Goal: Information Seeking & Learning: Learn about a topic

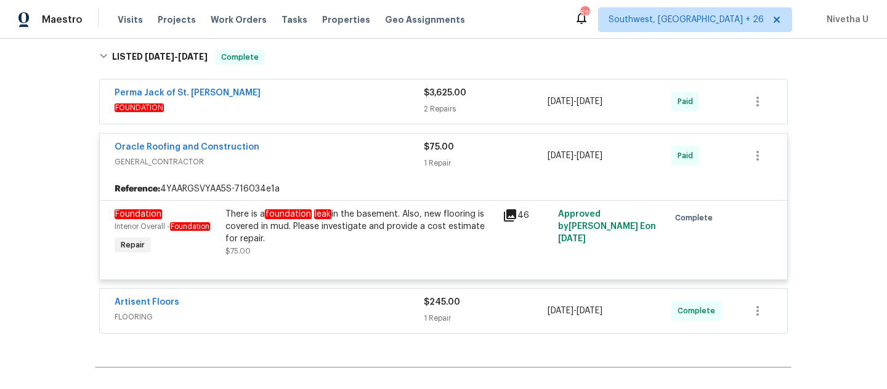
scroll to position [711, 0]
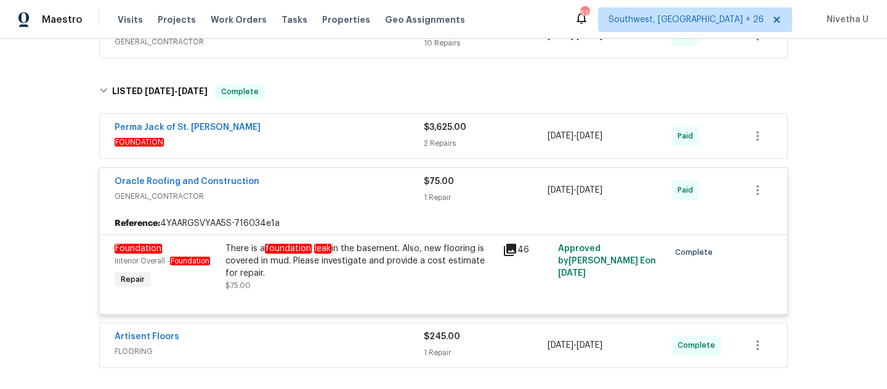
click at [304, 124] on div "Perma Jack of St. [PERSON_NAME]" at bounding box center [269, 128] width 309 height 15
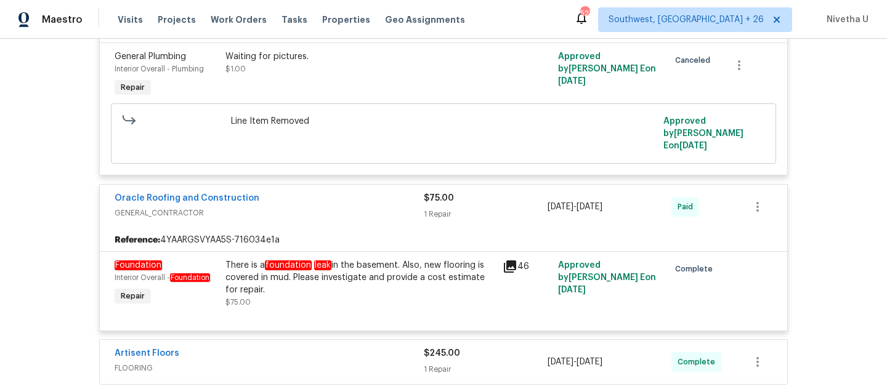
scroll to position [1011, 0]
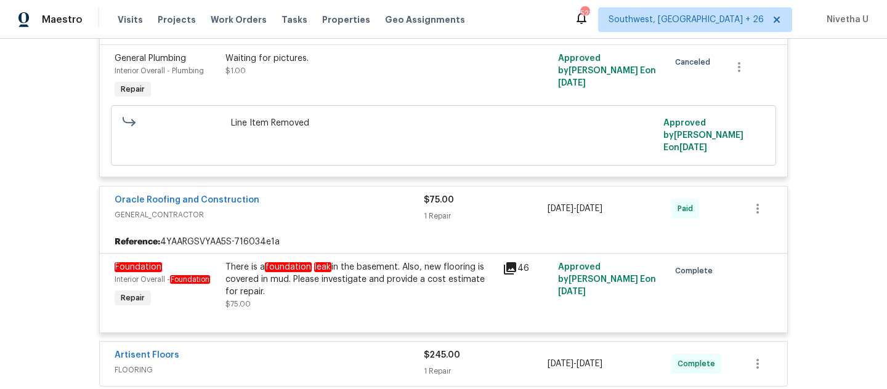
click at [381, 209] on span "GENERAL_CONTRACTOR" at bounding box center [269, 215] width 309 height 12
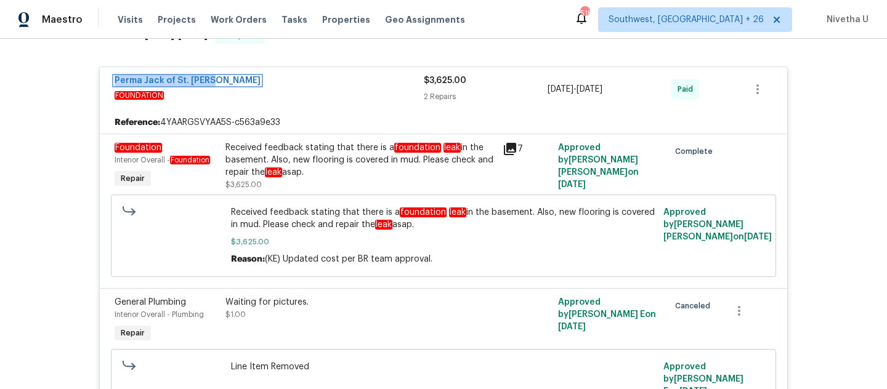
scroll to position [771, 0]
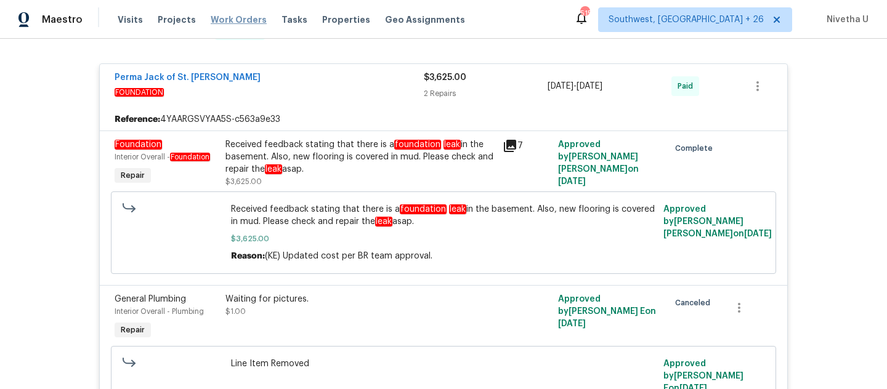
click at [230, 20] on span "Work Orders" at bounding box center [239, 20] width 56 height 12
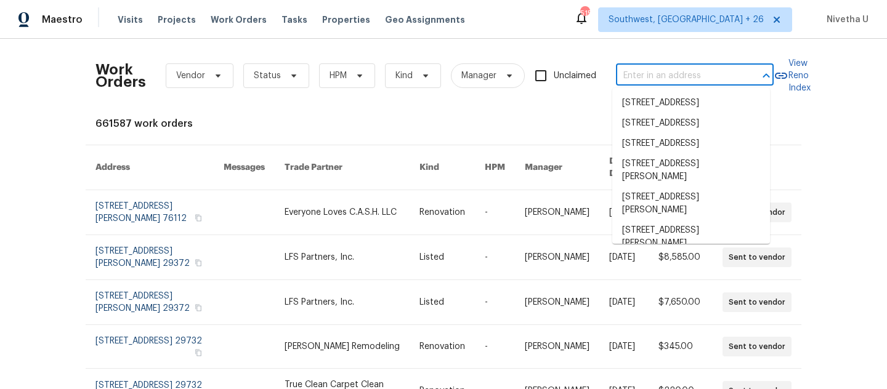
click at [711, 80] on input "text" at bounding box center [677, 76] width 123 height 19
paste input "11103 Fox Cove Dr Charlotte, NC 28273"
type input "11103 Fox Cove Dr Charlotte, NC 28273"
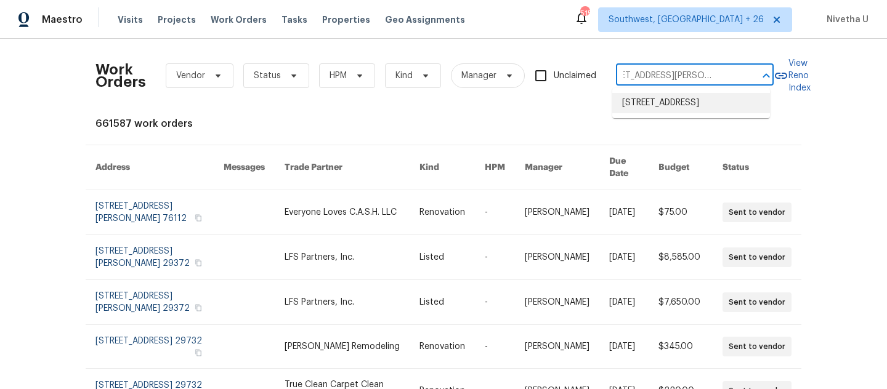
click at [707, 103] on li "11103 Fox Cove Dr, Charlotte, NC 28273" at bounding box center [691, 103] width 158 height 20
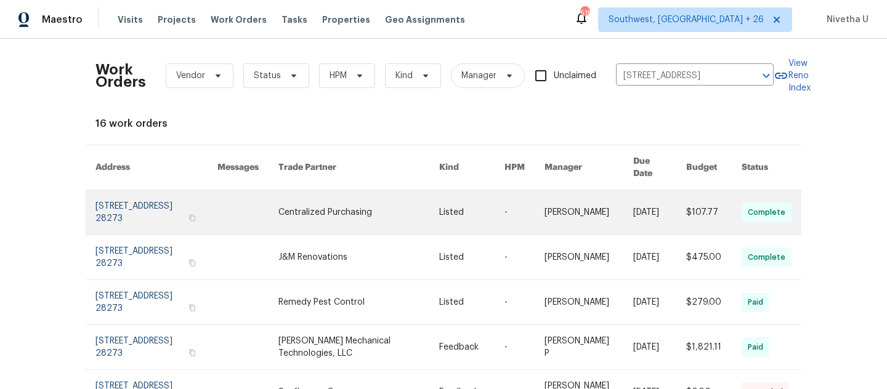
click at [118, 201] on link at bounding box center [156, 212] width 122 height 44
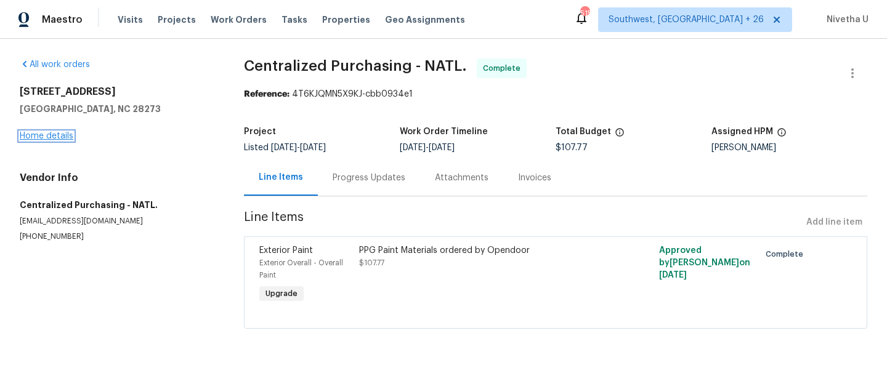
click at [52, 137] on link "Home details" at bounding box center [47, 136] width 54 height 9
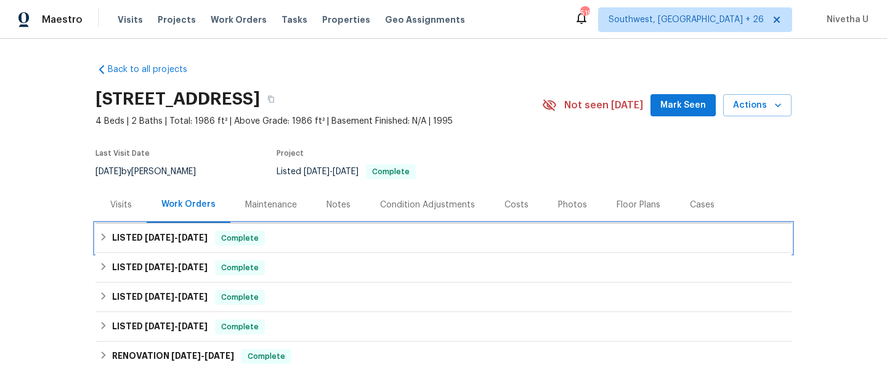
click at [320, 243] on div "LISTED 9/19/25 - 9/23/25 Complete" at bounding box center [443, 238] width 689 height 15
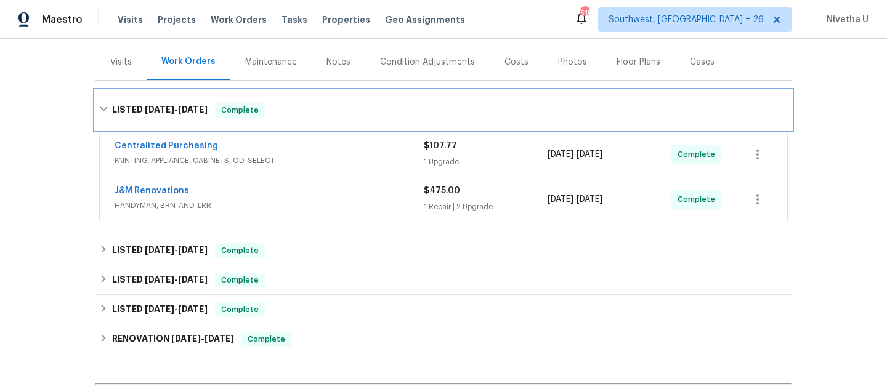
scroll to position [148, 0]
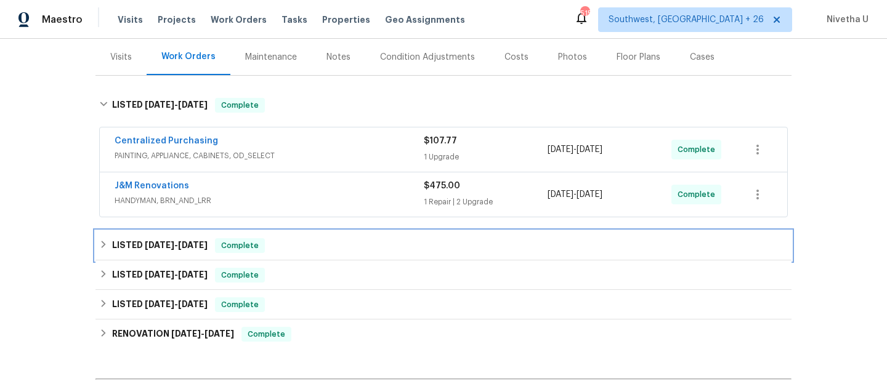
click at [320, 243] on div "LISTED 9/3/25 - 9/10/25 Complete" at bounding box center [443, 245] width 689 height 15
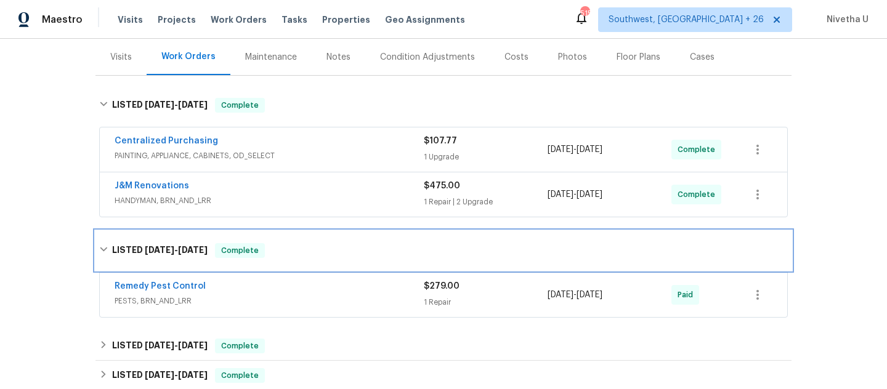
scroll to position [185, 0]
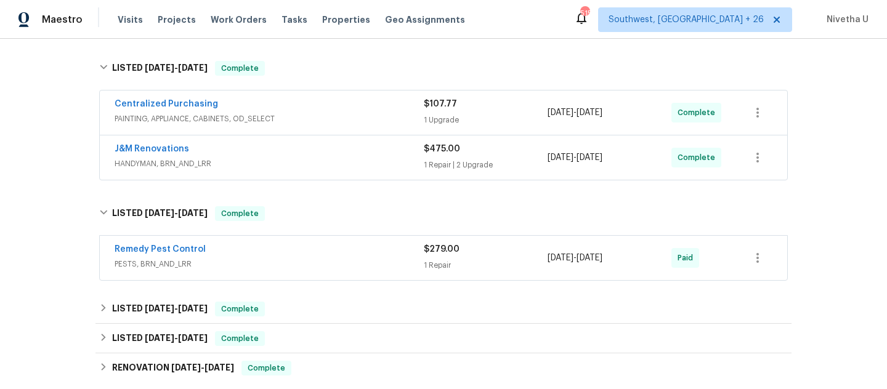
click at [324, 261] on span "PESTS, BRN_AND_LRR" at bounding box center [269, 264] width 309 height 12
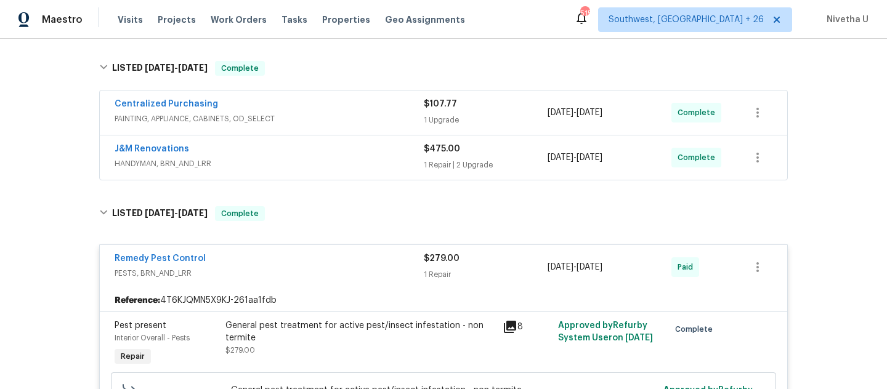
click at [357, 268] on span "PESTS, BRN_AND_LRR" at bounding box center [269, 273] width 309 height 12
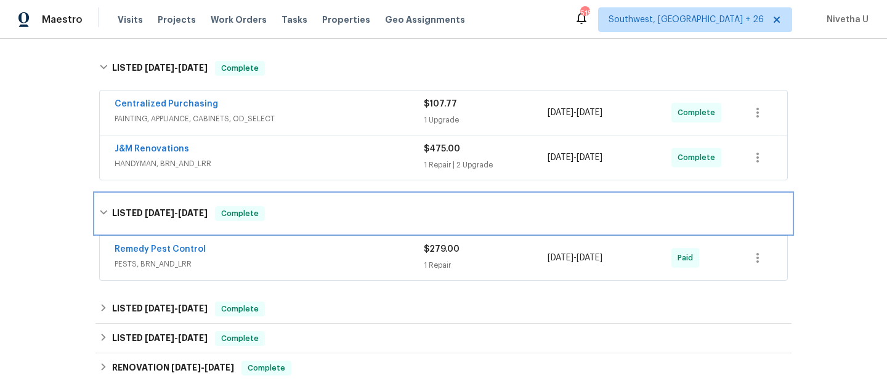
click at [343, 223] on div "LISTED 9/3/25 - 9/10/25 Complete" at bounding box center [443, 213] width 696 height 39
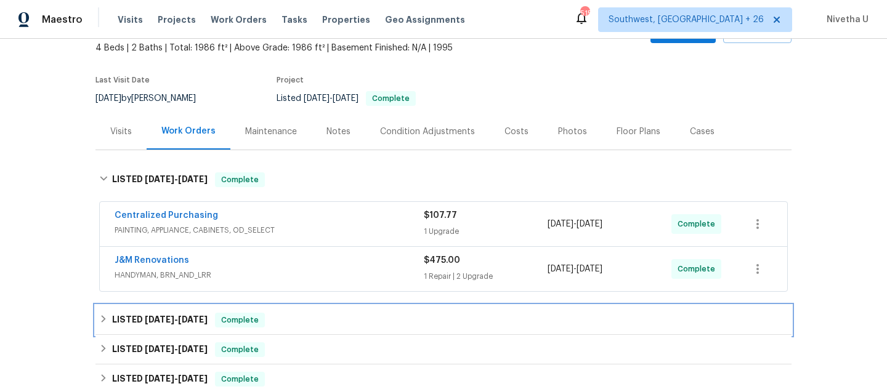
scroll to position [73, 0]
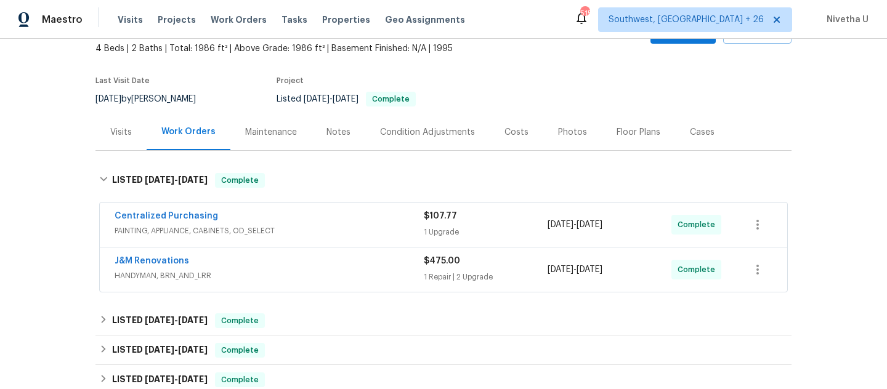
click at [346, 266] on div "J&M Renovations" at bounding box center [269, 262] width 309 height 15
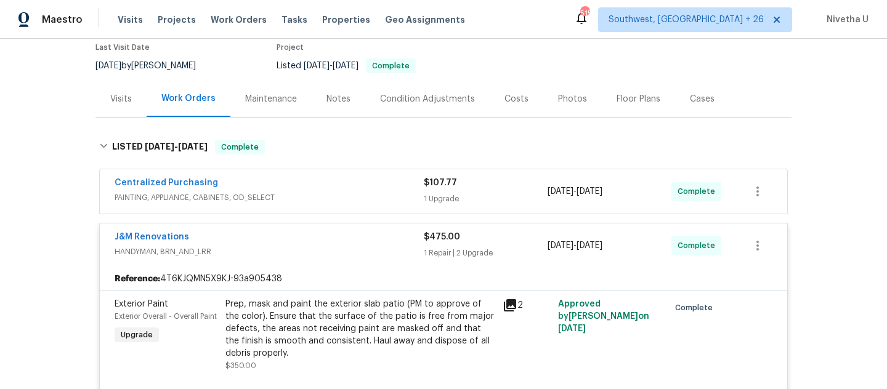
scroll to position [105, 0]
click at [341, 257] on span "HANDYMAN, BRN_AND_LRR" at bounding box center [269, 253] width 309 height 12
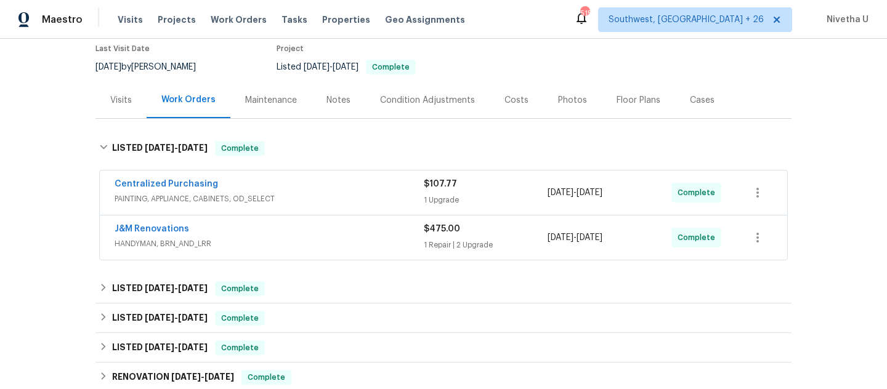
click at [325, 192] on div "Centralized Purchasing" at bounding box center [269, 185] width 309 height 15
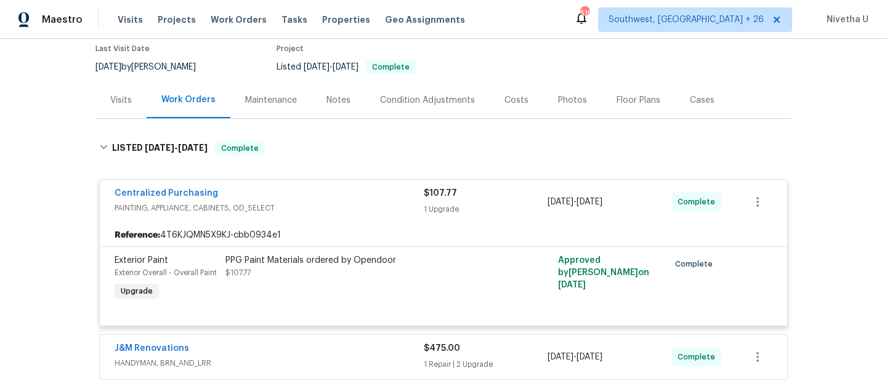
click at [325, 192] on div "Centralized Purchasing" at bounding box center [269, 194] width 309 height 15
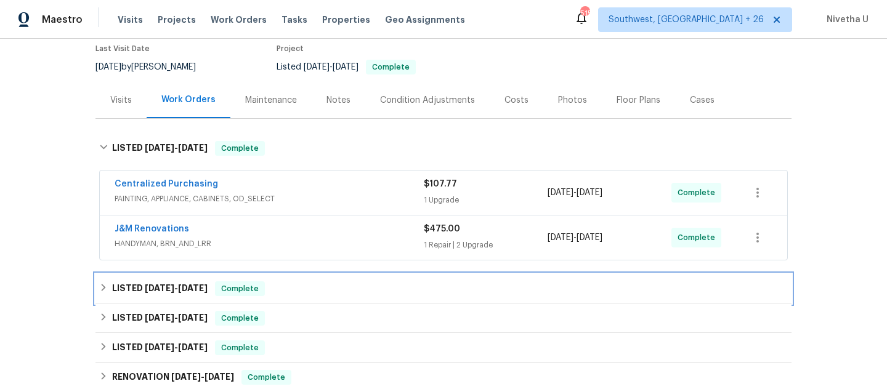
click at [299, 293] on div "LISTED 9/3/25 - 9/10/25 Complete" at bounding box center [443, 289] width 689 height 15
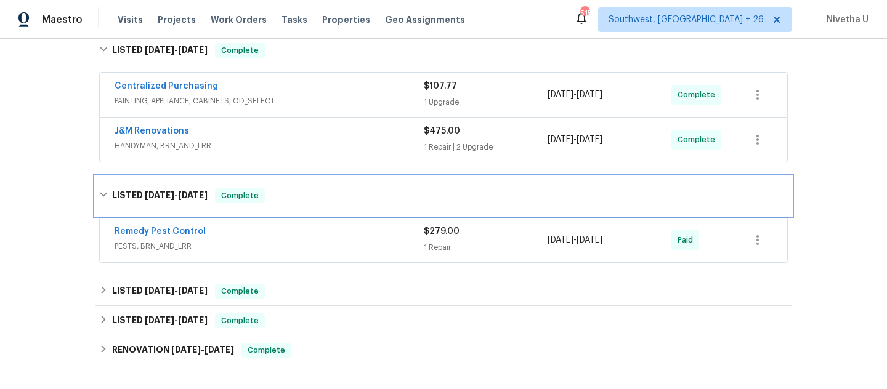
scroll to position [200, 0]
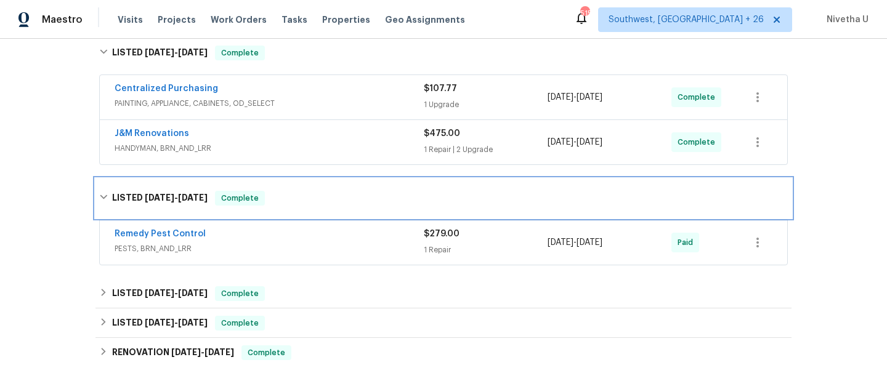
click at [290, 198] on div "LISTED 9/3/25 - 9/10/25 Complete" at bounding box center [443, 198] width 689 height 15
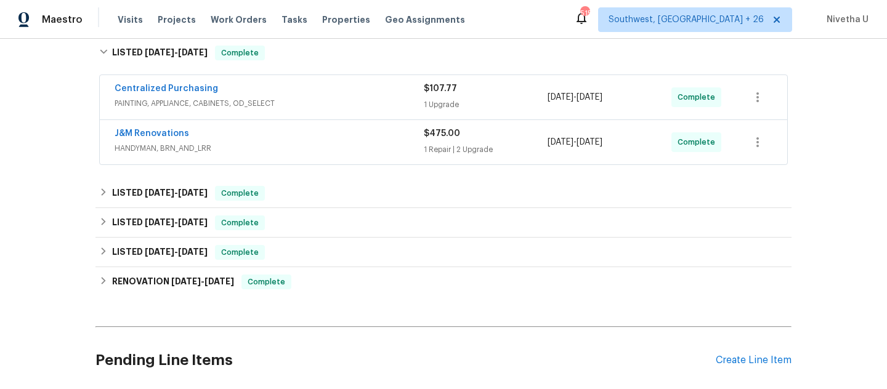
click at [289, 149] on span "HANDYMAN, BRN_AND_LRR" at bounding box center [269, 148] width 309 height 12
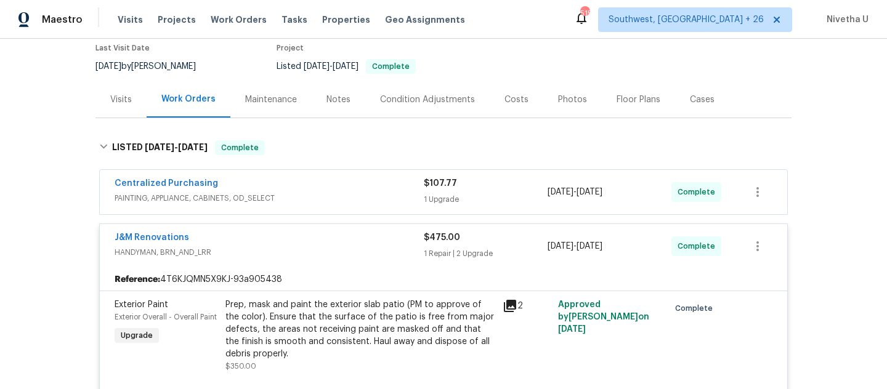
scroll to position [96, 0]
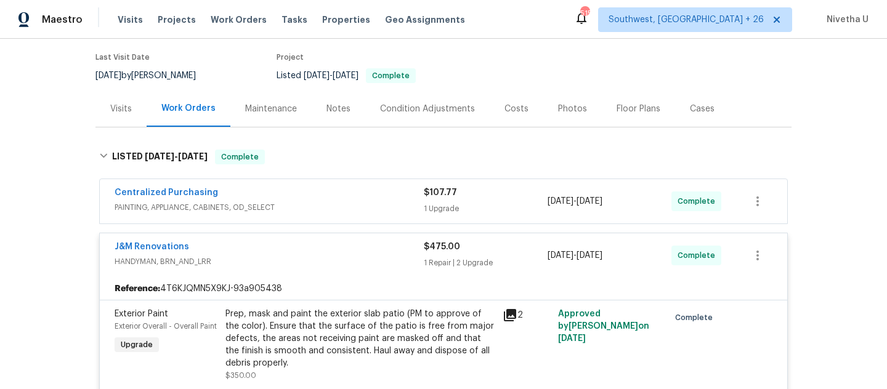
click at [316, 256] on span "HANDYMAN, BRN_AND_LRR" at bounding box center [269, 262] width 309 height 12
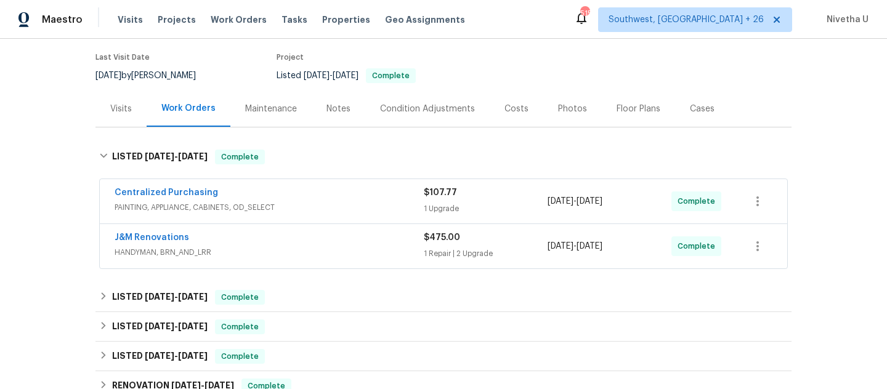
click at [302, 213] on span "PAINTING, APPLIANCE, CABINETS, OD_SELECT" at bounding box center [269, 207] width 309 height 12
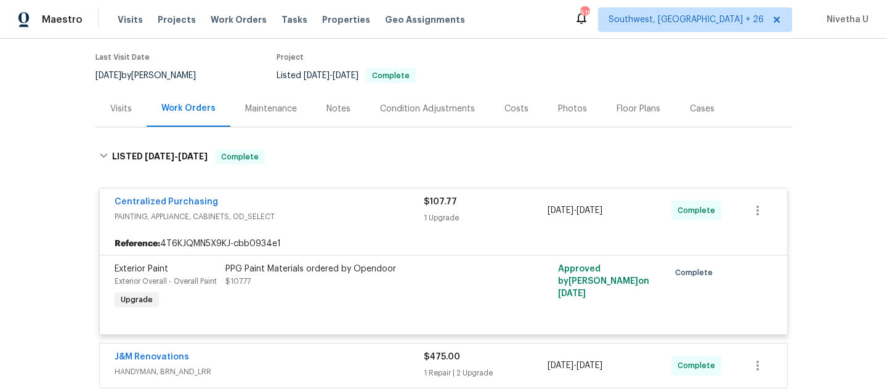
click at [320, 214] on span "PAINTING, APPLIANCE, CABINETS, OD_SELECT" at bounding box center [269, 217] width 309 height 12
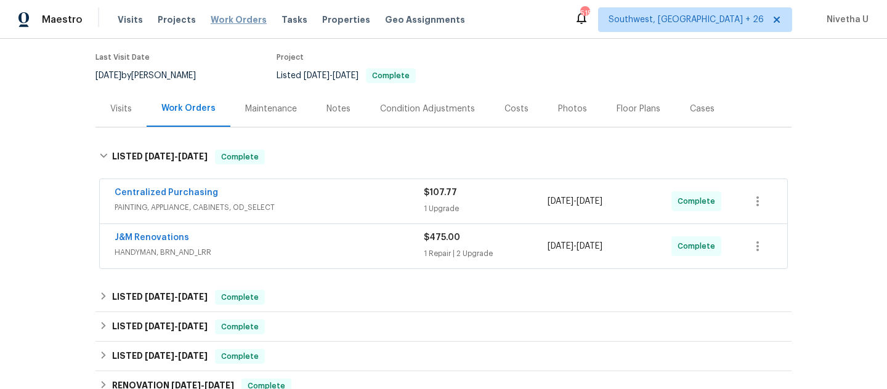
click at [238, 19] on span "Work Orders" at bounding box center [239, 20] width 56 height 12
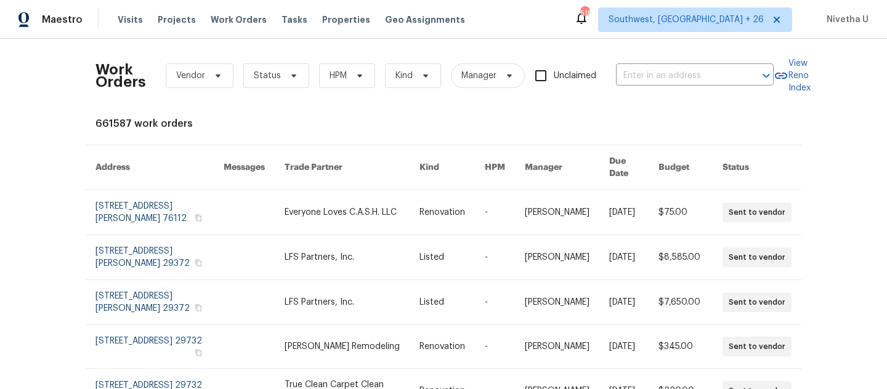
click at [626, 86] on div "Work Orders Vendor Status HPM Kind Manager Unclaimed ​" at bounding box center [434, 76] width 678 height 54
click at [626, 78] on input "text" at bounding box center [677, 76] width 123 height 19
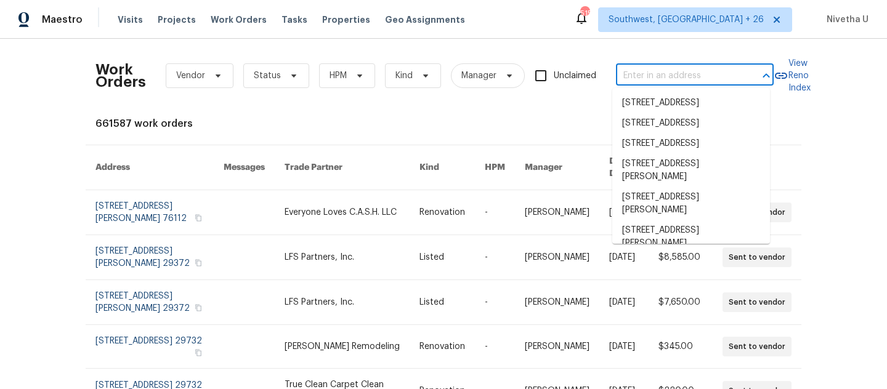
paste input "136 Victor Cir NW Atlanta, GA 30314"
type input "136 Victor Cir NW Atlanta, GA 30314"
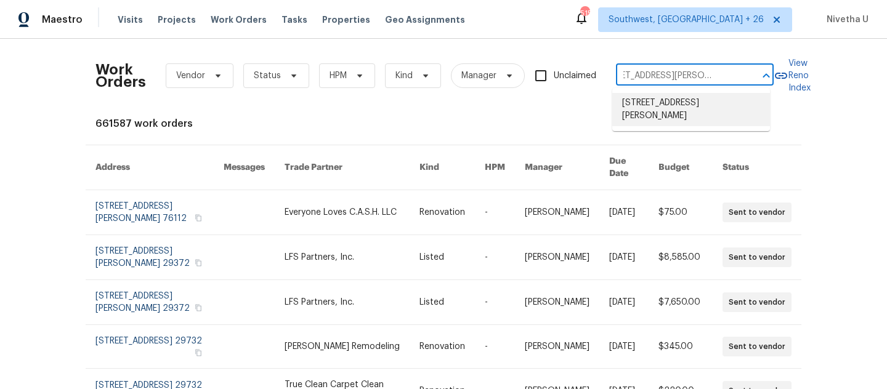
click at [649, 115] on li "136 Victor Cir NW, Atlanta, GA 30314" at bounding box center [691, 109] width 158 height 33
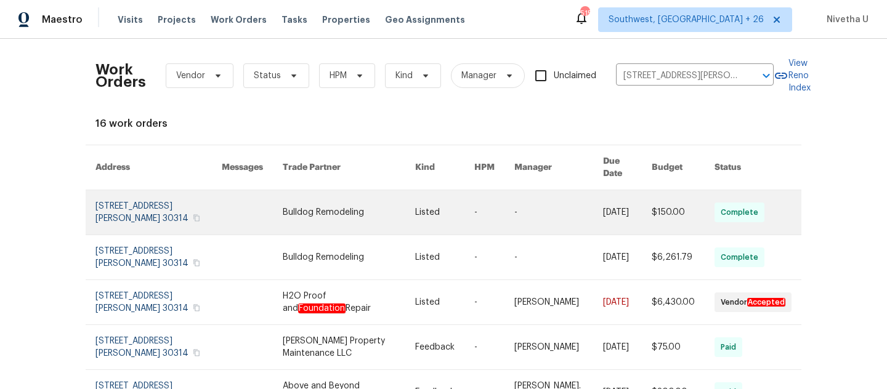
click at [124, 203] on link at bounding box center [158, 212] width 126 height 44
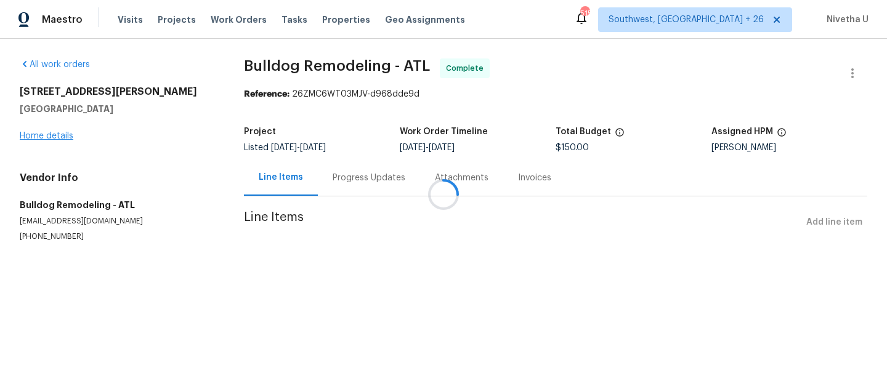
click at [47, 134] on div at bounding box center [443, 194] width 887 height 389
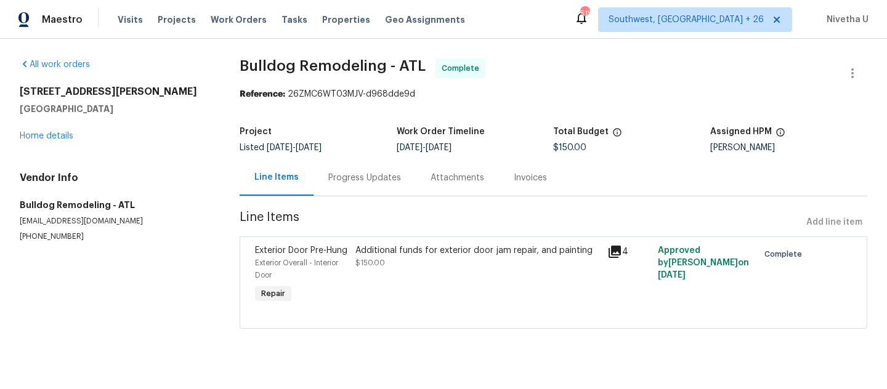
click at [48, 140] on div "136 Victor Cir NW Atlanta, GA 30314 Home details" at bounding box center [115, 114] width 190 height 57
click at [46, 136] on link "Home details" at bounding box center [47, 136] width 54 height 9
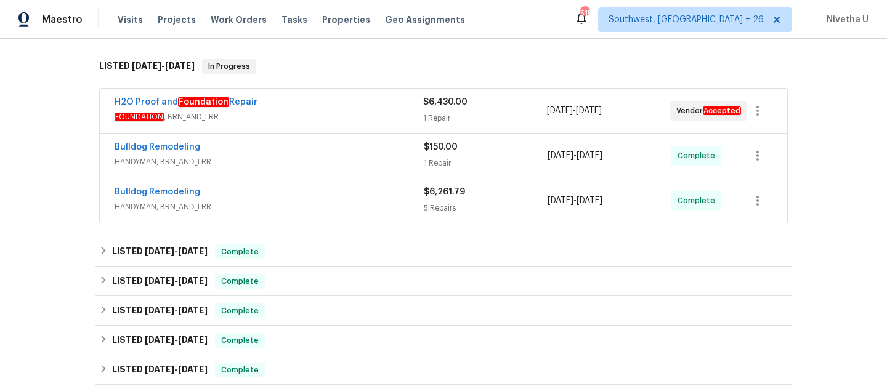
scroll to position [190, 0]
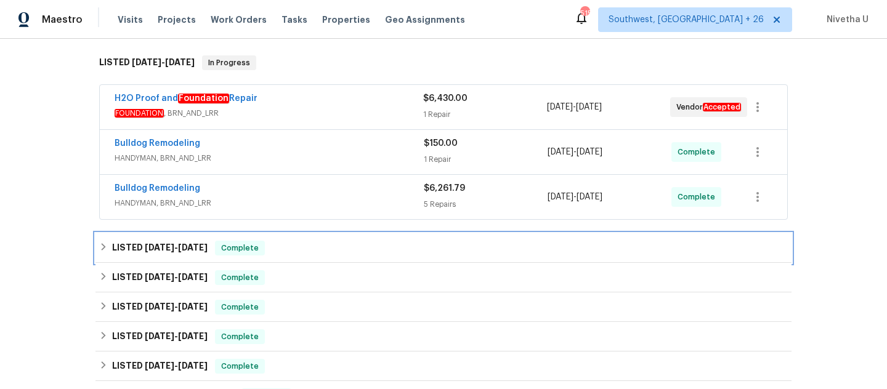
click at [336, 248] on div "LISTED 6/26/25 - 8/18/25 Complete" at bounding box center [443, 248] width 689 height 15
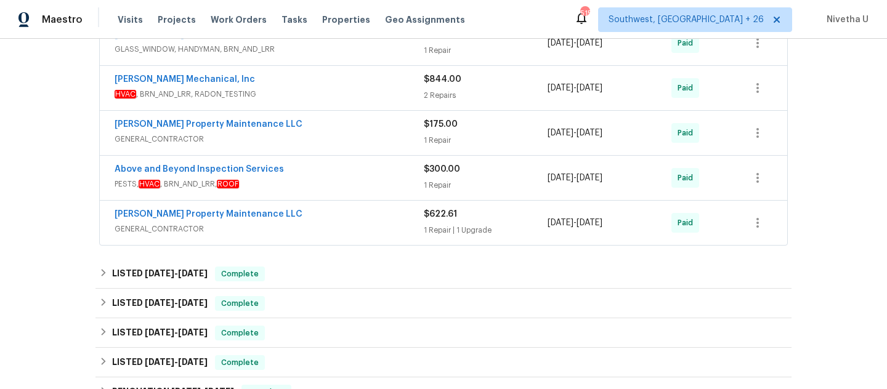
scroll to position [446, 0]
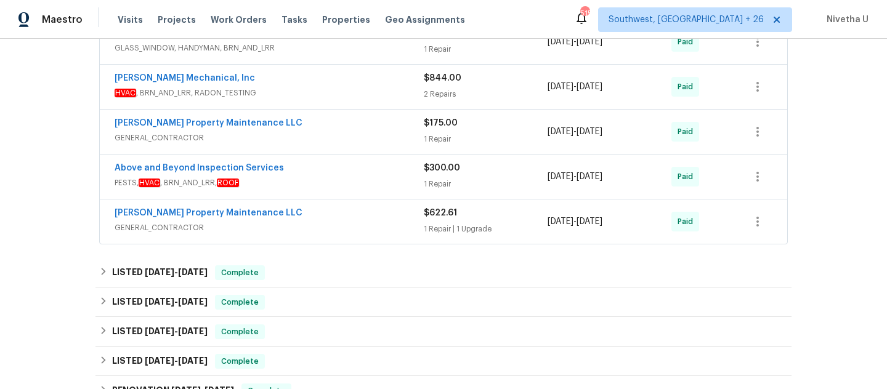
click at [346, 227] on span "GENERAL_CONTRACTOR" at bounding box center [269, 228] width 309 height 12
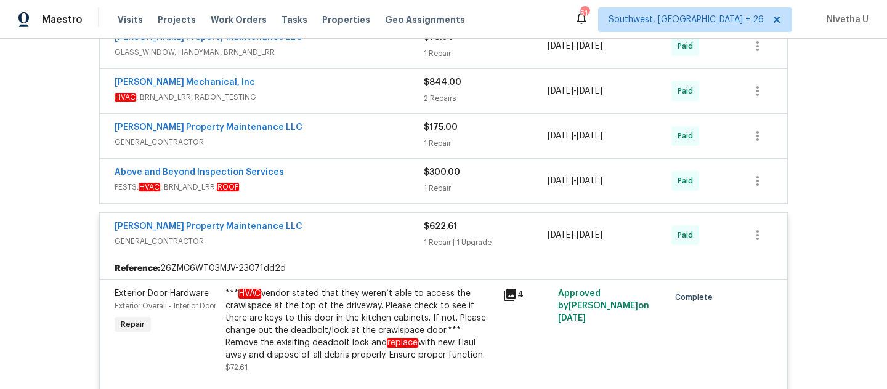
scroll to position [437, 0]
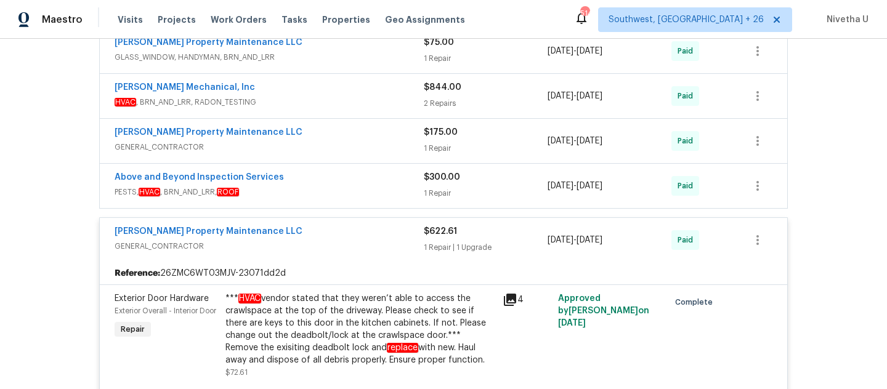
click at [336, 249] on span "GENERAL_CONTRACTOR" at bounding box center [269, 246] width 309 height 12
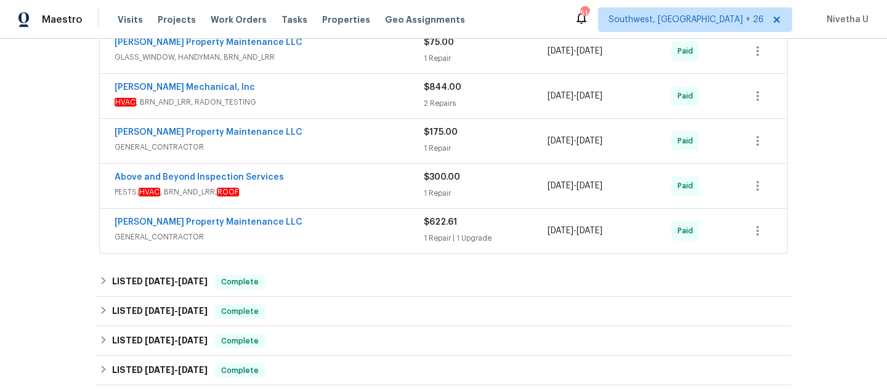
scroll to position [356, 0]
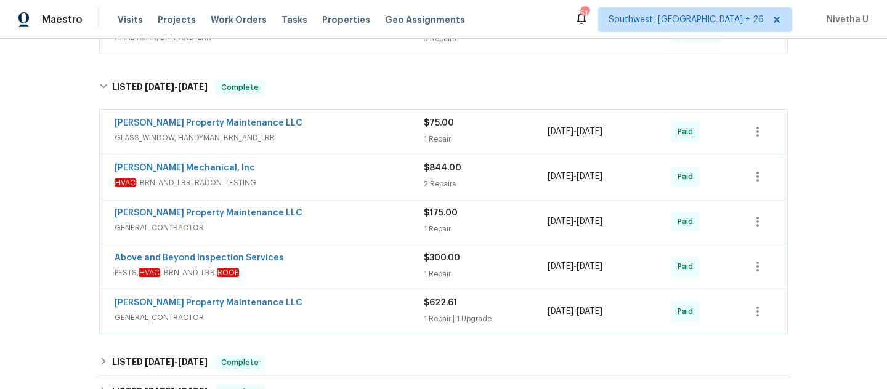
click at [336, 279] on div "Above and Beyond Inspection Services PESTS, HVAC , BRN_AND_LRR, ROOF" at bounding box center [269, 267] width 309 height 30
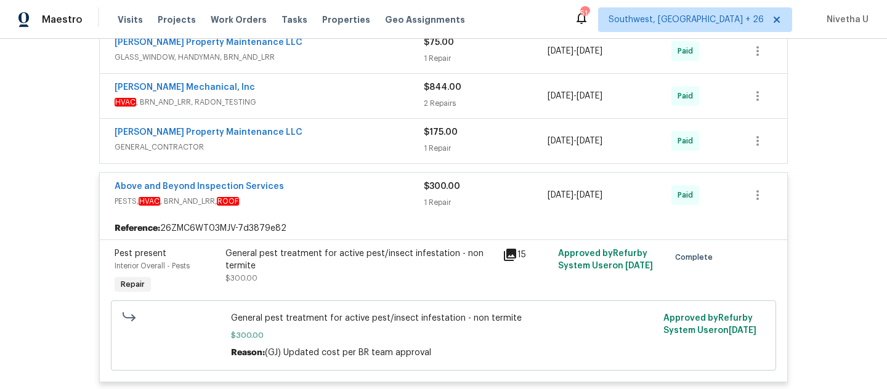
scroll to position [482, 0]
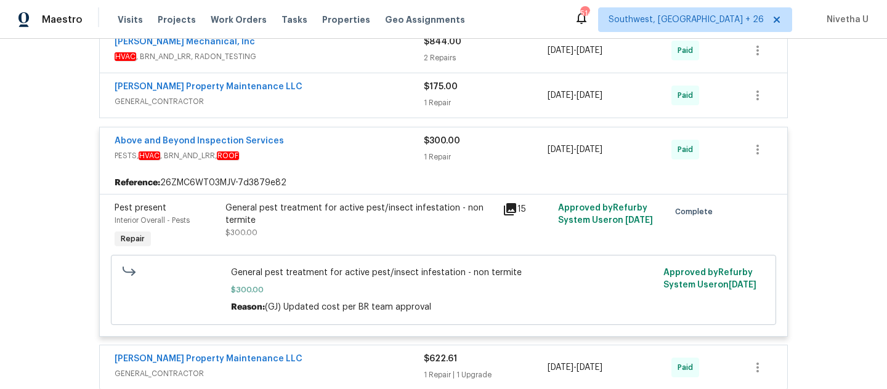
click at [381, 143] on div "Above and Beyond Inspection Services" at bounding box center [269, 142] width 309 height 15
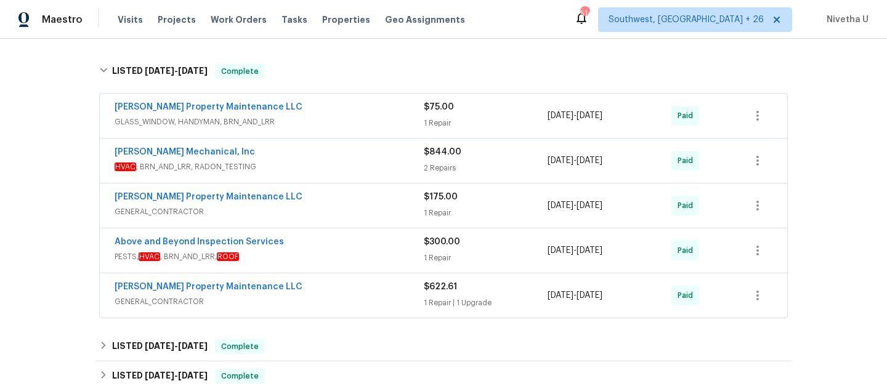
scroll to position [371, 0]
click at [359, 211] on span "GENERAL_CONTRACTOR" at bounding box center [269, 213] width 309 height 12
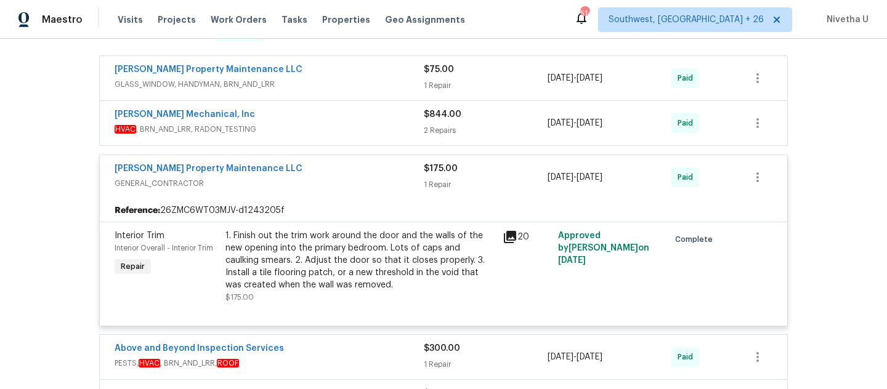
scroll to position [382, 0]
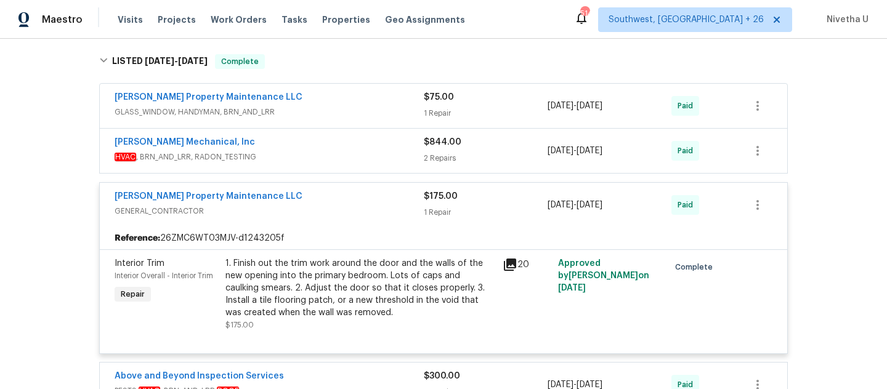
click at [330, 209] on span "GENERAL_CONTRACTOR" at bounding box center [269, 211] width 309 height 12
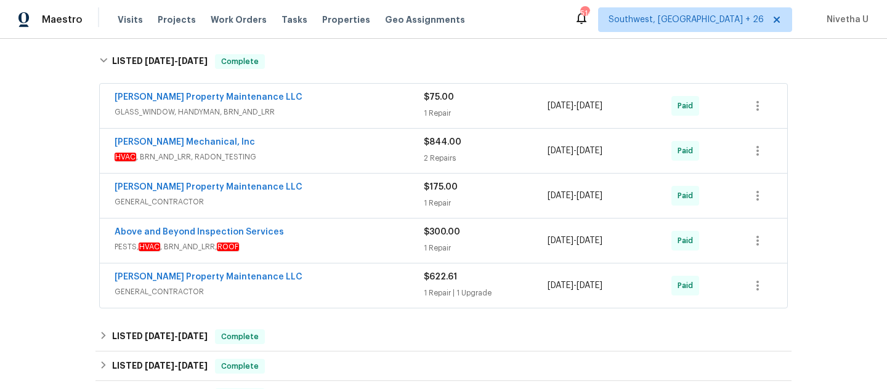
click at [325, 139] on div "JH Martin Mechanical, Inc" at bounding box center [269, 143] width 309 height 15
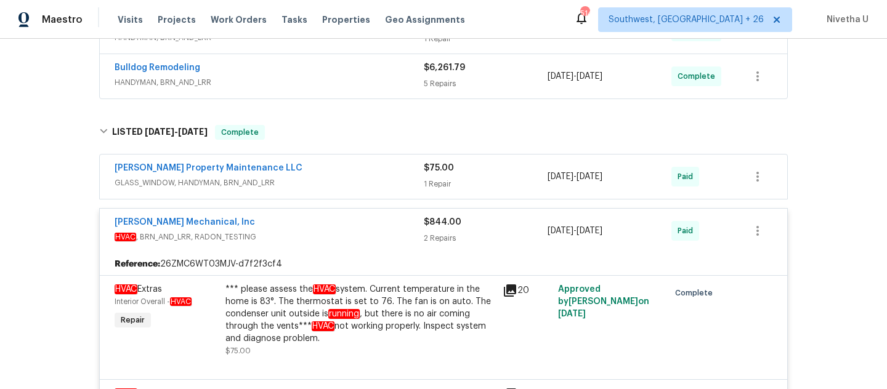
scroll to position [310, 0]
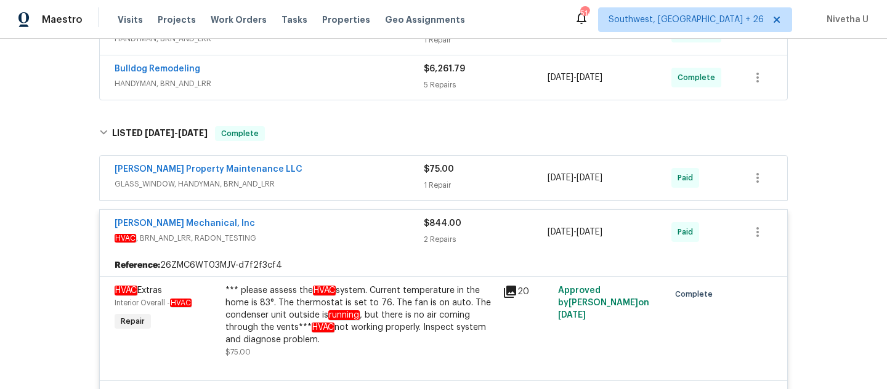
click at [360, 232] on span "HVAC , BRN_AND_LRR, RADON_TESTING" at bounding box center [269, 238] width 309 height 12
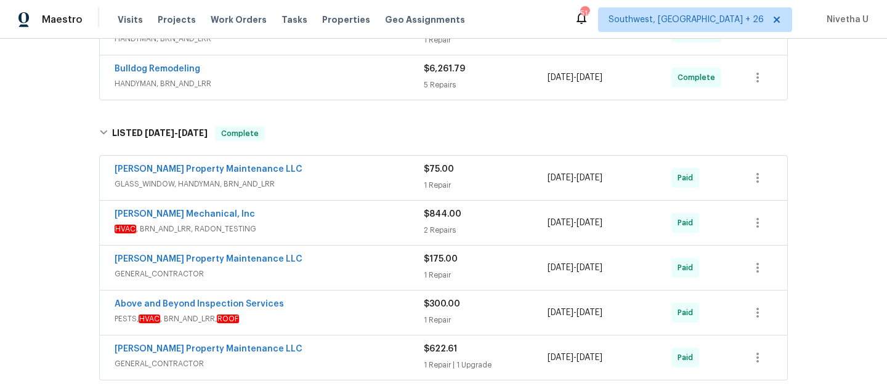
click at [344, 184] on span "GLASS_WINDOW, HANDYMAN, BRN_AND_LRR" at bounding box center [269, 184] width 309 height 12
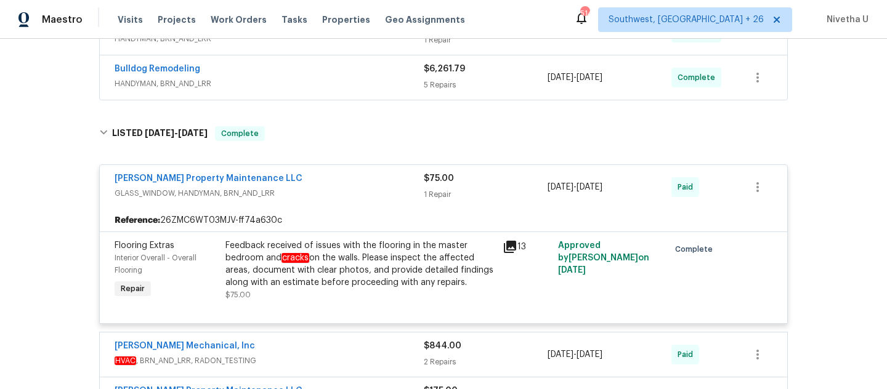
click at [303, 195] on span "GLASS_WINDOW, HANDYMAN, BRN_AND_LRR" at bounding box center [269, 193] width 309 height 12
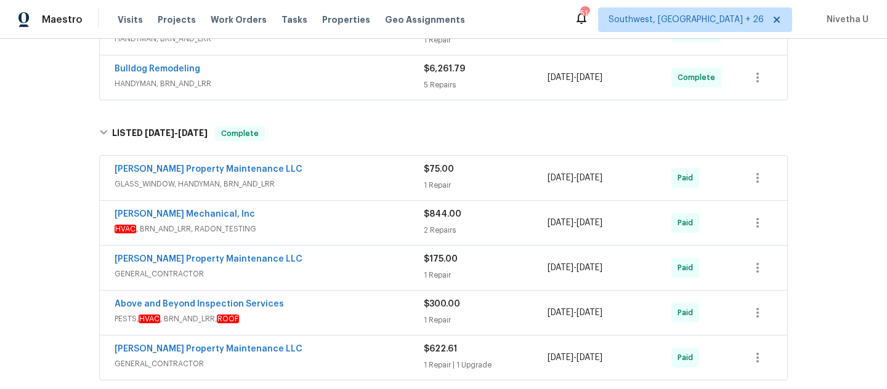
click at [301, 154] on div "Glen Property Maintenance LLC GLASS_WINDOW, HANDYMAN, BRN_AND_LRR $75.00 1 Repa…" at bounding box center [443, 268] width 696 height 231
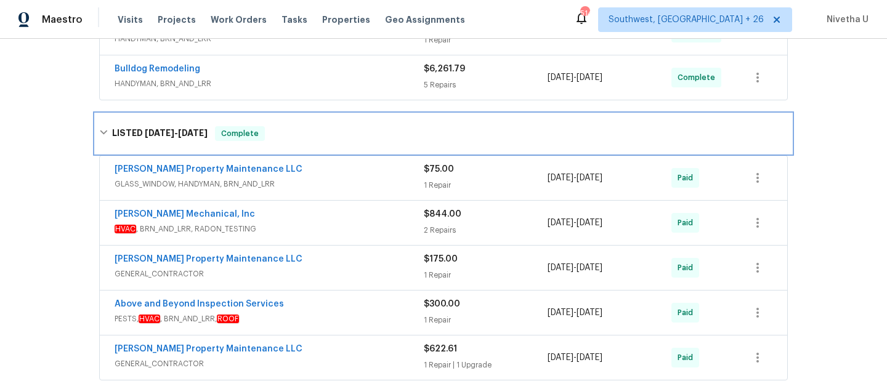
click at [294, 137] on div "LISTED 6/26/25 - 8/18/25 Complete" at bounding box center [443, 133] width 689 height 15
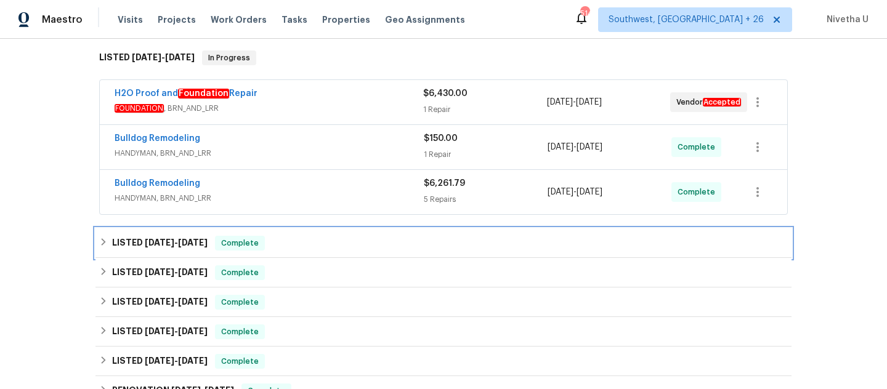
scroll to position [109, 0]
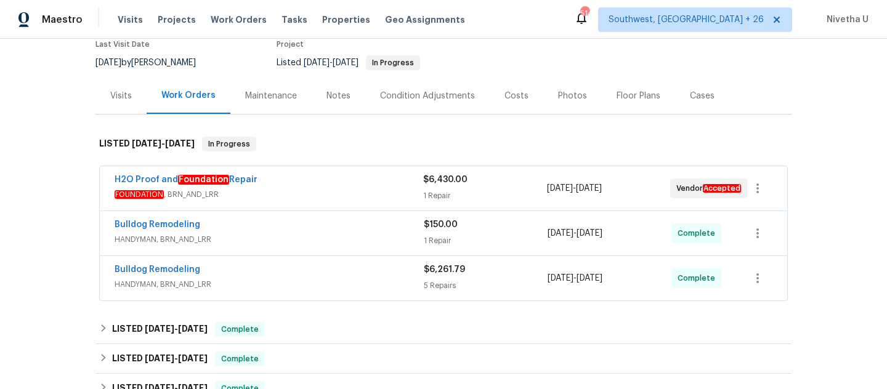
click at [321, 288] on span "HANDYMAN, BRN_AND_LRR" at bounding box center [269, 284] width 309 height 12
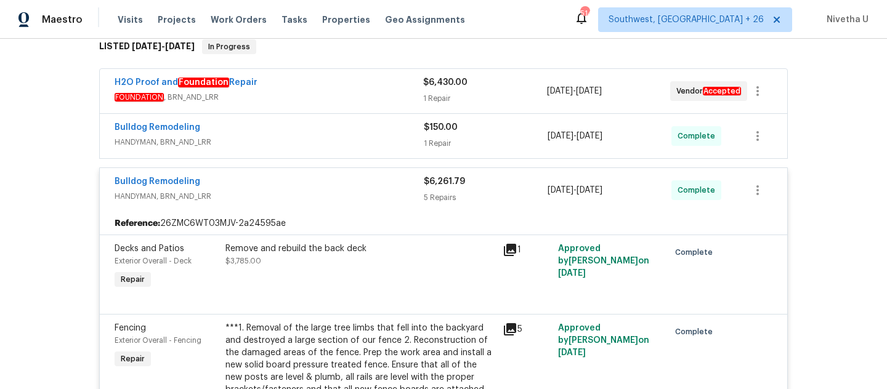
scroll to position [205, 0]
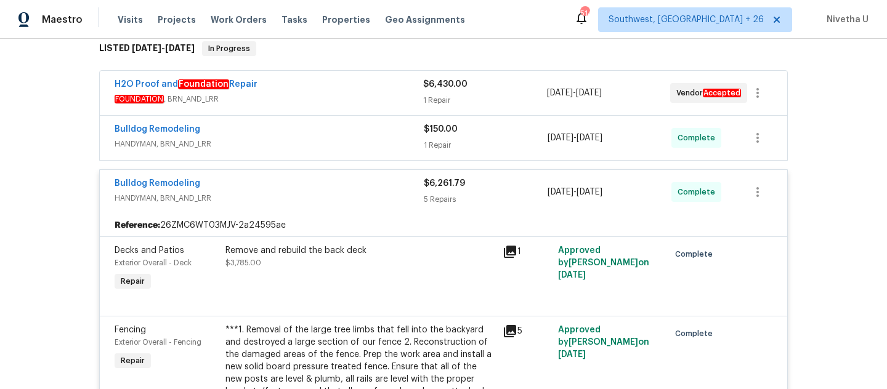
click at [361, 205] on div "Bulldog Remodeling HANDYMAN, BRN_AND_LRR" at bounding box center [269, 192] width 309 height 30
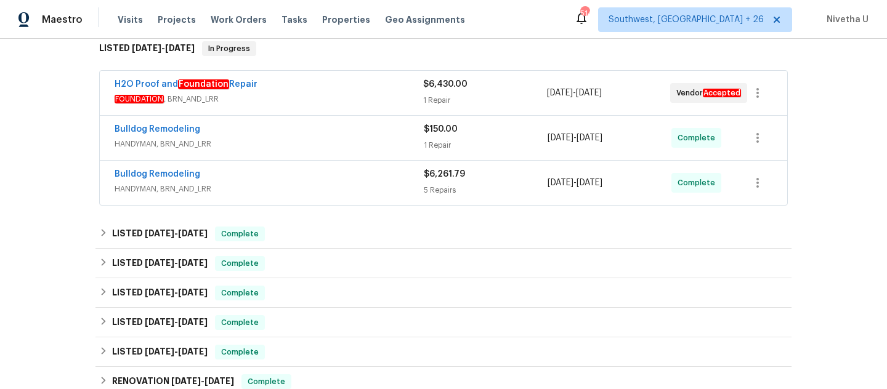
click at [343, 147] on span "HANDYMAN, BRN_AND_LRR" at bounding box center [269, 144] width 309 height 12
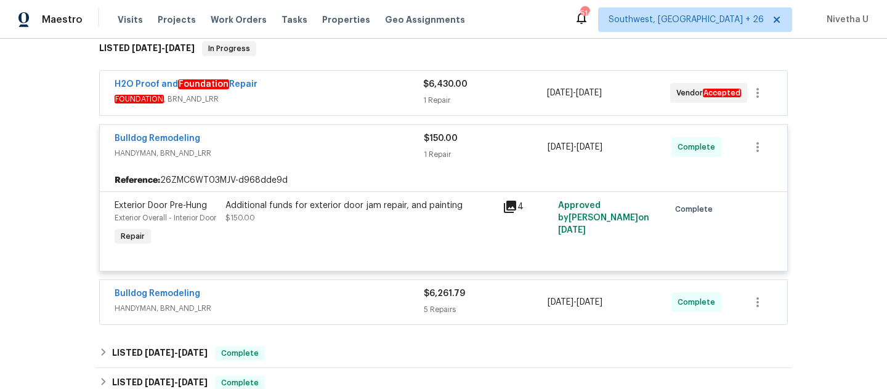
click at [315, 153] on span "HANDYMAN, BRN_AND_LRR" at bounding box center [269, 153] width 309 height 12
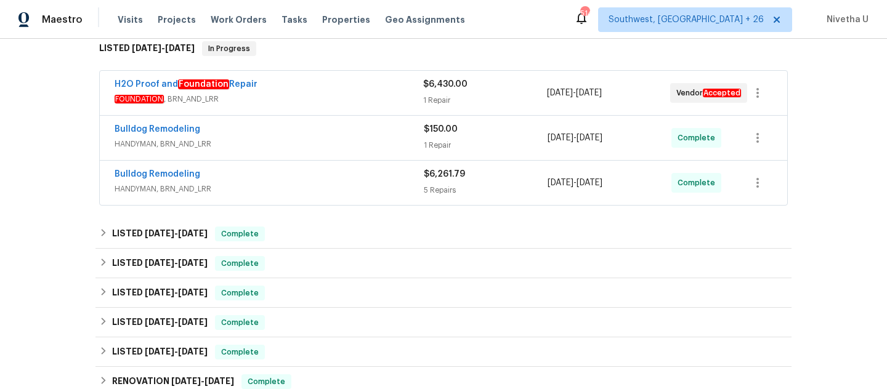
click at [321, 93] on span "FOUNDATION , BRN_AND_LRR" at bounding box center [269, 99] width 309 height 12
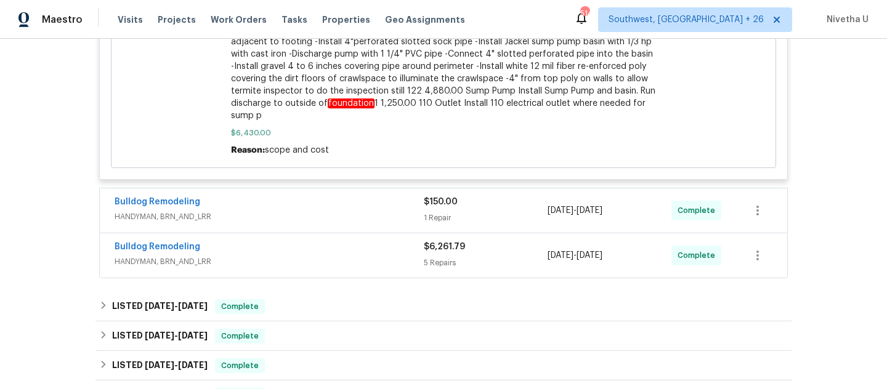
scroll to position [76, 0]
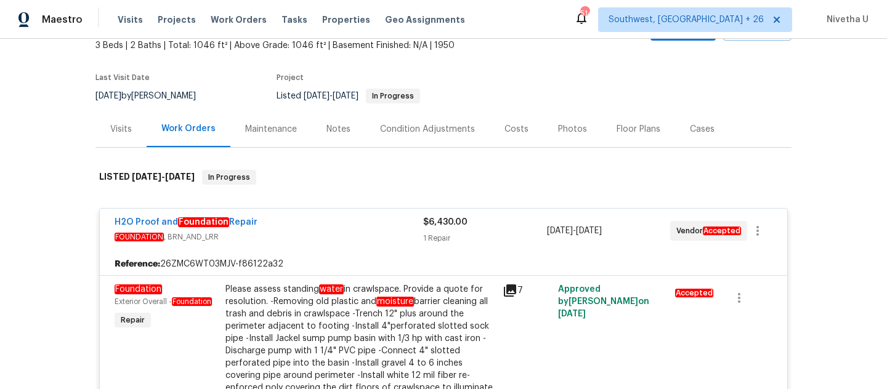
click at [348, 238] on span "FOUNDATION , BRN_AND_LRR" at bounding box center [269, 237] width 309 height 12
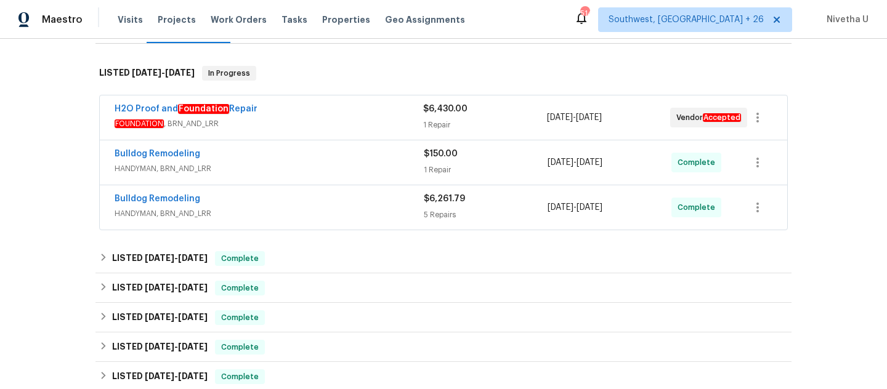
scroll to position [180, 0]
click at [337, 186] on div "Bulldog Remodeling HANDYMAN, BRN_AND_LRR $6,261.79 5 Repairs 9/18/2025 - 9/25/2…" at bounding box center [443, 207] width 687 height 44
click at [336, 201] on div "Bulldog Remodeling" at bounding box center [269, 199] width 309 height 15
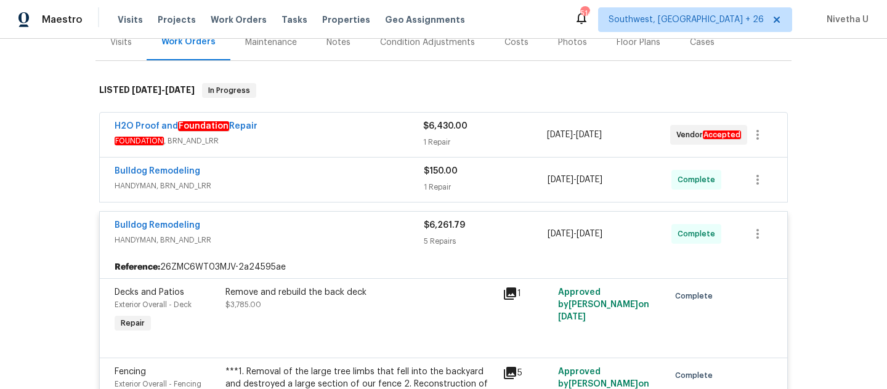
scroll to position [161, 0]
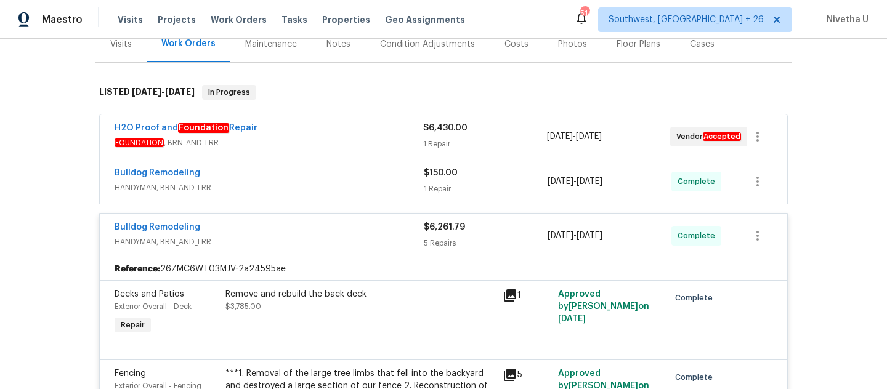
click at [335, 228] on div "Bulldog Remodeling" at bounding box center [269, 228] width 309 height 15
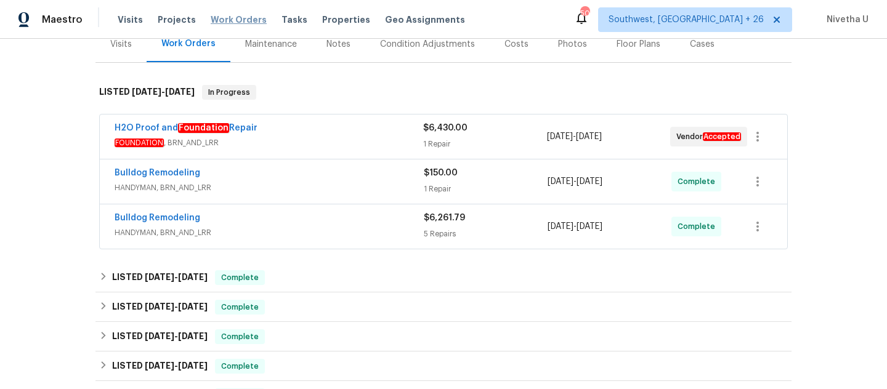
click at [224, 15] on span "Work Orders" at bounding box center [239, 20] width 56 height 12
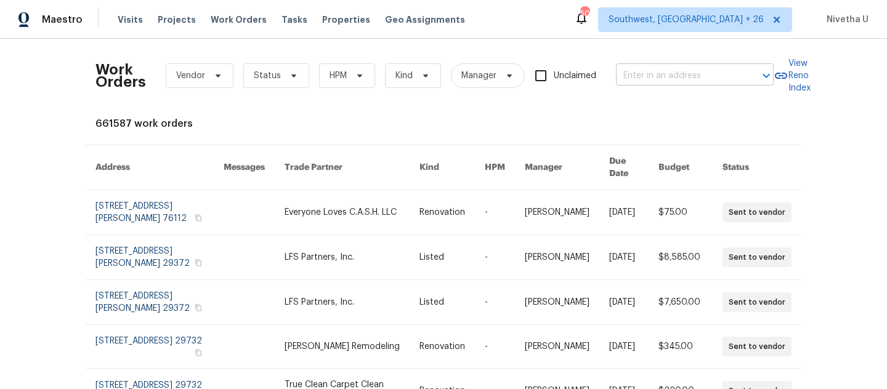
click at [639, 71] on input "text" at bounding box center [677, 76] width 123 height 19
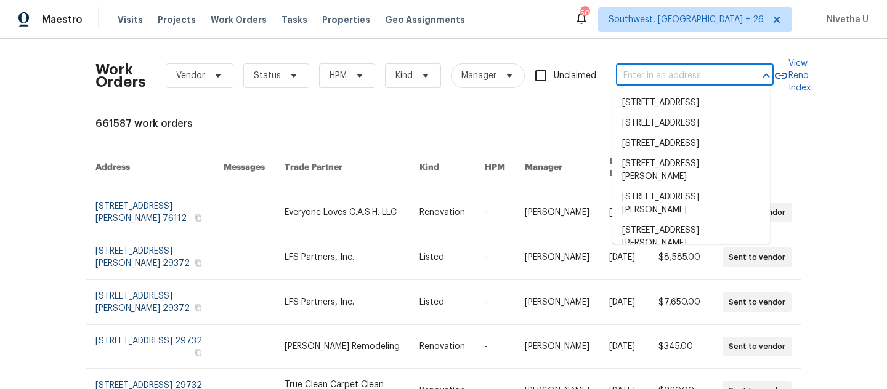
paste input "1911 Winston Store Loop Richmond, TX 77469"
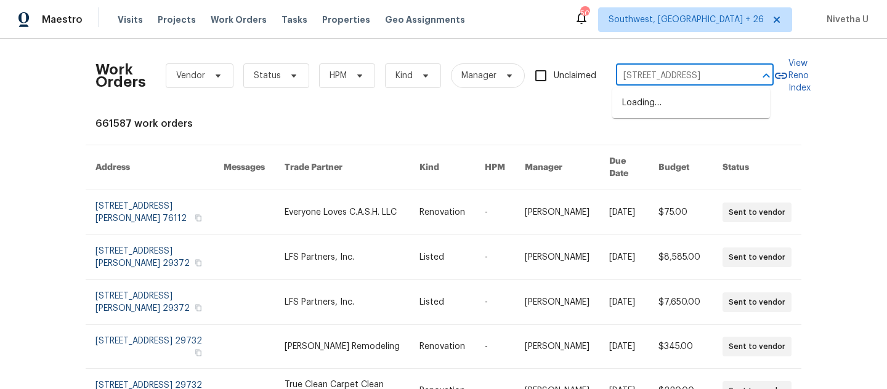
scroll to position [0, 67]
type input "1911 Winston Store Loop Richmond, TX 77469"
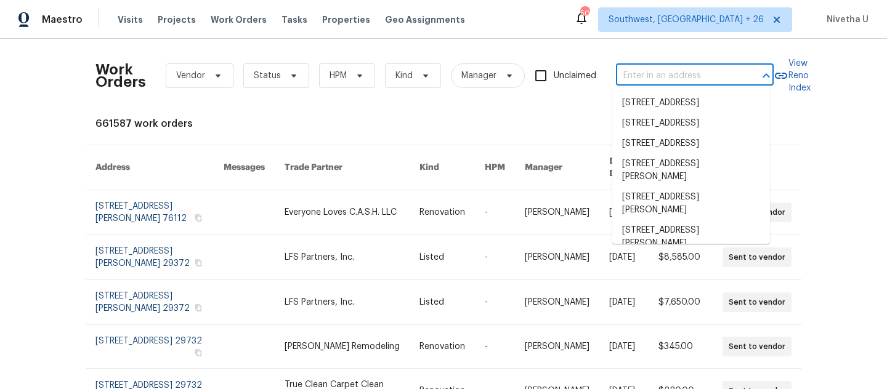
scroll to position [0, 0]
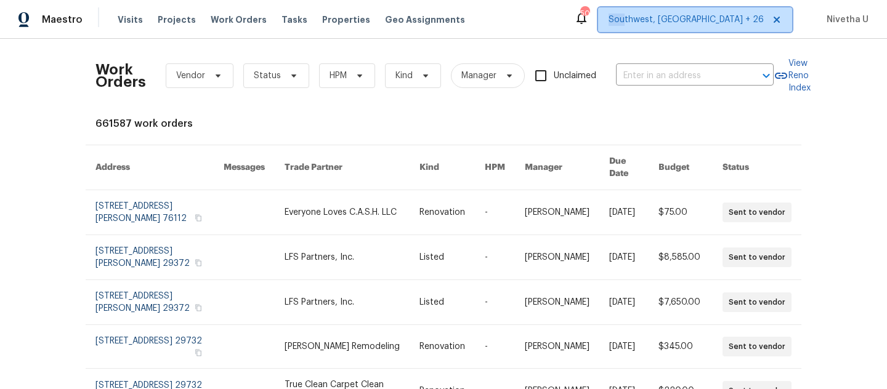
click at [706, 14] on span "Southwest, FL + 26" at bounding box center [686, 20] width 155 height 12
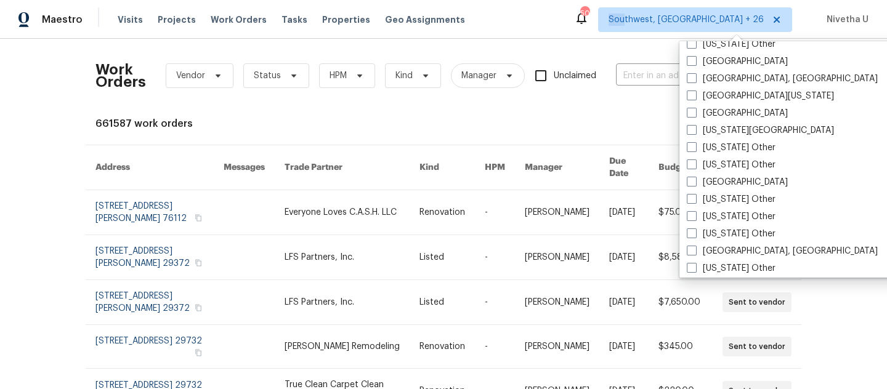
scroll to position [733, 0]
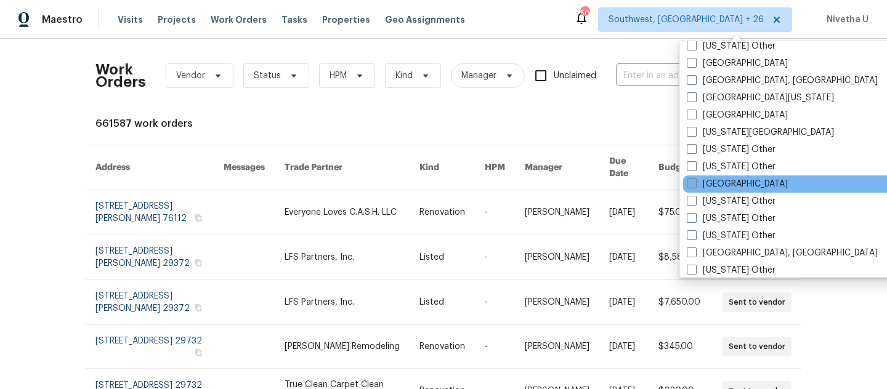
click at [716, 188] on label "Houston" at bounding box center [737, 184] width 101 height 12
click at [695, 186] on input "Houston" at bounding box center [691, 182] width 8 height 8
checkbox input "true"
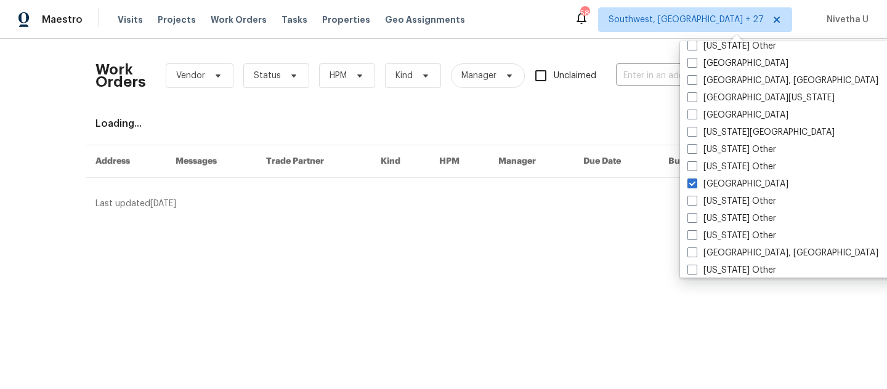
click at [623, 64] on div "Work Orders Vendor Status HPM Kind Manager Unclaimed ​" at bounding box center [434, 76] width 678 height 54
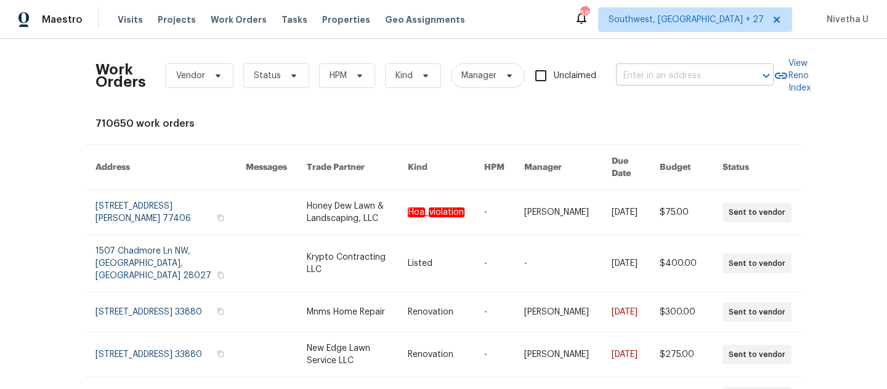
click at [626, 72] on input "text" at bounding box center [677, 76] width 123 height 19
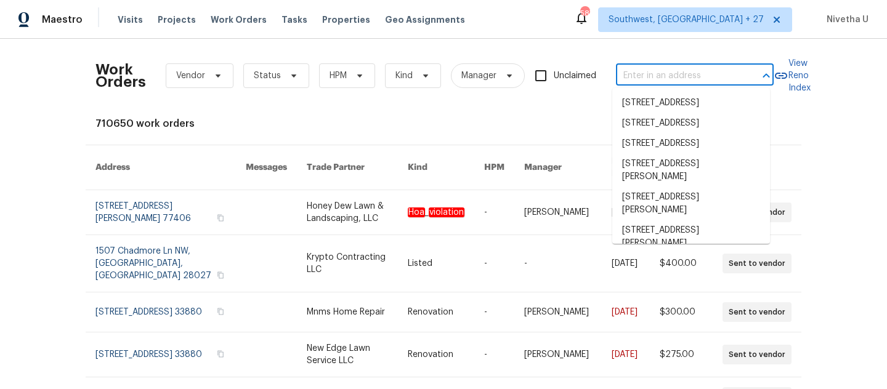
paste input "1911 Winston Store Loop Richmond, TX 77469"
type input "1911 Winston Store Loop Richmond, TX 77469"
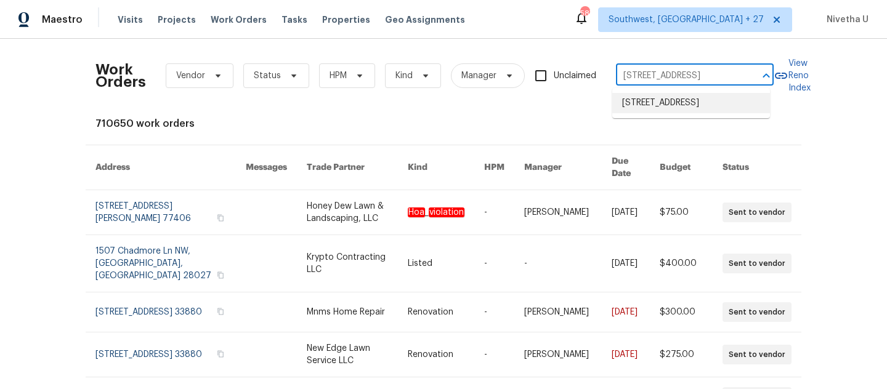
click at [660, 108] on li "1911 Winston Store Loop, Richmond, TX 77469" at bounding box center [691, 103] width 158 height 20
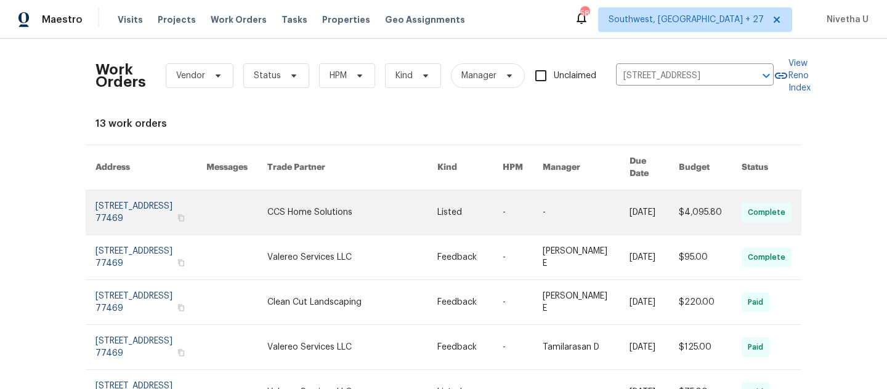
click at [130, 205] on link at bounding box center [150, 212] width 111 height 44
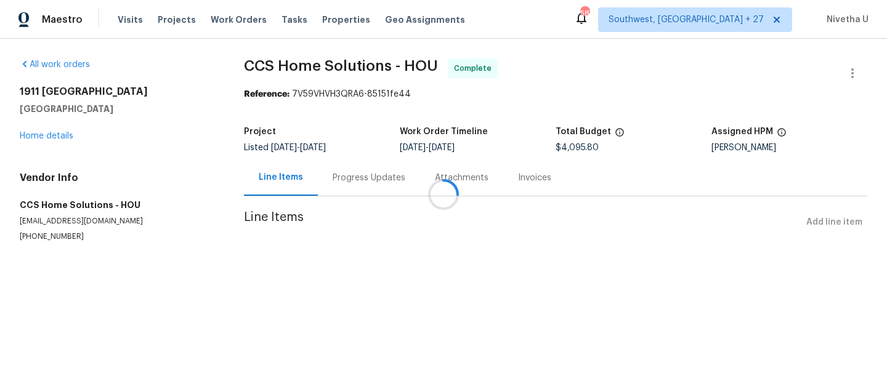
click at [39, 138] on div at bounding box center [443, 194] width 887 height 389
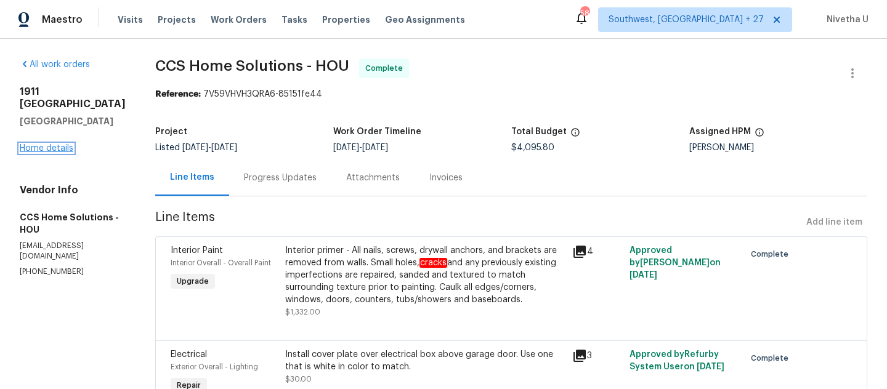
click at [41, 148] on link "Home details" at bounding box center [47, 148] width 54 height 9
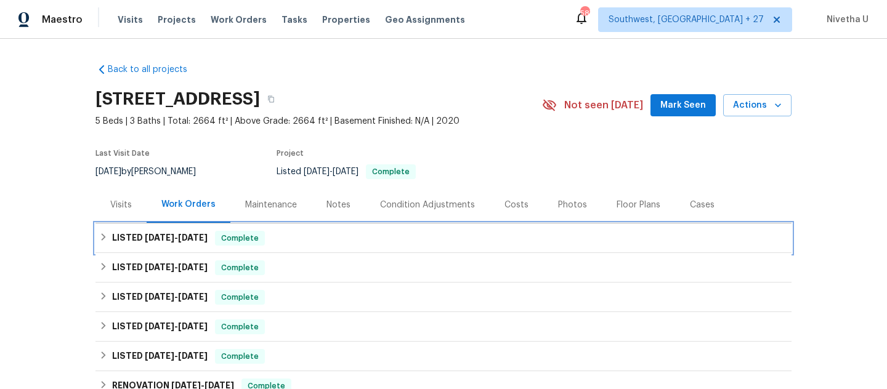
click at [306, 241] on div "LISTED 9/18/25 - 9/25/25 Complete" at bounding box center [443, 238] width 689 height 15
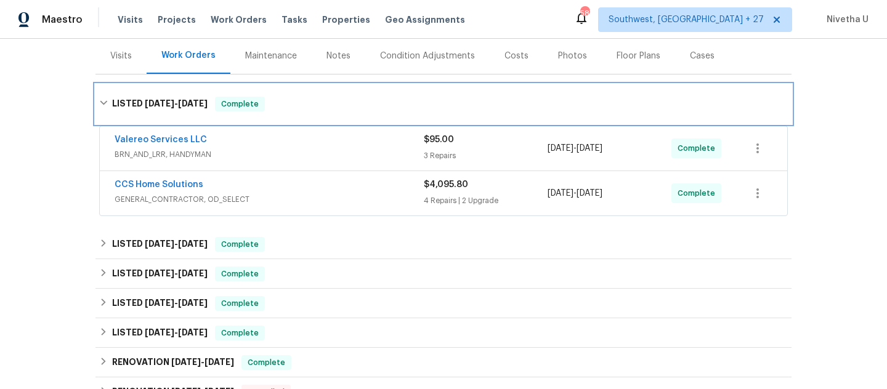
scroll to position [152, 0]
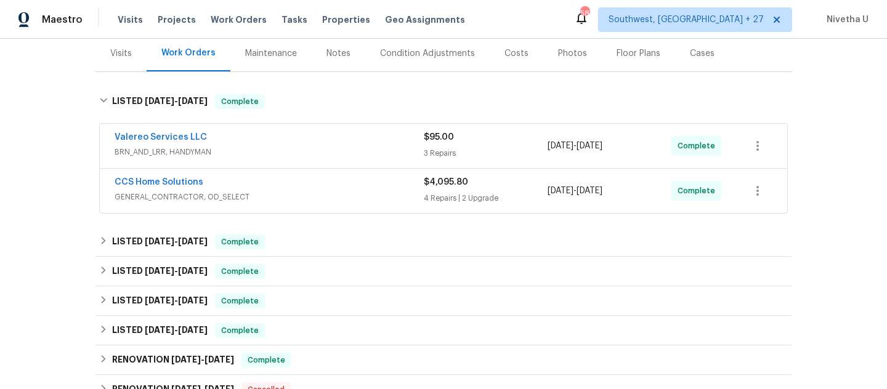
click at [328, 197] on span "GENERAL_CONTRACTOR, OD_SELECT" at bounding box center [269, 197] width 309 height 12
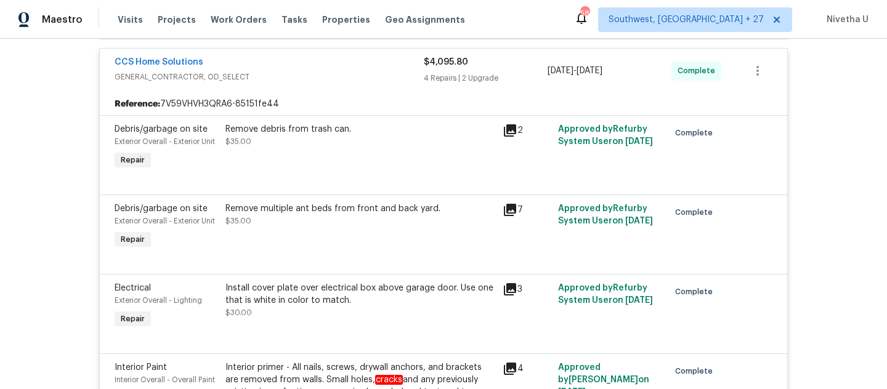
scroll to position [169, 0]
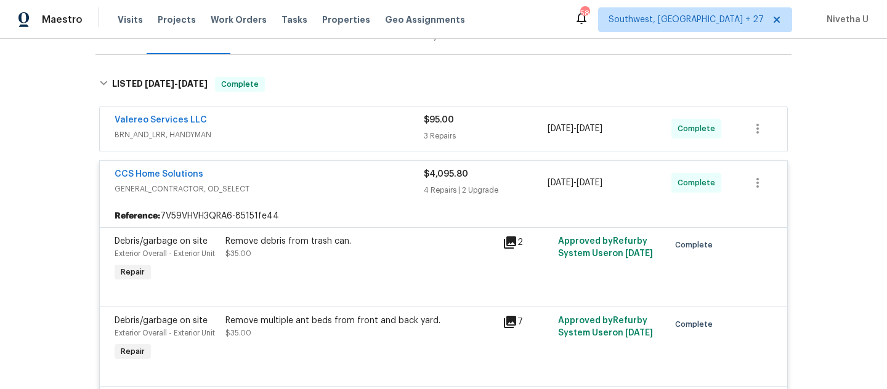
click at [328, 184] on span "GENERAL_CONTRACTOR, OD_SELECT" at bounding box center [269, 189] width 309 height 12
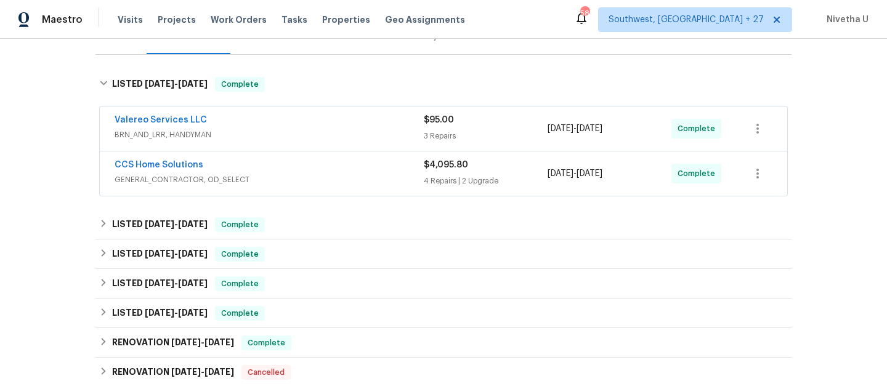
click at [323, 123] on div "Valereo Services LLC" at bounding box center [269, 121] width 309 height 15
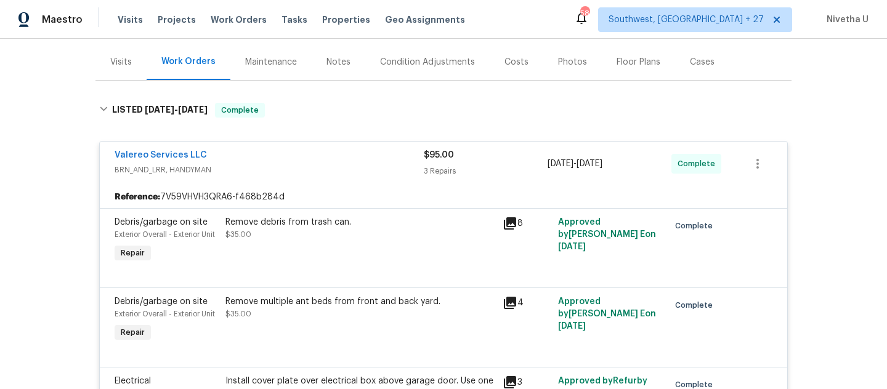
scroll to position [137, 0]
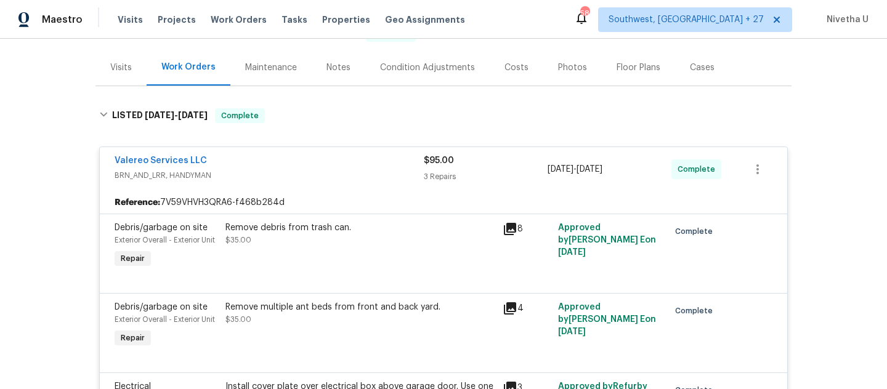
click at [308, 177] on span "BRN_AND_LRR, HANDYMAN" at bounding box center [269, 175] width 309 height 12
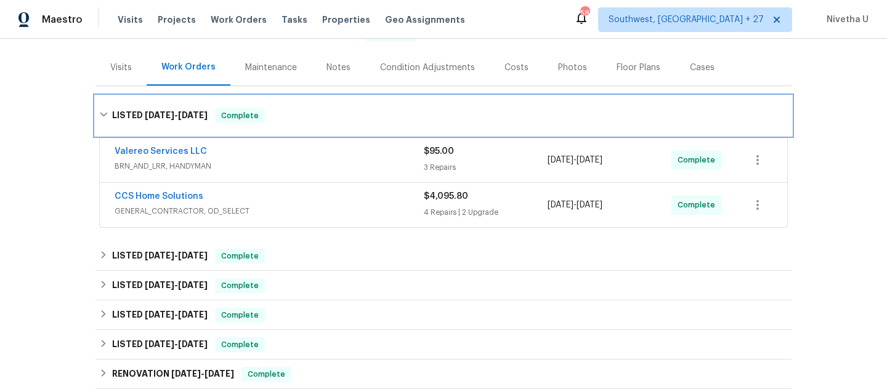
click at [303, 134] on div "LISTED 9/18/25 - 9/25/25 Complete" at bounding box center [443, 115] width 696 height 39
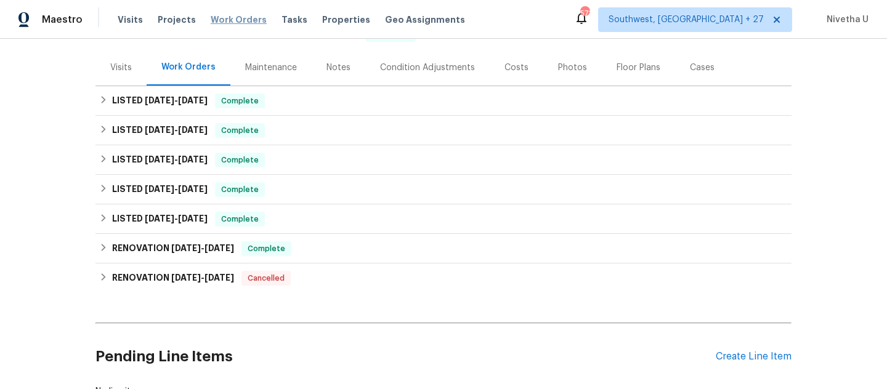
click at [224, 15] on span "Work Orders" at bounding box center [239, 20] width 56 height 12
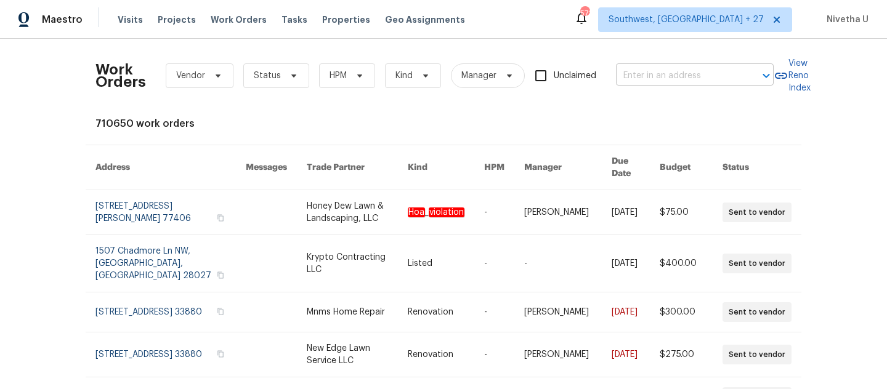
click at [671, 75] on input "text" at bounding box center [677, 76] width 123 height 19
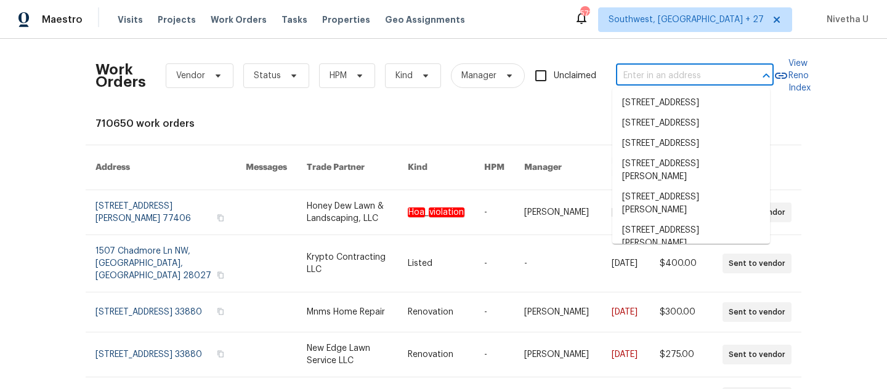
paste input "12037 W Via Del Sol Ct Sun City, AZ 85373"
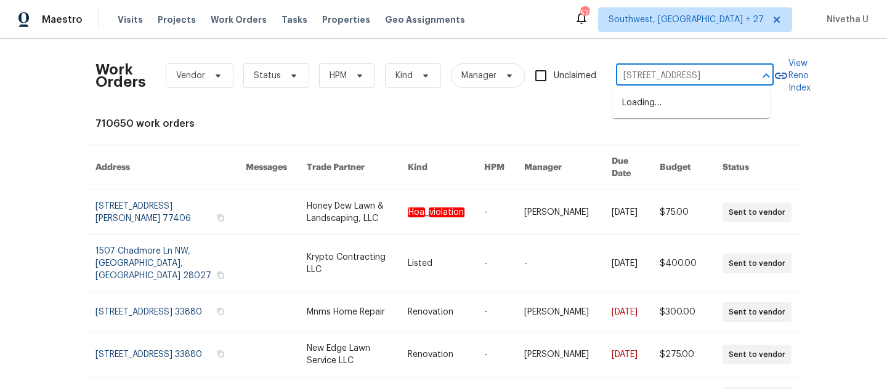
scroll to position [0, 54]
type input "12037 W Via Del Sol Ct Sun City, AZ 85373"
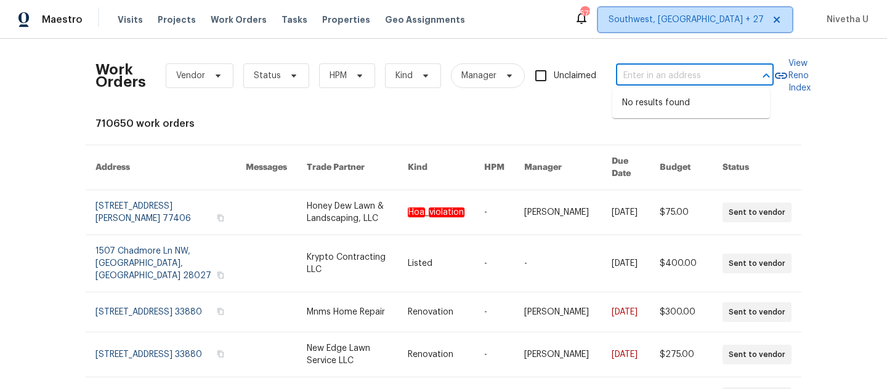
scroll to position [0, 0]
click at [717, 21] on span "Southwest, FL + 27" at bounding box center [686, 20] width 155 height 12
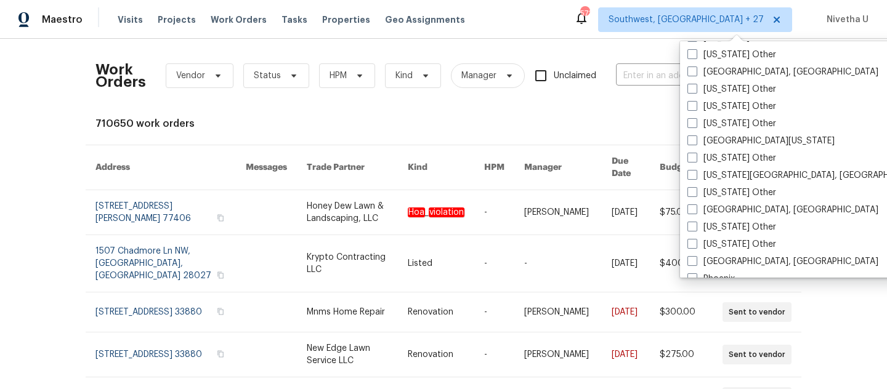
scroll to position [1360, 0]
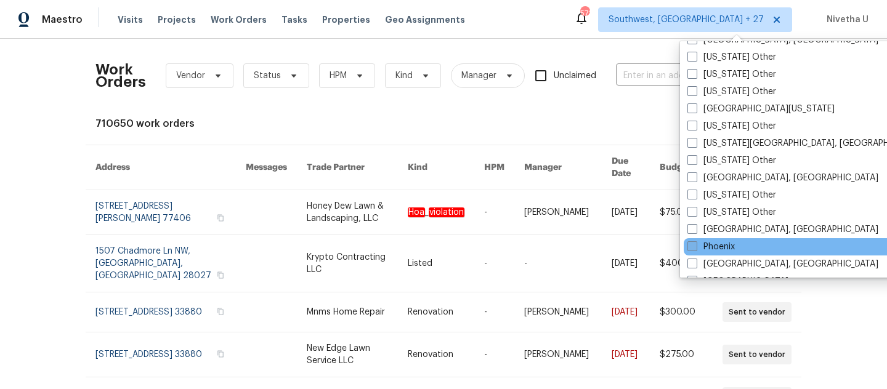
click at [715, 246] on label "Phoenix" at bounding box center [710, 247] width 47 height 12
click at [695, 246] on input "Phoenix" at bounding box center [691, 245] width 8 height 8
checkbox input "true"
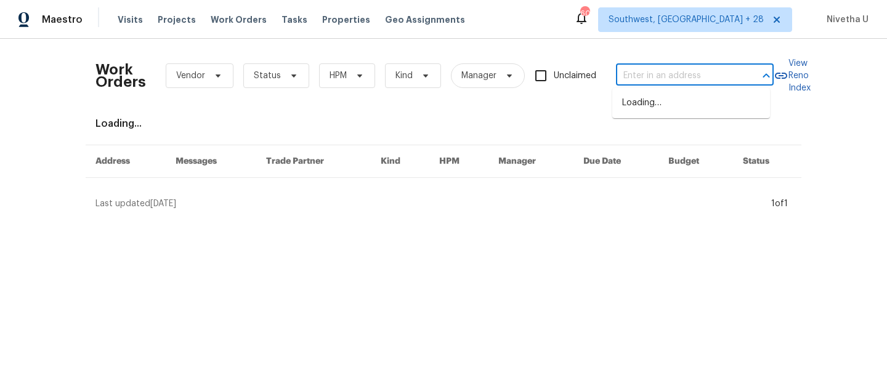
click at [634, 69] on input "text" at bounding box center [677, 76] width 123 height 19
paste input "12037 W Via Del Sol Ct Sun City, AZ 85373"
type input "12037 W Via Del Sol Ct Sun City, AZ 85373"
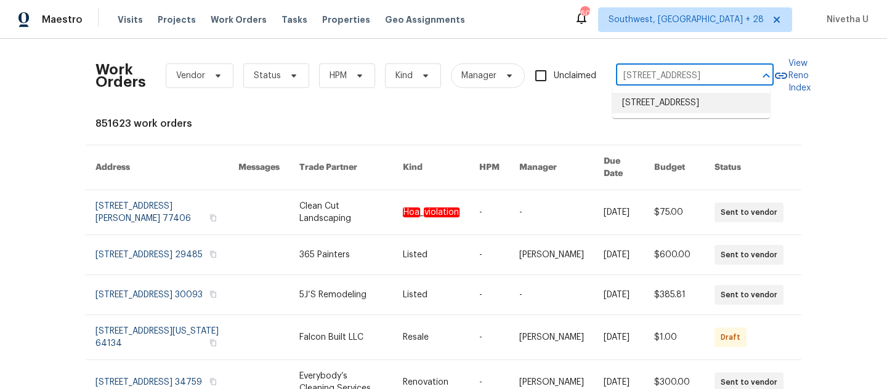
click at [644, 103] on li "12037 W Via Del Sol Ct, Sun City, AZ 85373" at bounding box center [691, 103] width 158 height 20
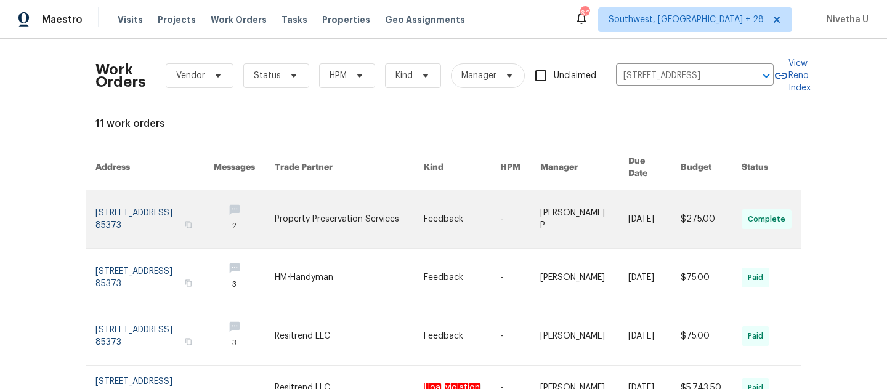
click at [101, 203] on link at bounding box center [154, 219] width 118 height 58
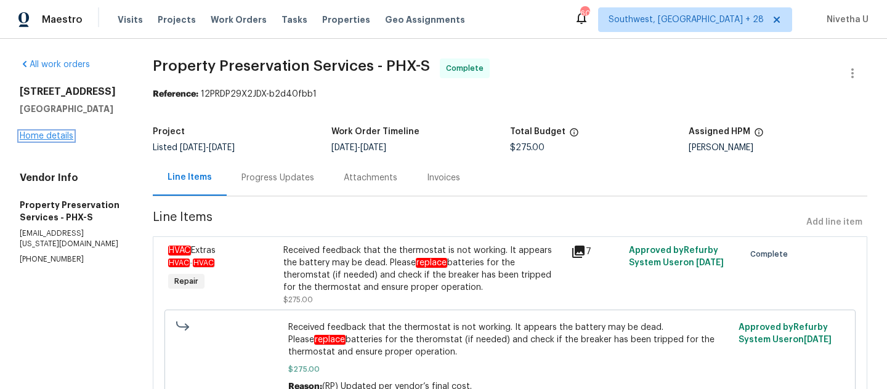
click at [58, 140] on link "Home details" at bounding box center [47, 136] width 54 height 9
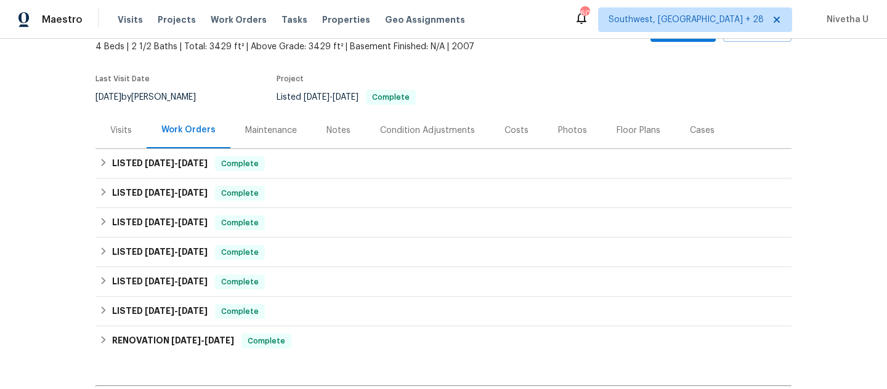
scroll to position [76, 0]
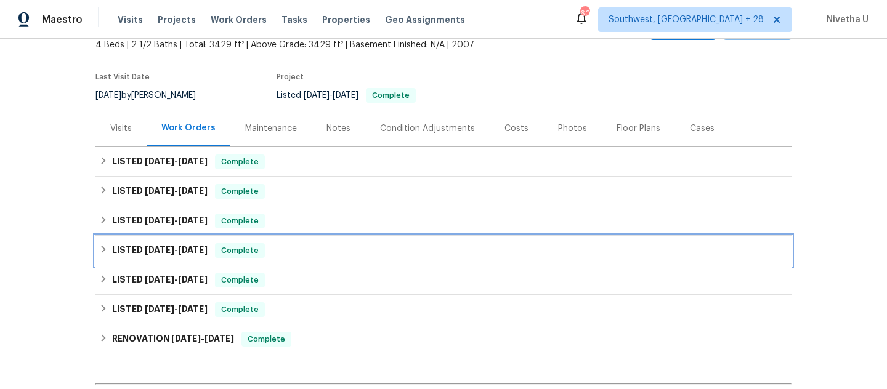
click at [269, 254] on div "LISTED 5/9/25 - 5/16/25 Complete" at bounding box center [443, 250] width 689 height 15
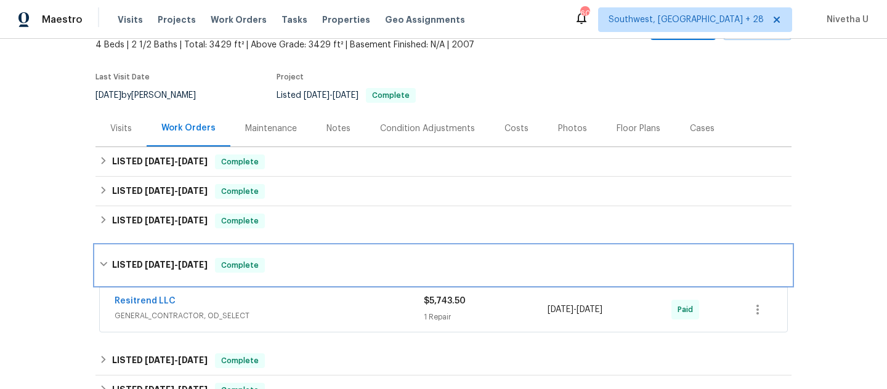
scroll to position [180, 0]
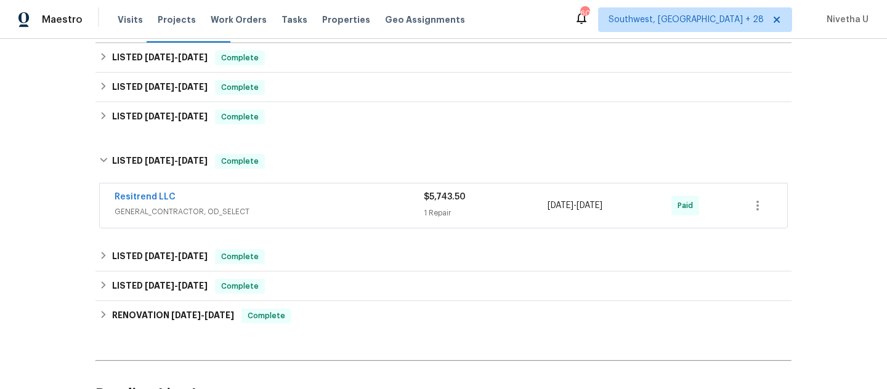
click at [308, 201] on div "Resitrend LLC" at bounding box center [269, 198] width 309 height 15
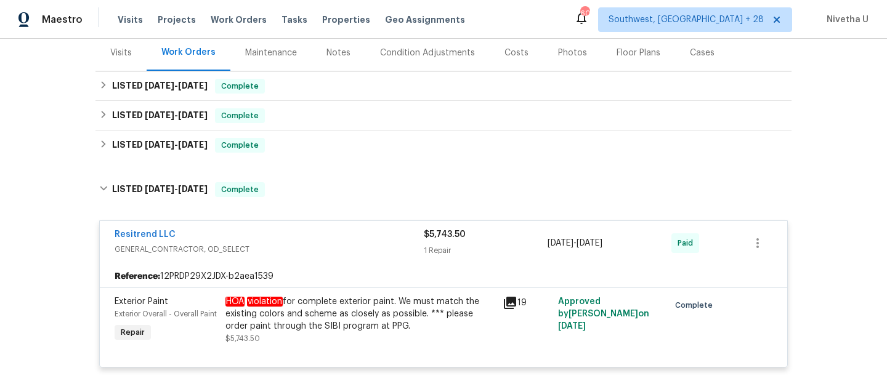
scroll to position [153, 0]
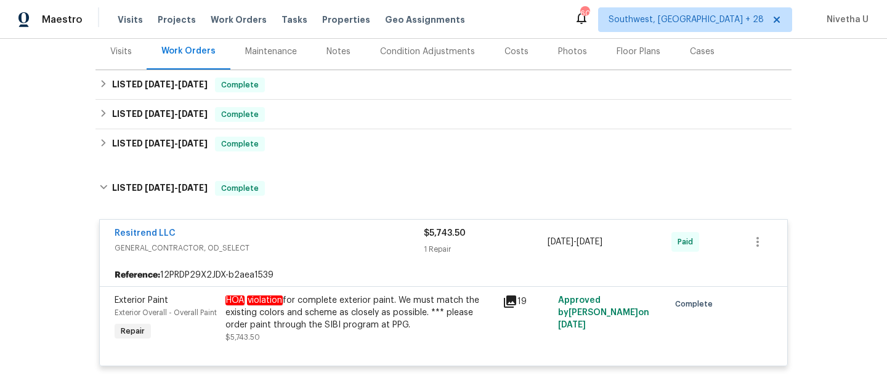
click at [294, 235] on div "Resitrend LLC" at bounding box center [269, 234] width 309 height 15
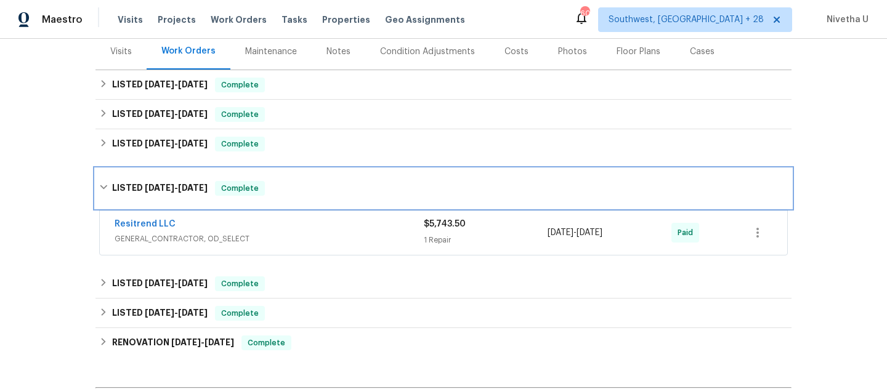
click at [292, 206] on div "LISTED 5/9/25 - 5/16/25 Complete" at bounding box center [443, 188] width 696 height 39
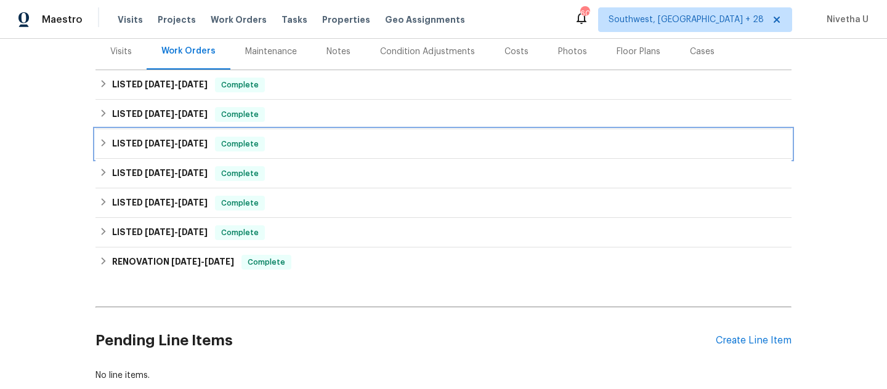
click at [289, 150] on div "LISTED 6/16/25 - 6/17/25 Complete" at bounding box center [443, 144] width 689 height 15
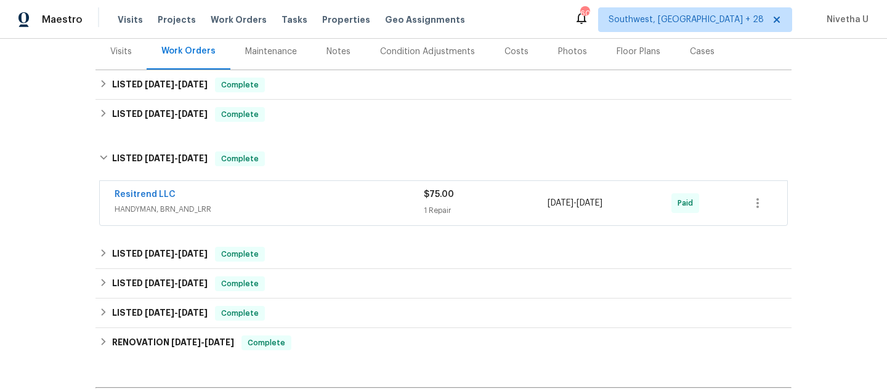
click at [317, 208] on span "HANDYMAN, BRN_AND_LRR" at bounding box center [269, 209] width 309 height 12
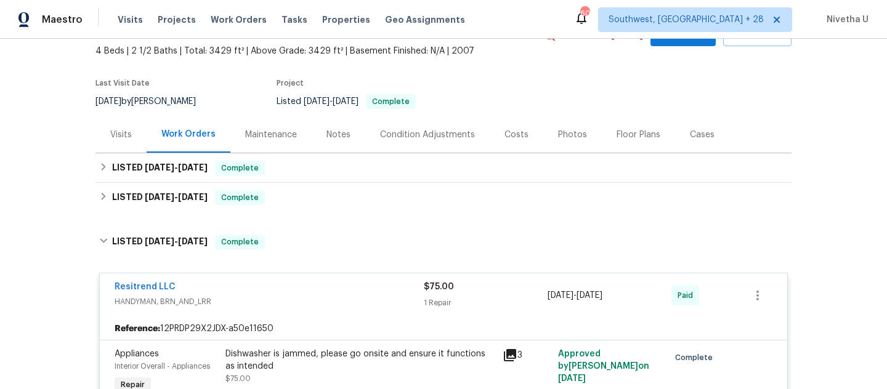
scroll to position [69, 0]
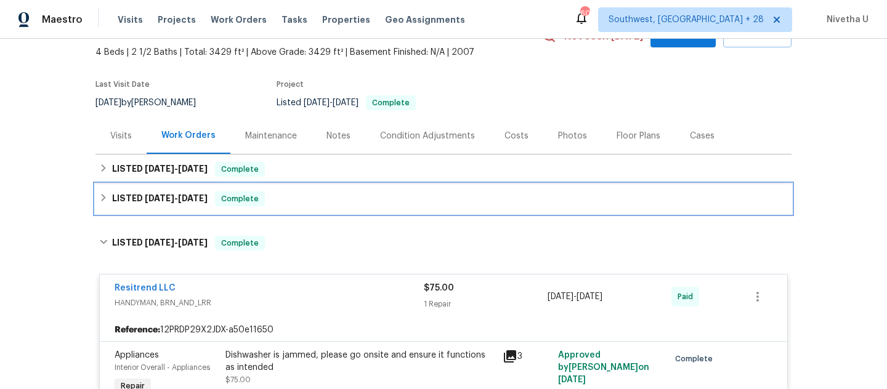
click at [325, 205] on div "LISTED 9/8/25 - 9/12/25 Complete" at bounding box center [443, 199] width 689 height 15
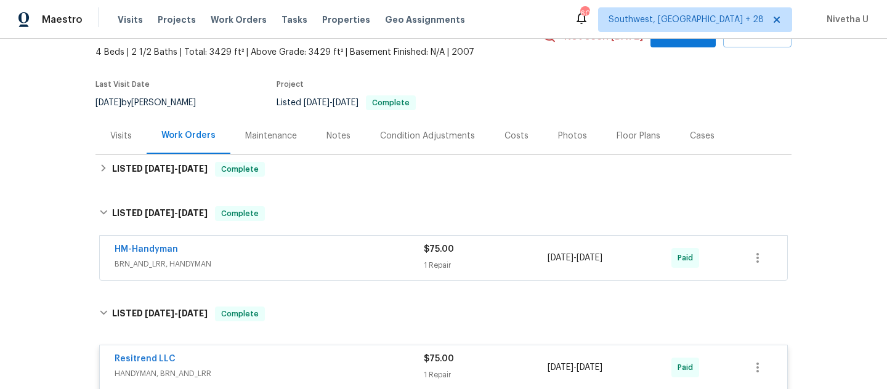
click at [322, 258] on span "BRN_AND_LRR, HANDYMAN" at bounding box center [269, 264] width 309 height 12
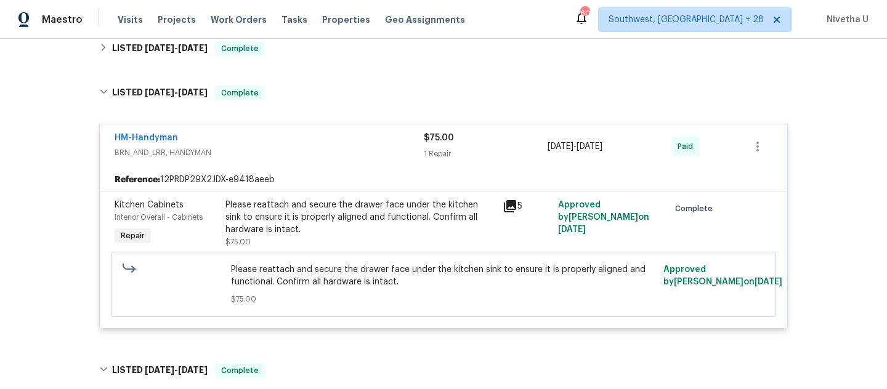
scroll to position [95, 0]
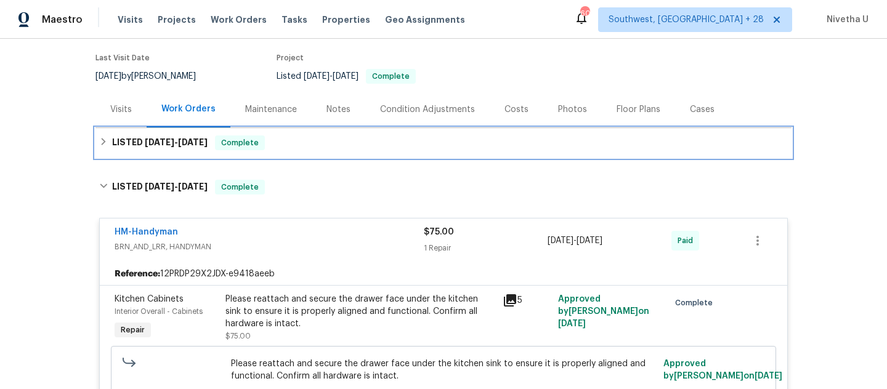
click at [287, 150] on div "LISTED 9/22/25 - 9/26/25 Complete" at bounding box center [443, 143] width 689 height 15
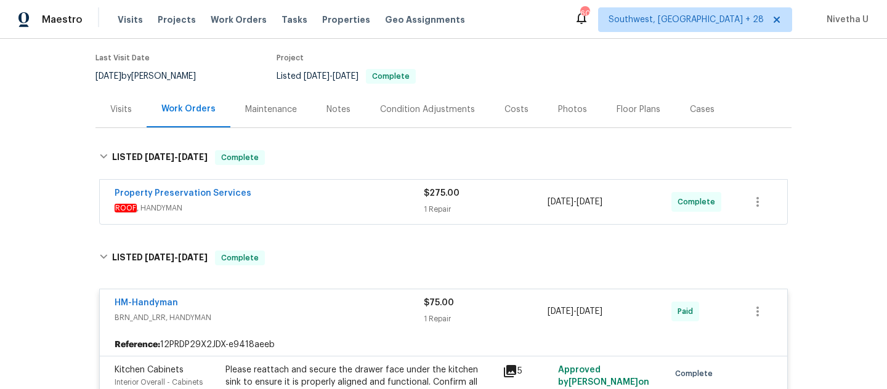
click at [292, 195] on div "Property Preservation Services" at bounding box center [269, 194] width 309 height 15
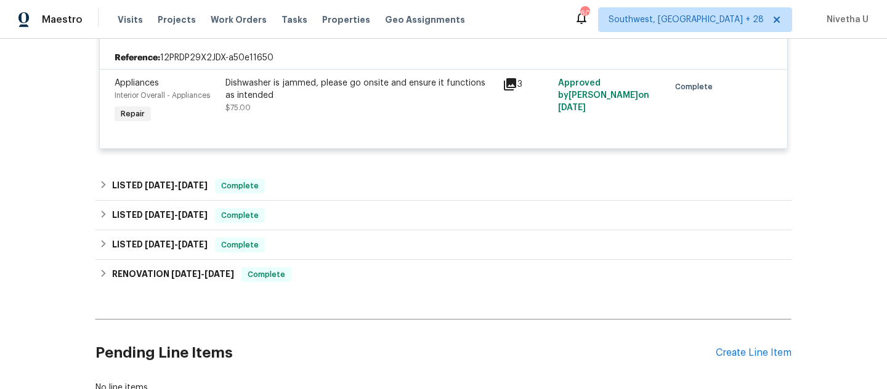
scroll to position [918, 0]
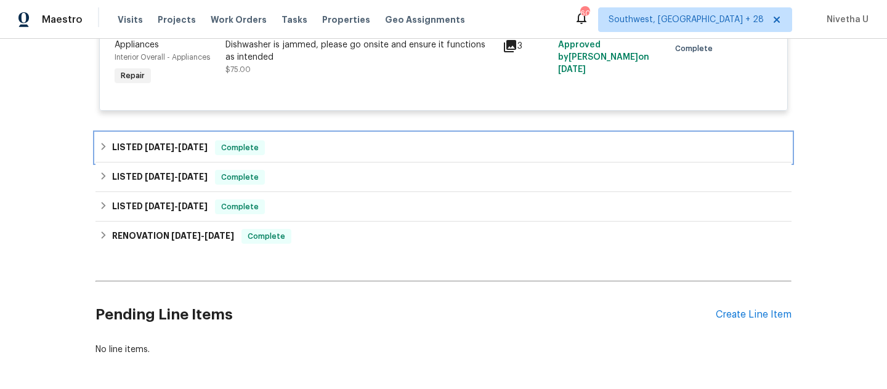
click at [273, 152] on div "LISTED 5/9/25 - 5/16/25 Complete" at bounding box center [443, 147] width 689 height 15
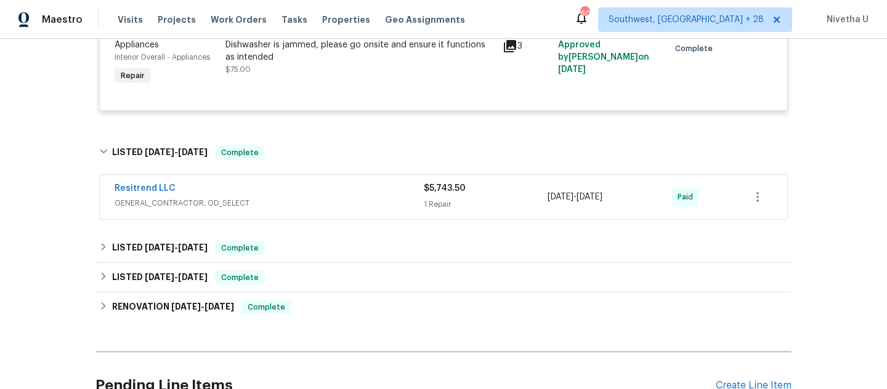
click at [298, 196] on div "Resitrend LLC" at bounding box center [269, 189] width 309 height 15
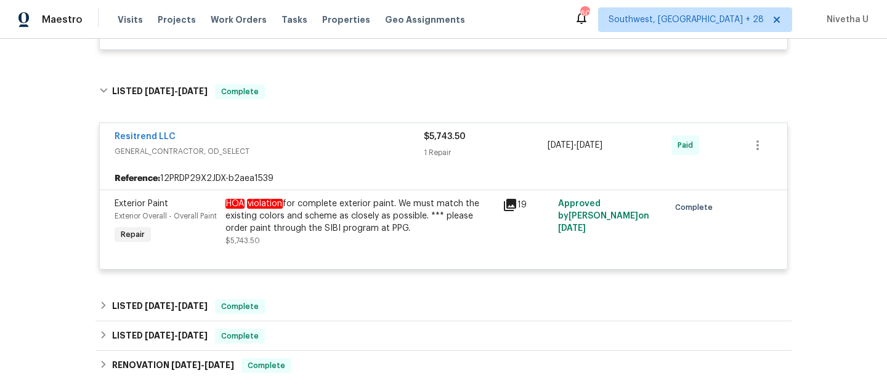
scroll to position [964, 0]
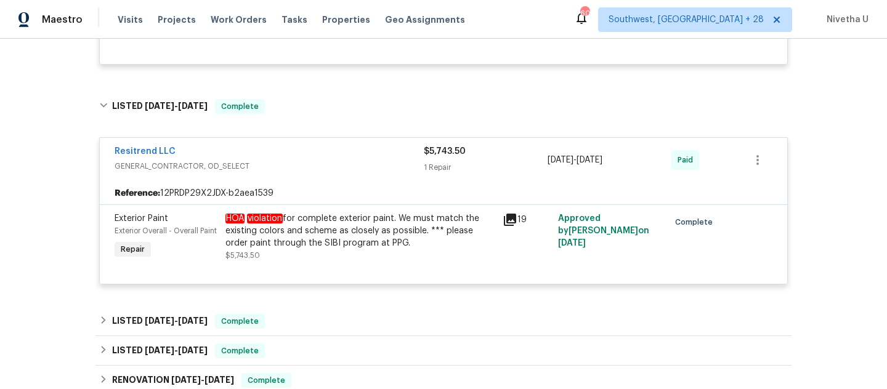
click at [291, 162] on span "GENERAL_CONTRACTOR, OD_SELECT" at bounding box center [269, 166] width 309 height 12
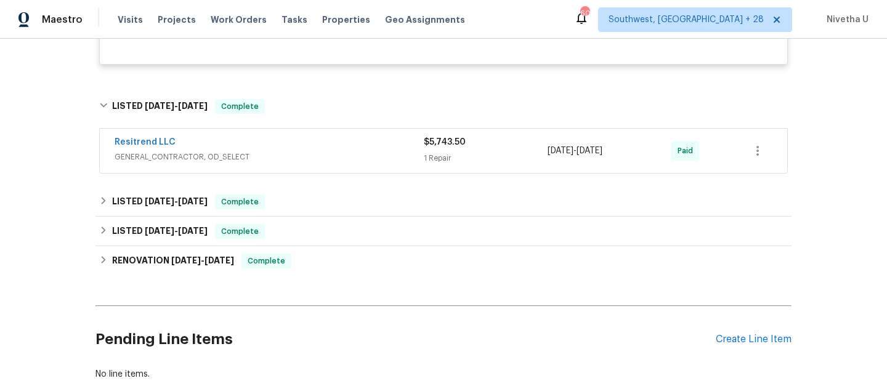
click at [290, 129] on div "Resitrend LLC GENERAL_CONTRACTOR, OD_SELECT $5,743.50 1 Repair 5/9/2025 - 5/16/…" at bounding box center [443, 151] width 696 height 51
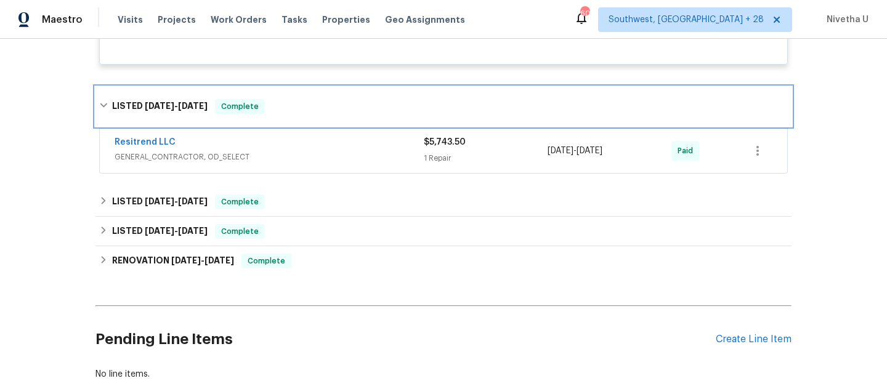
click at [288, 112] on div "LISTED 5/9/25 - 5/16/25 Complete" at bounding box center [443, 106] width 689 height 15
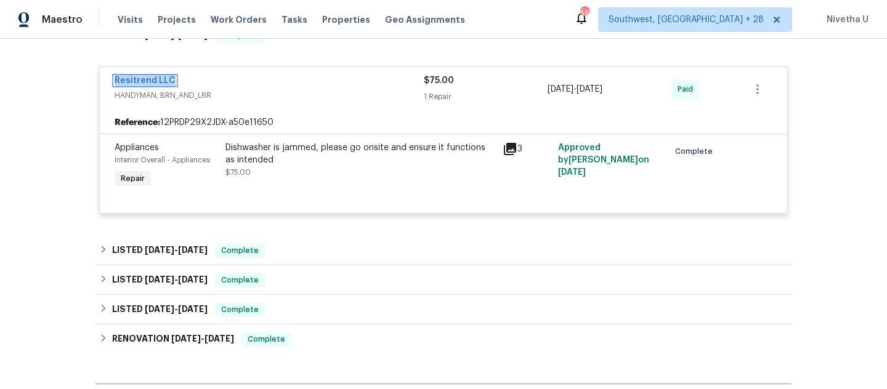
scroll to position [728, 0]
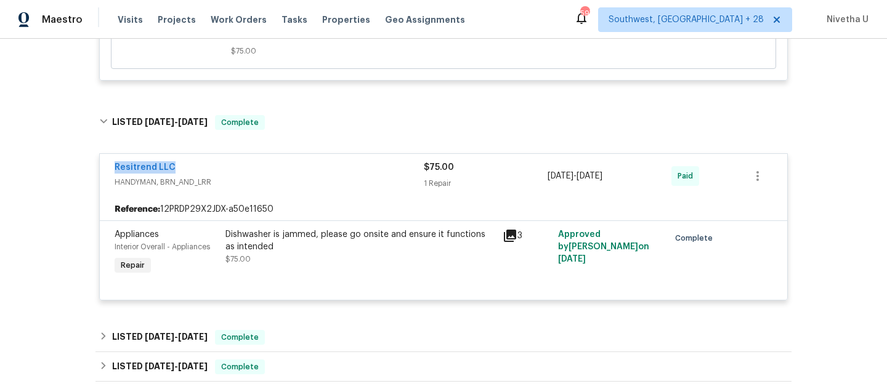
click at [107, 175] on div "Resitrend LLC HANDYMAN, BRN_AND_LRR $75.00 1 Repair 6/16/2025 - 6/17/2025 Paid" at bounding box center [443, 176] width 687 height 44
click at [133, 163] on span "Resitrend LLC" at bounding box center [145, 167] width 61 height 12
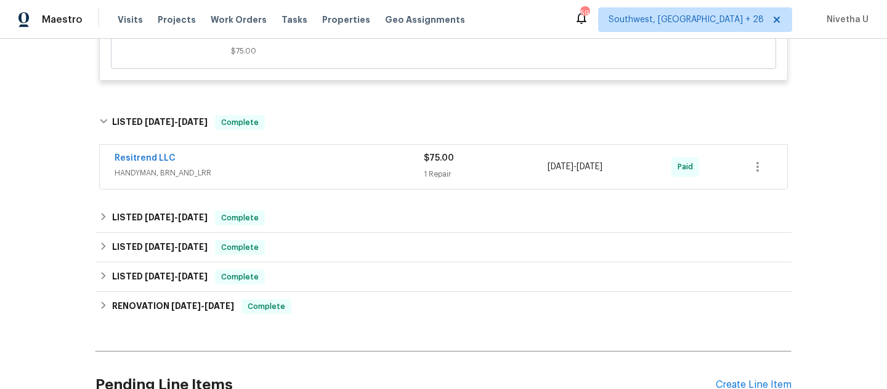
click at [140, 164] on span "Resitrend LLC" at bounding box center [145, 158] width 61 height 12
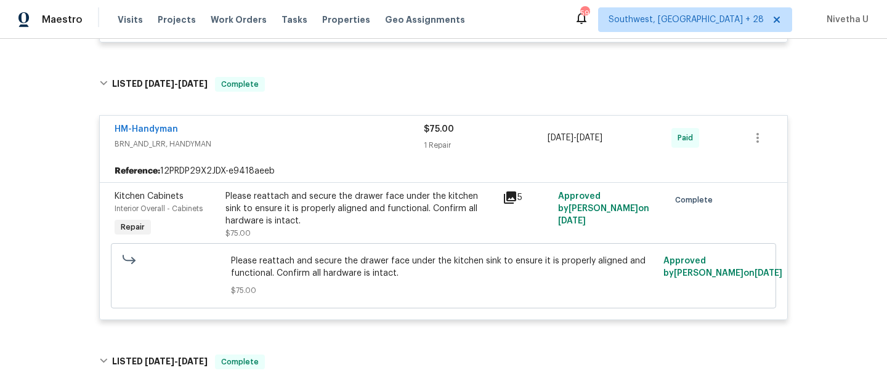
scroll to position [482, 0]
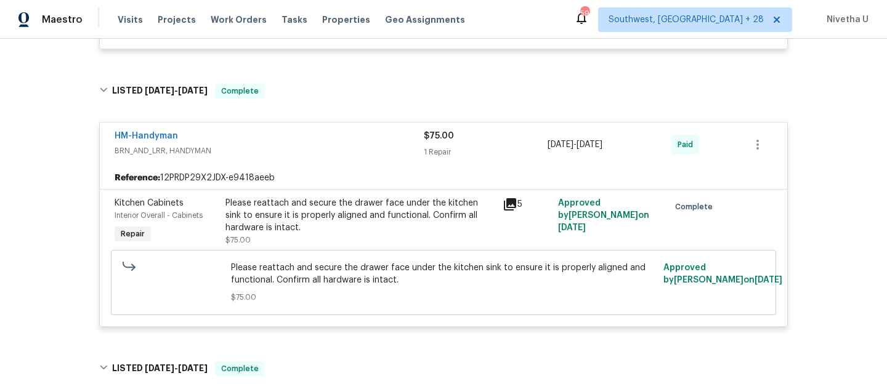
click at [346, 151] on span "BRN_AND_LRR, HANDYMAN" at bounding box center [269, 151] width 309 height 12
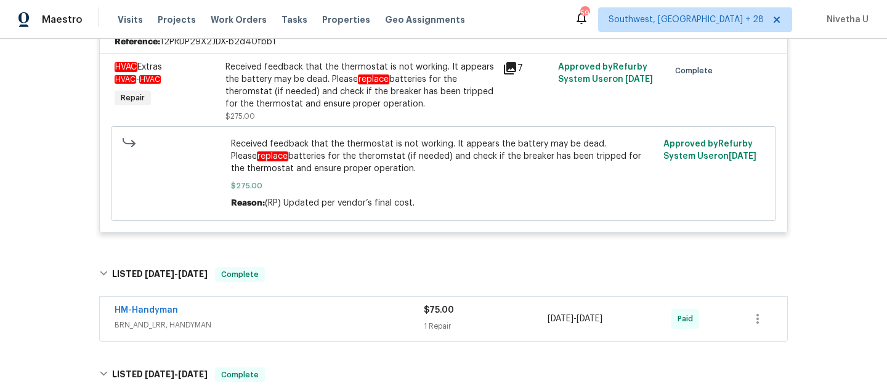
scroll to position [182, 0]
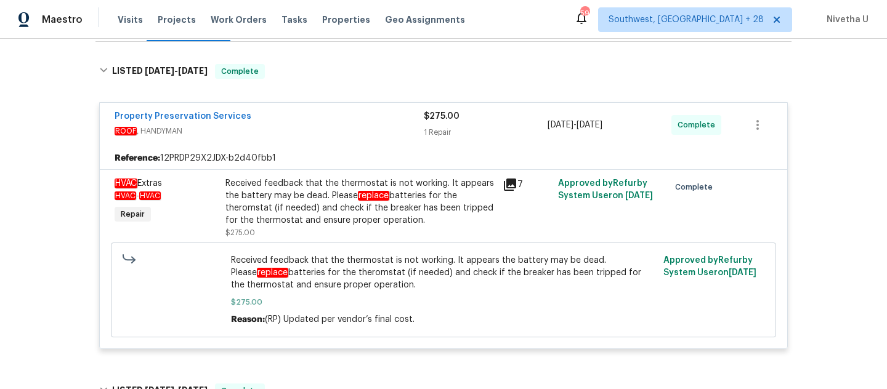
click at [310, 113] on div "Property Preservation Services" at bounding box center [269, 117] width 309 height 15
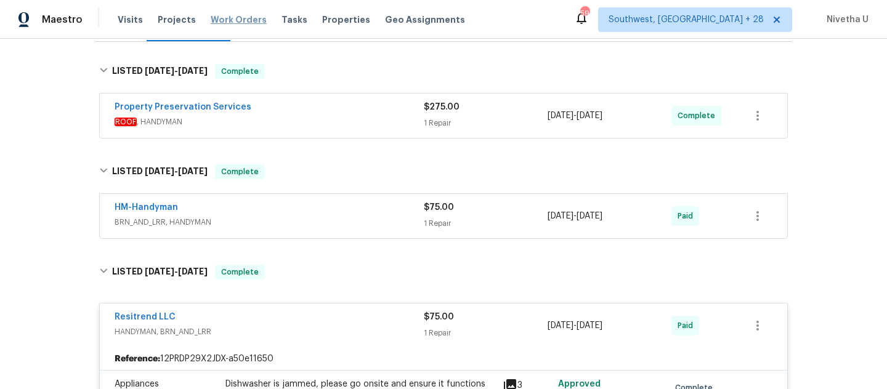
click at [225, 23] on span "Work Orders" at bounding box center [239, 20] width 56 height 12
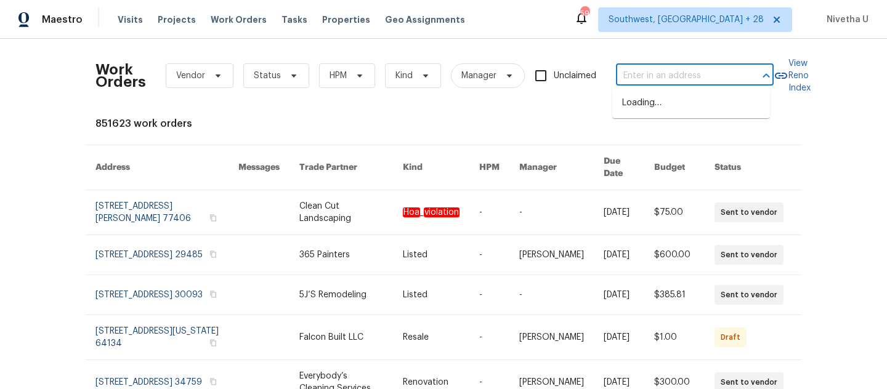
click at [689, 83] on input "text" at bounding box center [677, 76] width 123 height 19
paste input "[STREET_ADDRESS][PERSON_NAME]"
type input "[STREET_ADDRESS][PERSON_NAME]"
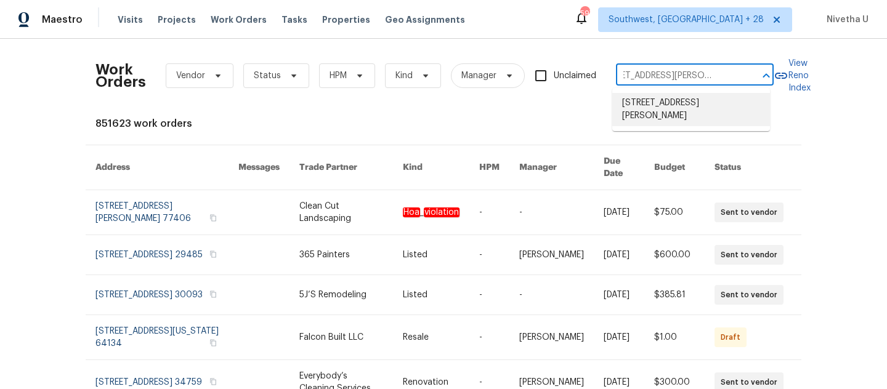
click at [681, 108] on li "7546 Becker Rd, Saint Louis, MO 63129" at bounding box center [691, 109] width 158 height 33
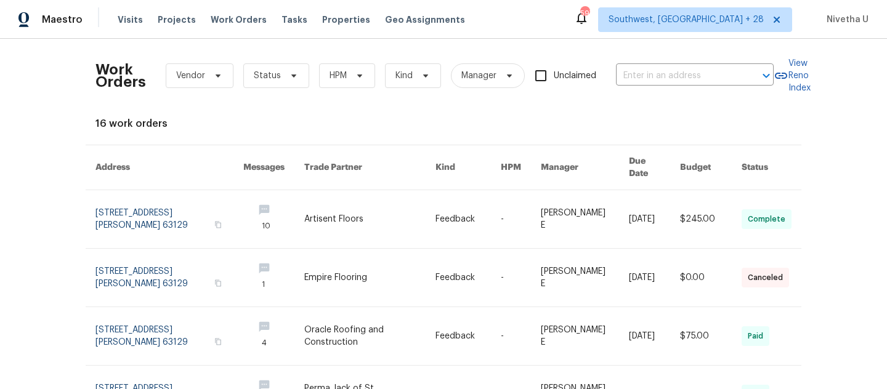
type input "7546 Becker Rd, Saint Louis, MO 63129"
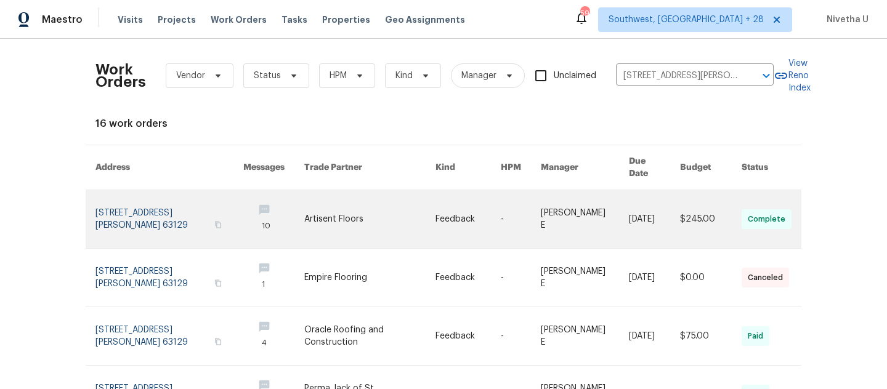
click at [99, 205] on link at bounding box center [169, 219] width 148 height 58
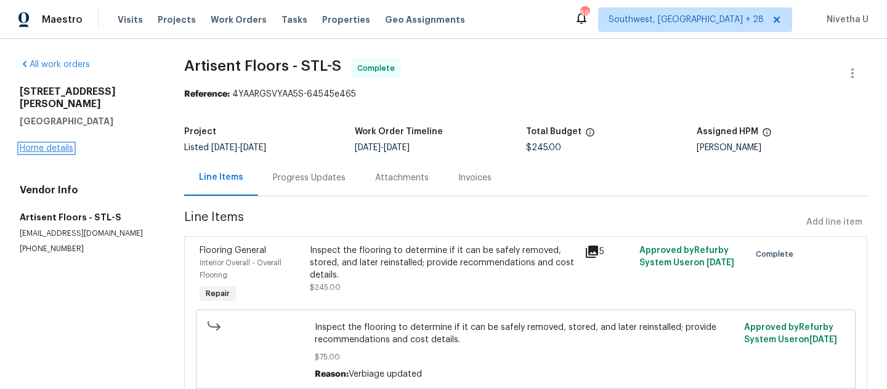
click at [44, 144] on link "Home details" at bounding box center [47, 148] width 54 height 9
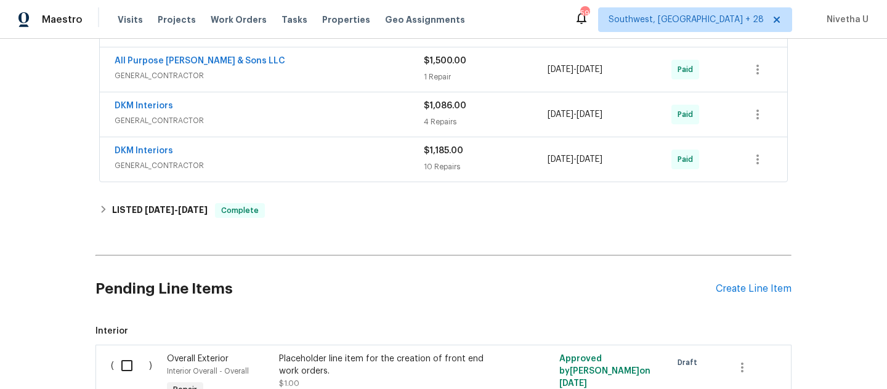
scroll to position [588, 0]
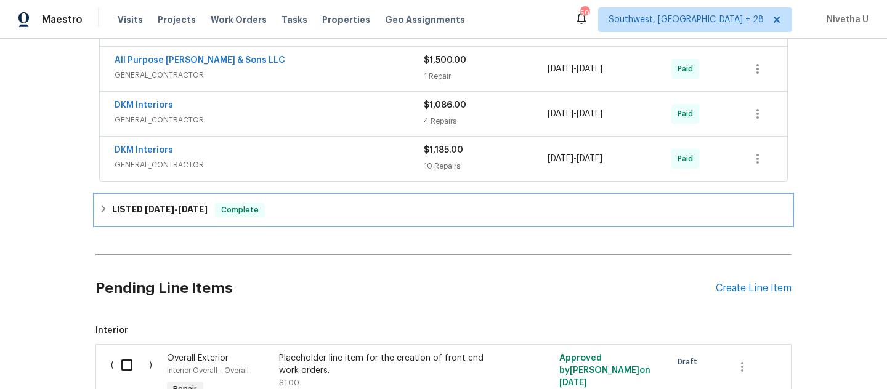
click at [290, 214] on div "LISTED 8/3/25 - 9/26/25 Complete" at bounding box center [443, 210] width 689 height 15
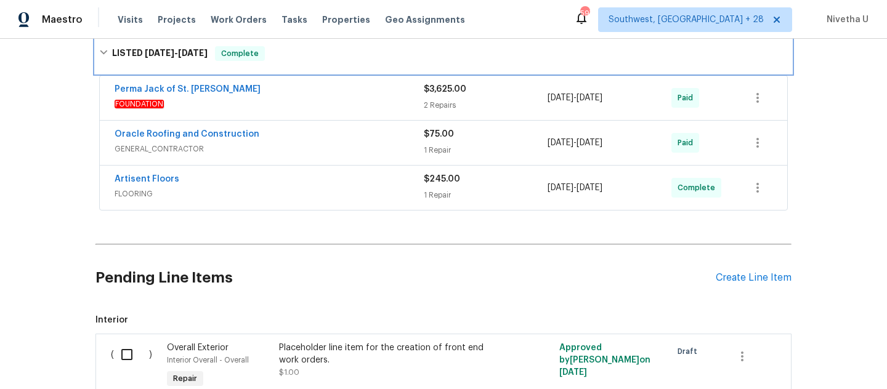
scroll to position [752, 0]
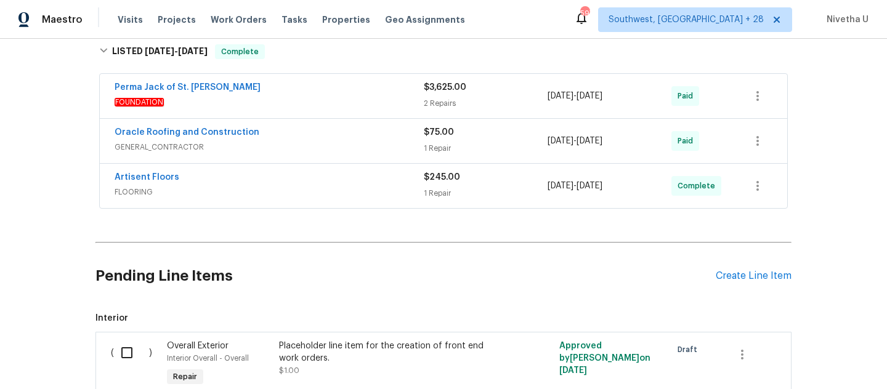
click at [306, 88] on div "Perma Jack of St. [PERSON_NAME]" at bounding box center [269, 88] width 309 height 15
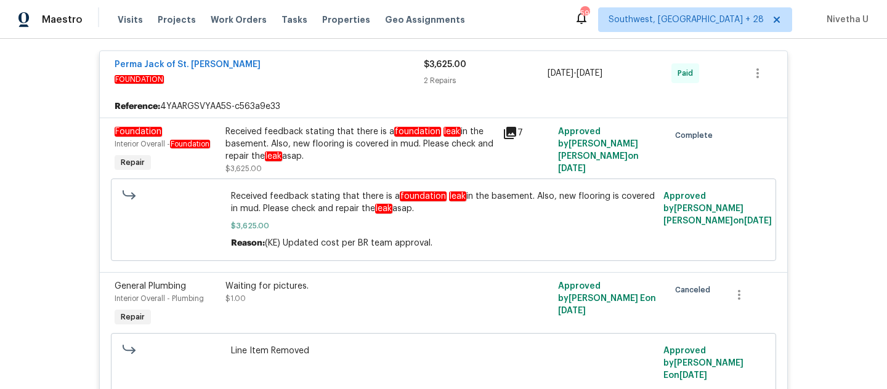
scroll to position [768, 0]
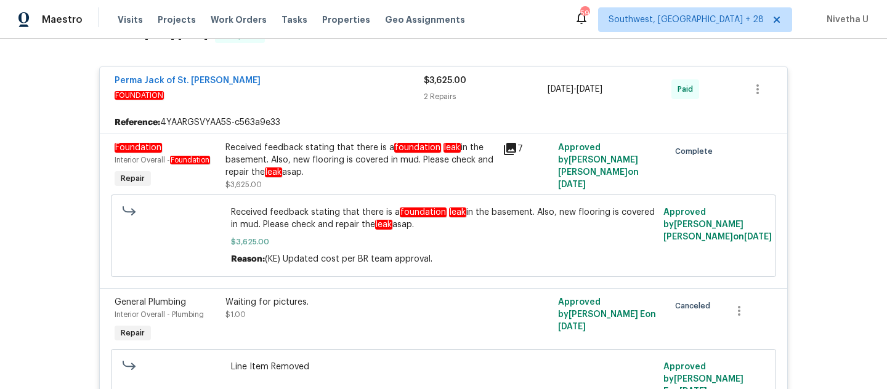
click at [369, 173] on div "Received feedback stating that there is a foundation leak in the basement. Also…" at bounding box center [360, 160] width 270 height 37
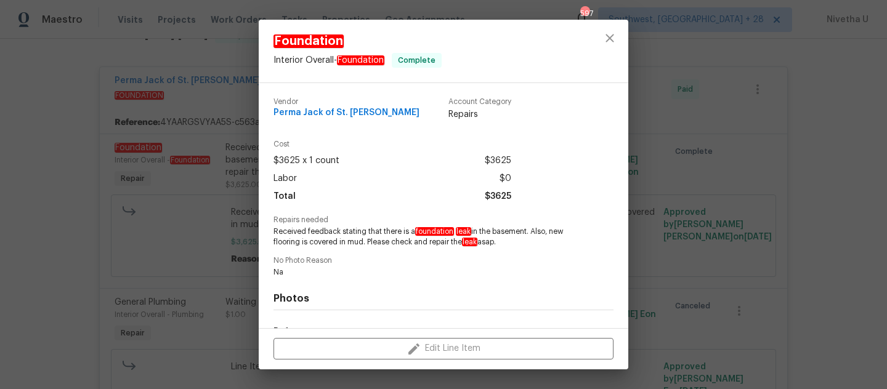
scroll to position [157, 0]
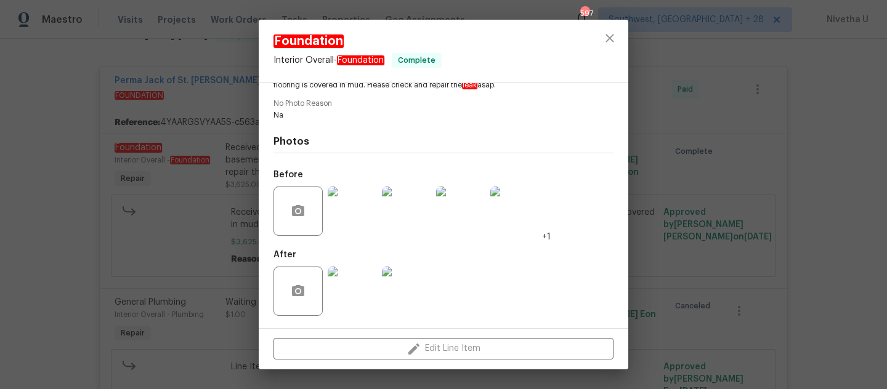
click at [339, 215] on img at bounding box center [352, 211] width 49 height 49
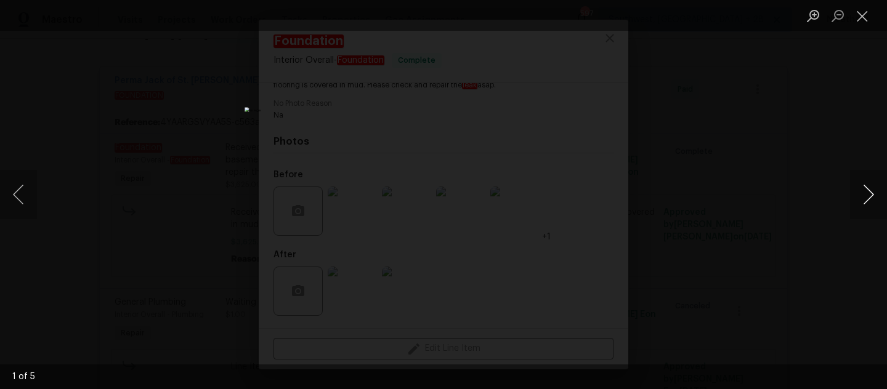
click at [875, 195] on button "Next image" at bounding box center [868, 194] width 37 height 49
click at [862, 25] on button "Close lightbox" at bounding box center [862, 16] width 25 height 22
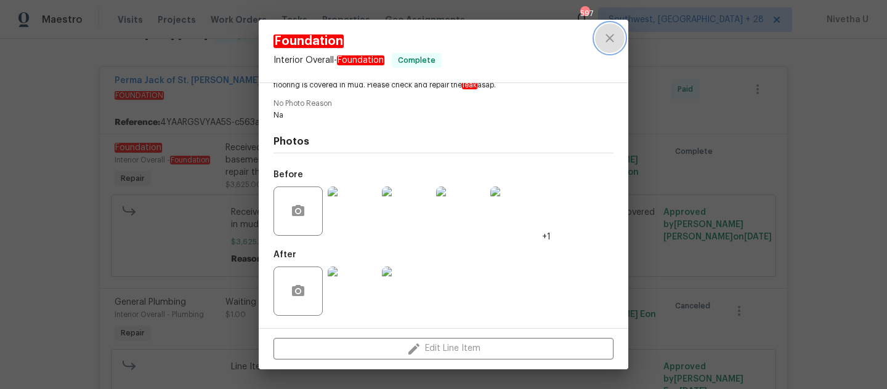
click at [609, 34] on icon "close" at bounding box center [609, 38] width 15 height 15
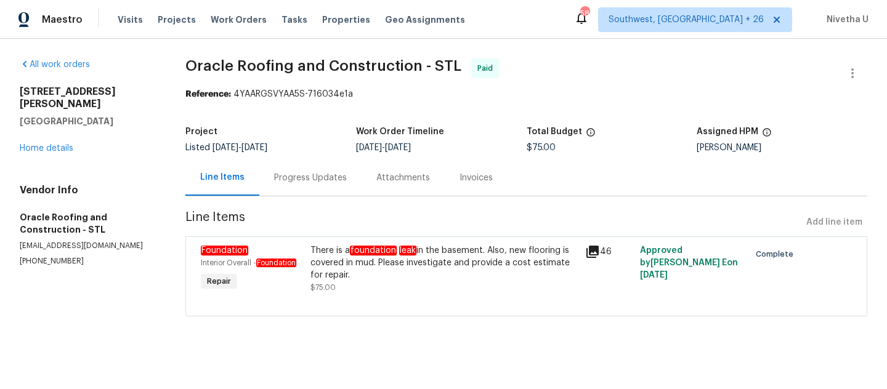
click at [317, 185] on div "Progress Updates" at bounding box center [310, 178] width 102 height 36
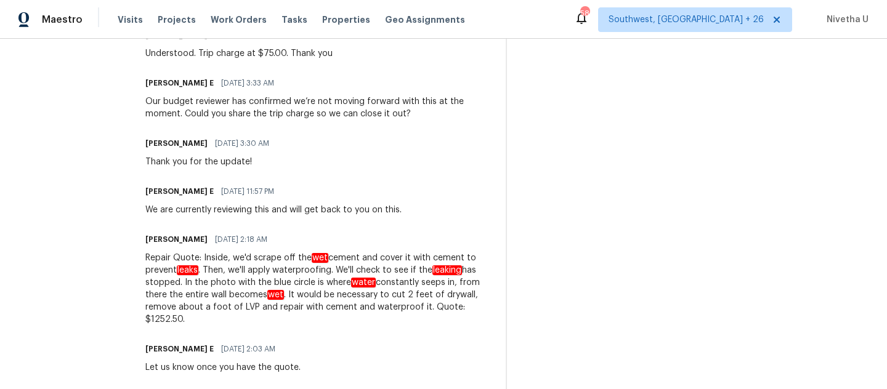
scroll to position [317, 0]
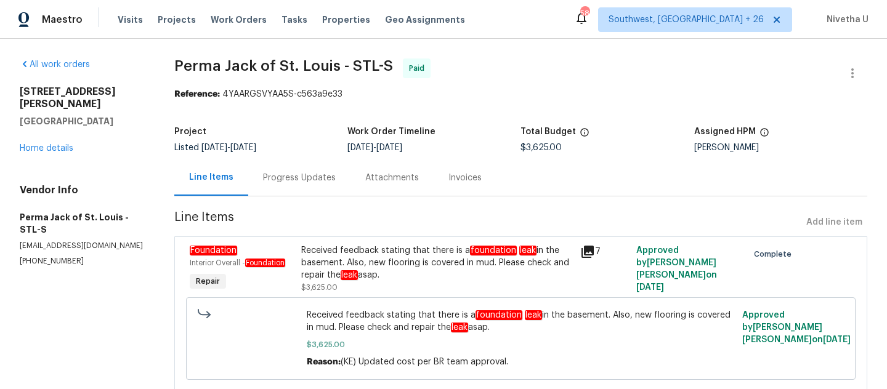
click at [310, 186] on div "Progress Updates" at bounding box center [299, 178] width 102 height 36
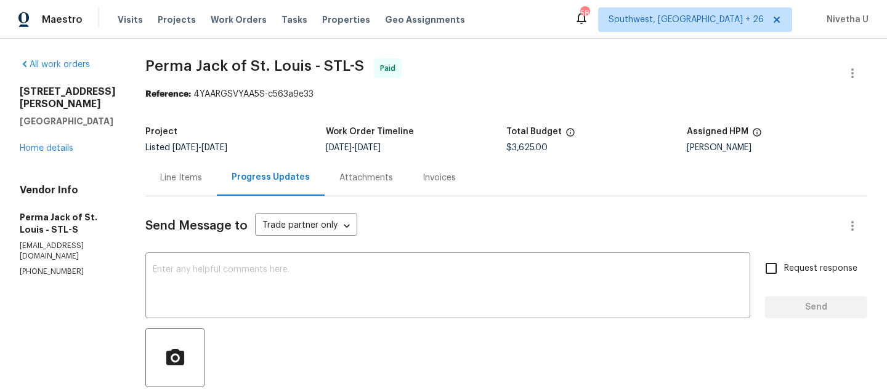
click at [189, 174] on div "Line Items" at bounding box center [181, 178] width 42 height 12
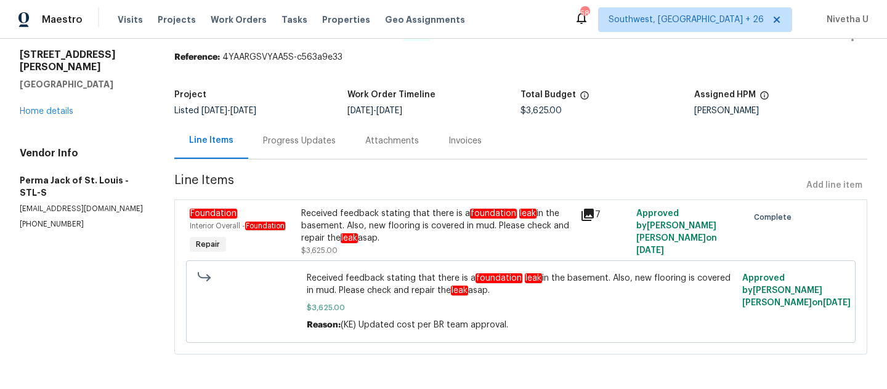
scroll to position [36, 0]
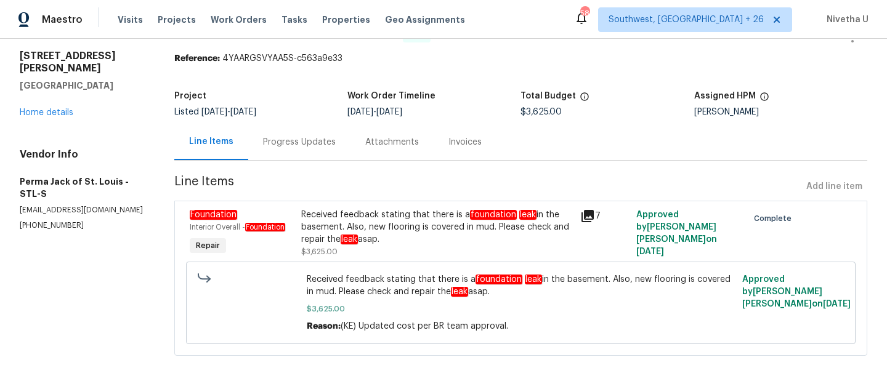
click at [478, 221] on div "Received feedback stating that there is a foundation leak in the basement. Also…" at bounding box center [437, 227] width 272 height 37
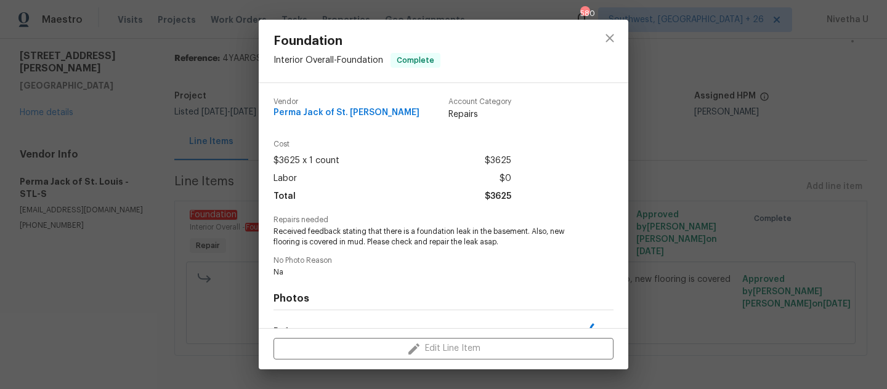
scroll to position [157, 0]
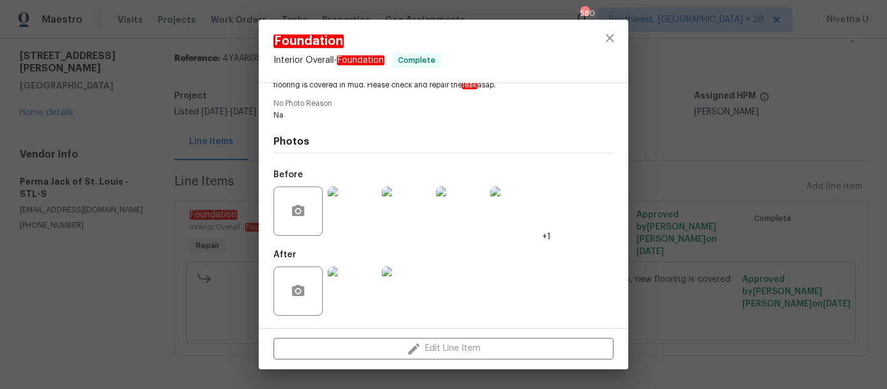
click at [338, 184] on div at bounding box center [352, 211] width 54 height 64
click at [358, 219] on img at bounding box center [352, 211] width 49 height 49
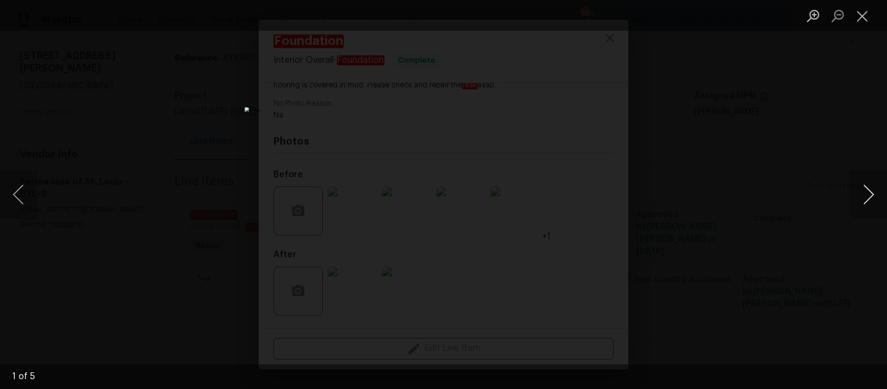
click at [867, 210] on button "Next image" at bounding box center [868, 194] width 37 height 49
click at [30, 192] on button "Previous image" at bounding box center [18, 194] width 37 height 49
click at [868, 203] on button "Next image" at bounding box center [868, 194] width 37 height 49
click at [864, 17] on button "Close lightbox" at bounding box center [862, 16] width 25 height 22
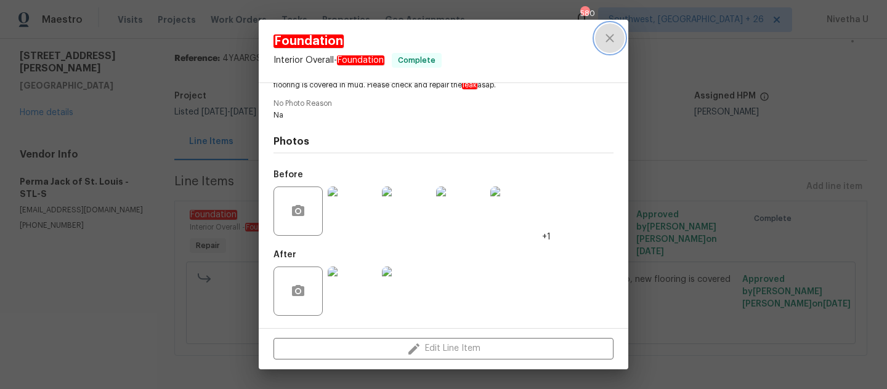
click at [619, 45] on button "close" at bounding box center [610, 38] width 30 height 30
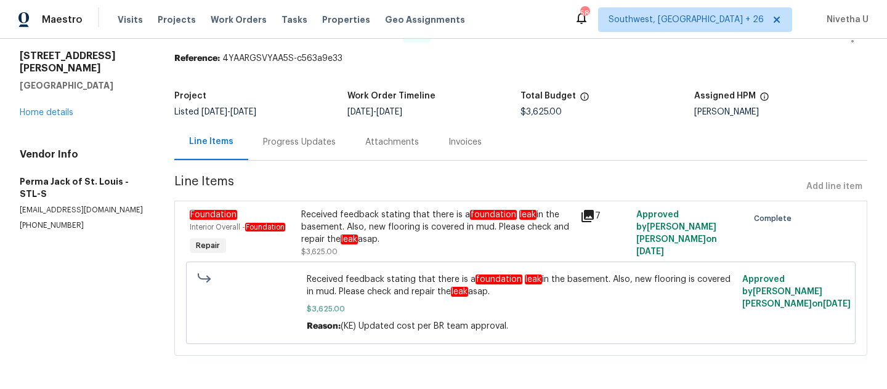
click at [306, 139] on div "Progress Updates" at bounding box center [299, 142] width 73 height 12
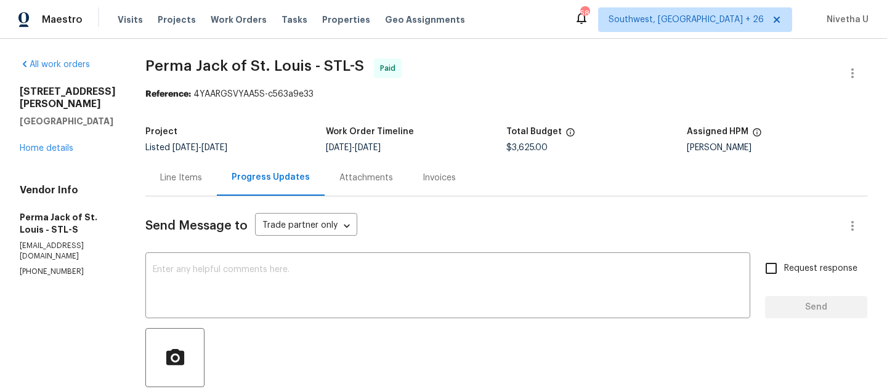
click at [185, 190] on div "Line Items" at bounding box center [180, 178] width 71 height 36
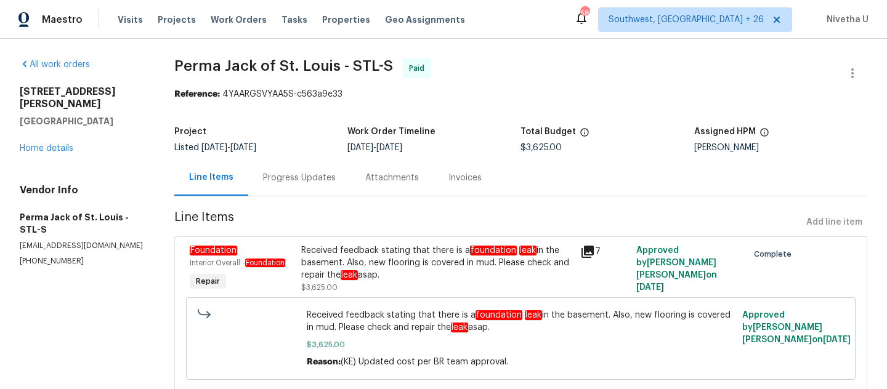
click at [416, 248] on div "Received feedback stating that there is a foundation leak in the basement. Also…" at bounding box center [437, 263] width 272 height 37
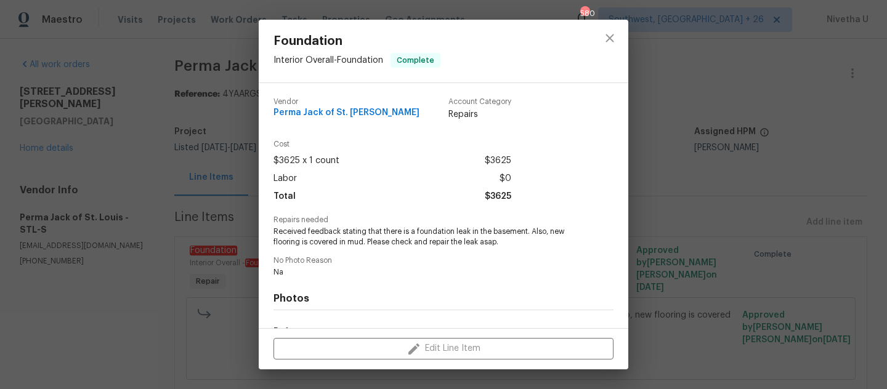
scroll to position [157, 0]
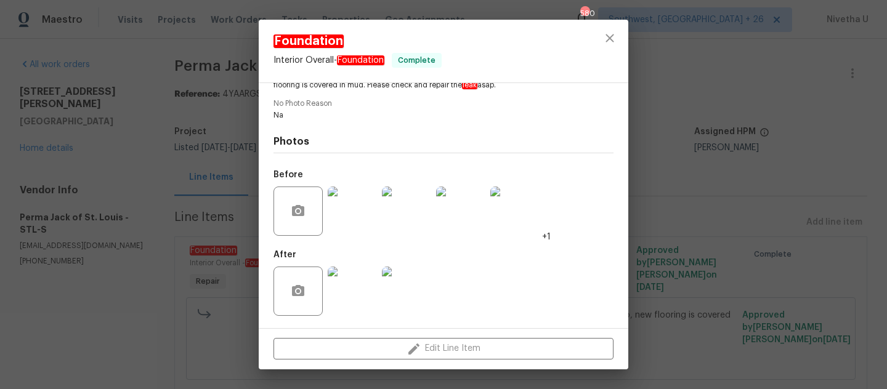
click at [345, 229] on img at bounding box center [352, 211] width 49 height 49
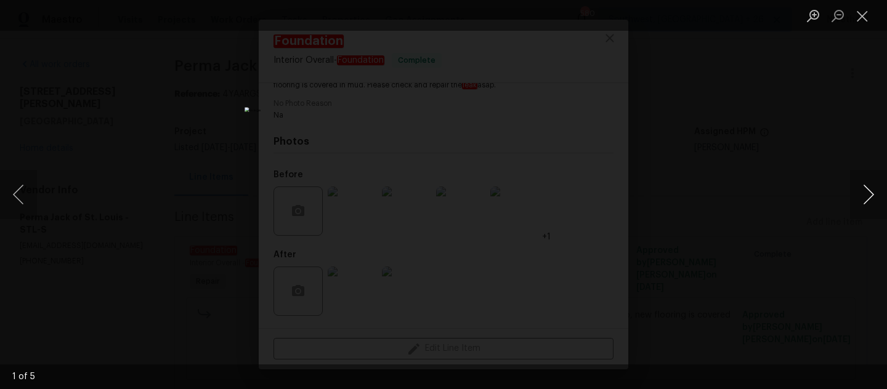
click at [861, 195] on button "Next image" at bounding box center [868, 194] width 37 height 49
click at [863, 16] on button "Close lightbox" at bounding box center [862, 16] width 25 height 22
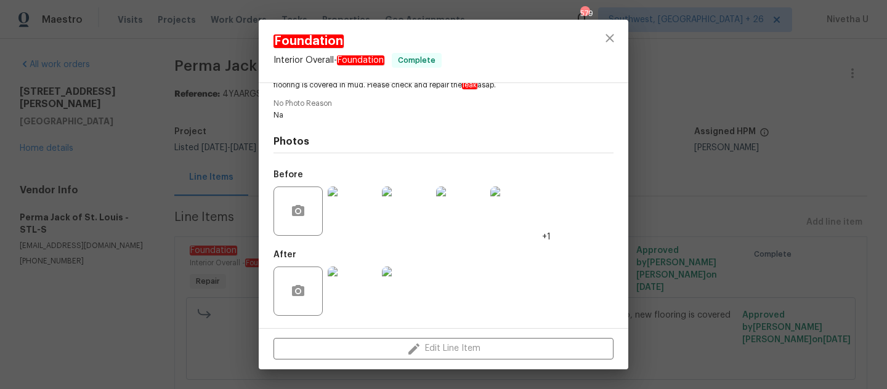
click at [360, 293] on img at bounding box center [352, 291] width 49 height 49
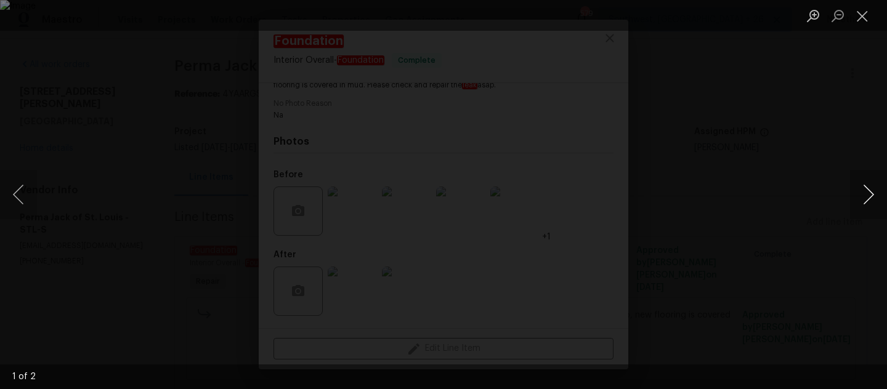
click at [864, 205] on button "Next image" at bounding box center [868, 194] width 37 height 49
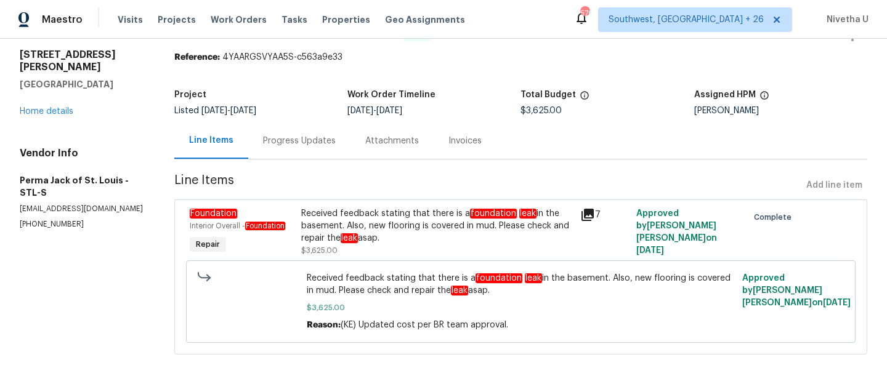
scroll to position [46, 0]
click at [423, 241] on div "Received feedback stating that there is a foundation leak in the basement. Also…" at bounding box center [437, 232] width 272 height 49
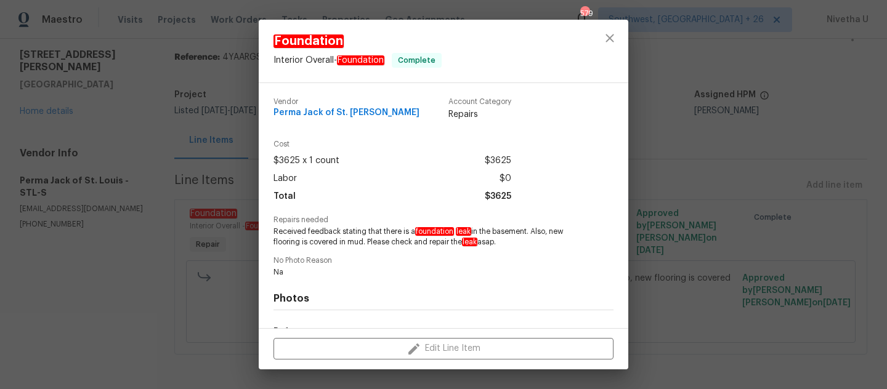
scroll to position [157, 0]
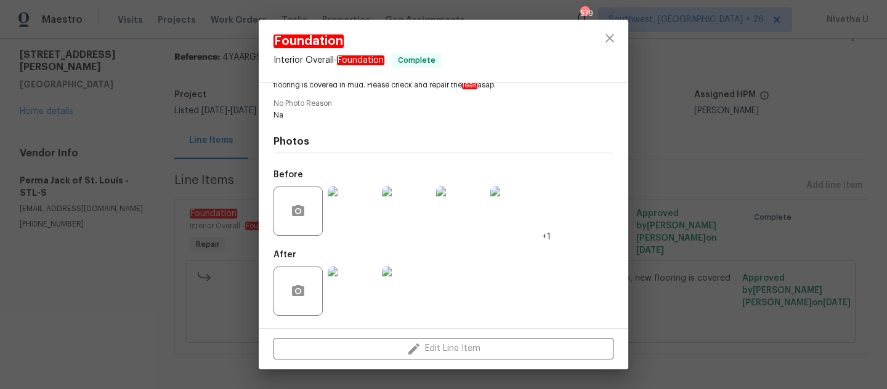
click at [363, 202] on img at bounding box center [352, 211] width 49 height 49
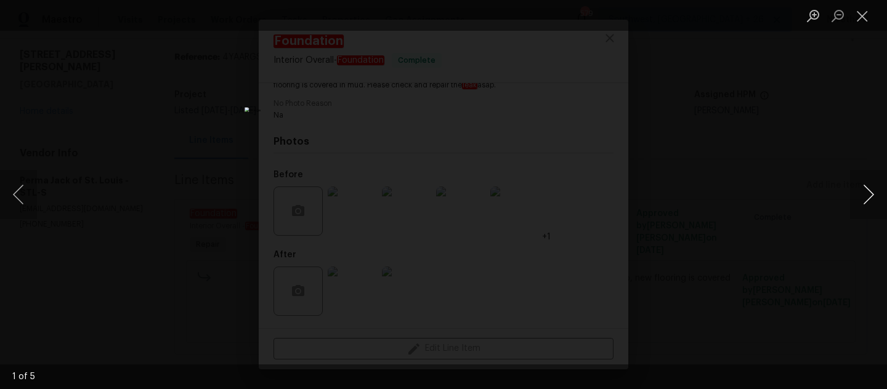
click at [872, 192] on button "Next image" at bounding box center [868, 194] width 37 height 49
click at [865, 196] on button "Next image" at bounding box center [868, 194] width 37 height 49
click at [865, 197] on button "Next image" at bounding box center [868, 194] width 37 height 49
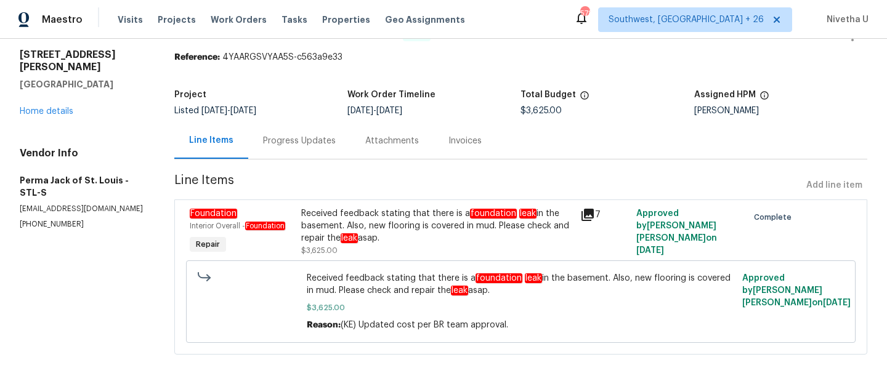
click at [311, 139] on div "Progress Updates" at bounding box center [299, 141] width 102 height 36
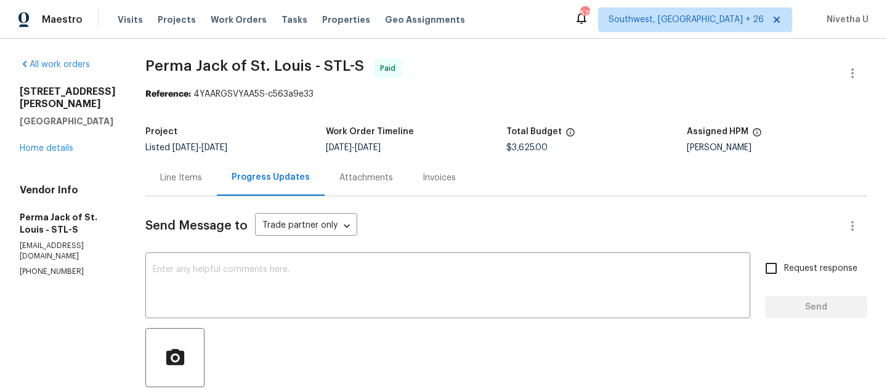
click at [435, 171] on div "Invoices" at bounding box center [439, 178] width 63 height 36
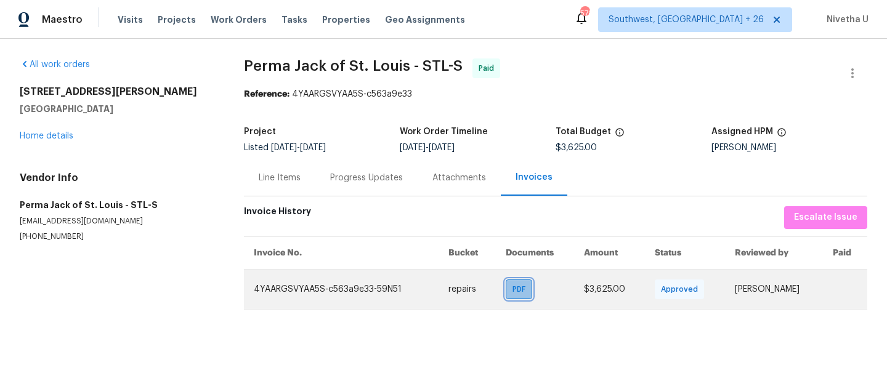
click at [513, 292] on span "PDF" at bounding box center [522, 289] width 18 height 12
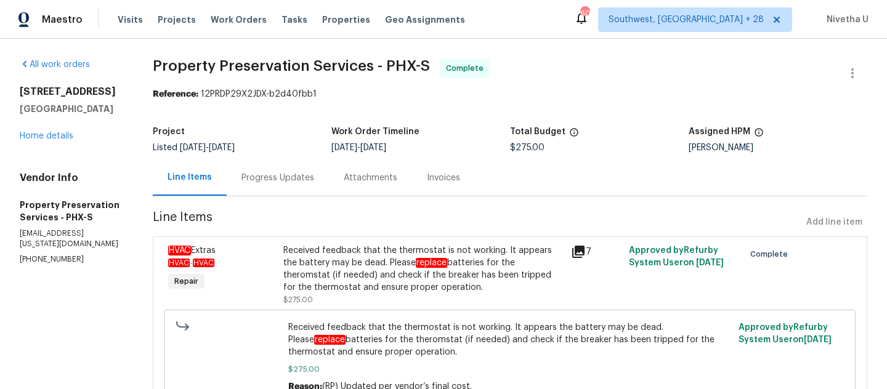
click at [334, 192] on div "Attachments" at bounding box center [370, 178] width 83 height 36
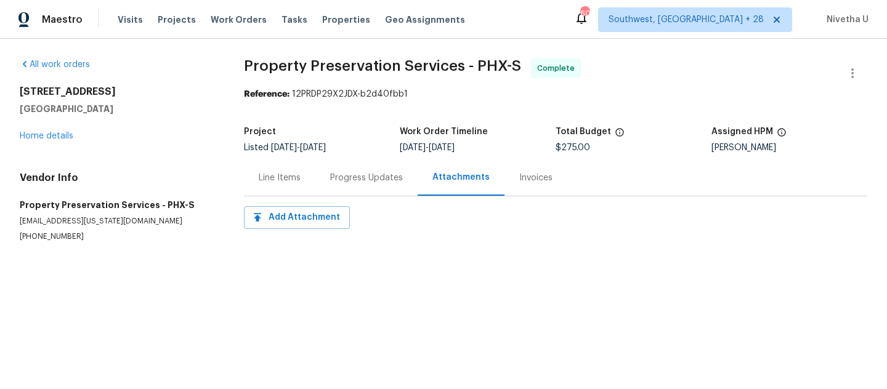
click at [353, 184] on div "Progress Updates" at bounding box center [366, 178] width 102 height 36
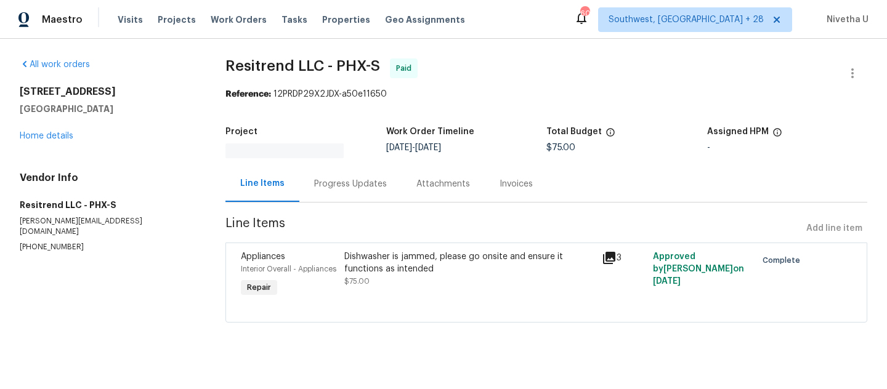
click at [344, 190] on div "Progress Updates" at bounding box center [350, 184] width 73 height 12
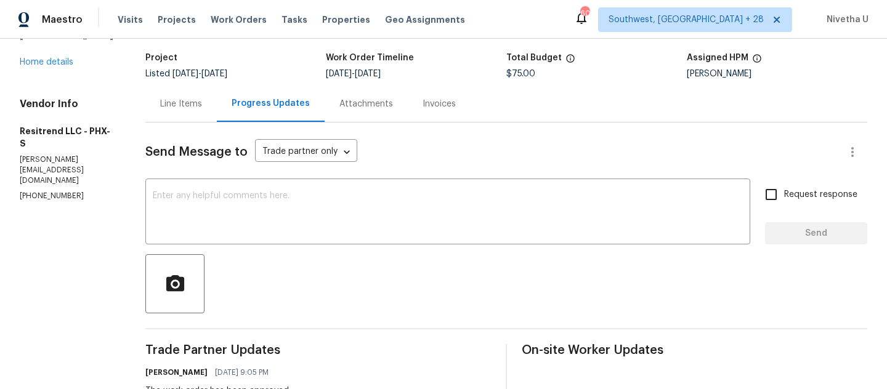
scroll to position [31, 0]
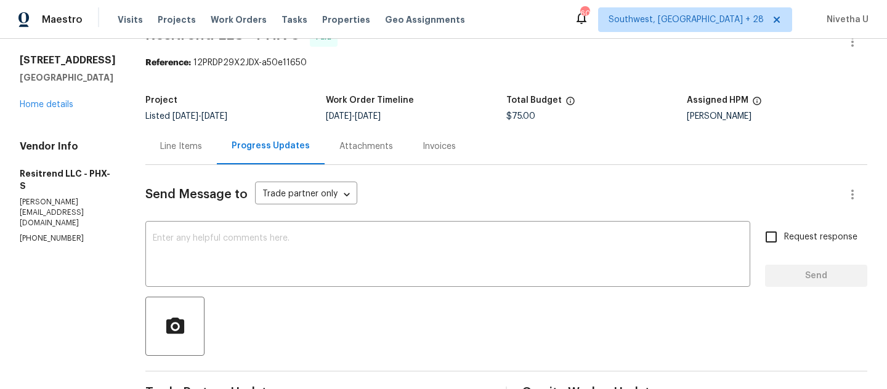
click at [173, 142] on div "Line Items" at bounding box center [181, 146] width 42 height 12
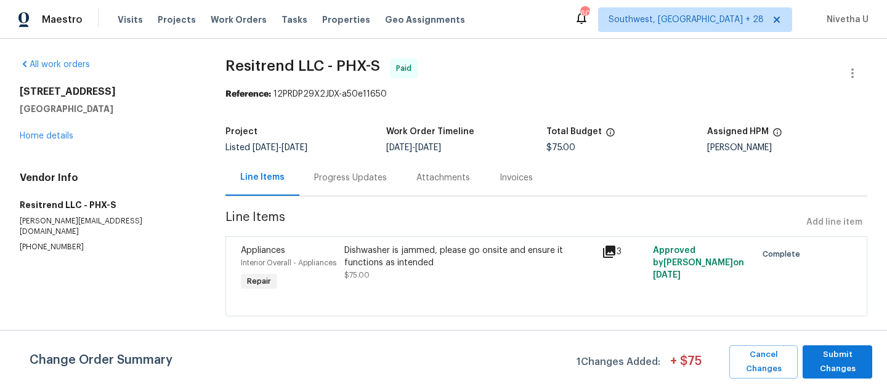
click at [299, 169] on div "Progress Updates" at bounding box center [350, 178] width 102 height 36
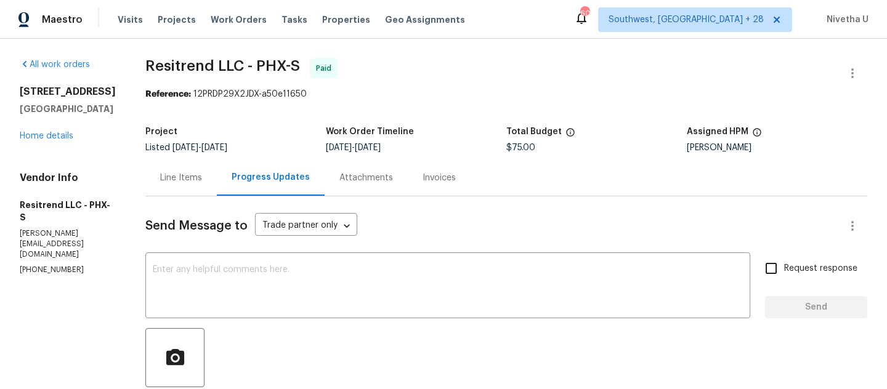
click at [183, 186] on div "Line Items" at bounding box center [180, 178] width 71 height 36
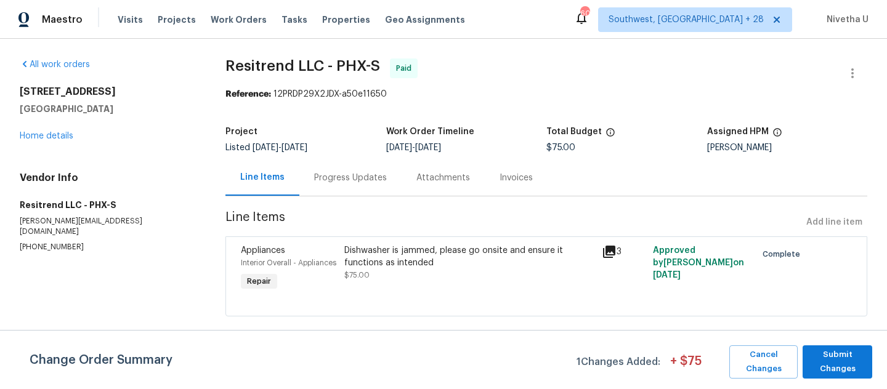
click at [463, 237] on div "Appliances Interior Overall - Appliances Repair Dishwasher is jammed, please go…" at bounding box center [546, 277] width 642 height 80
click at [460, 257] on div "Dishwasher is jammed, please go onsite and ensure it functions as intended" at bounding box center [469, 257] width 250 height 25
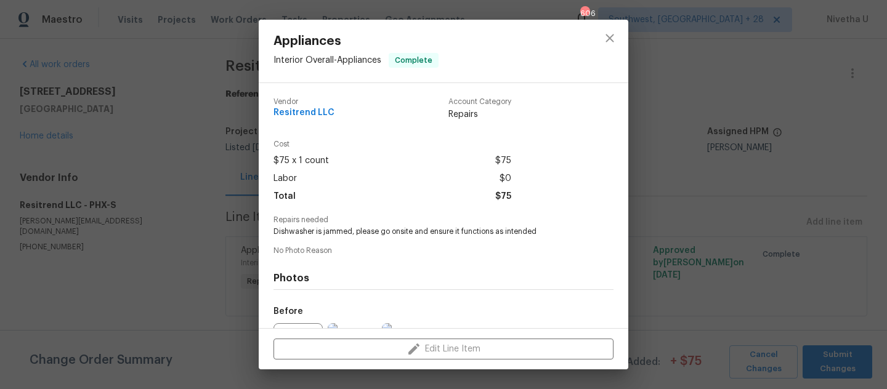
scroll to position [136, 0]
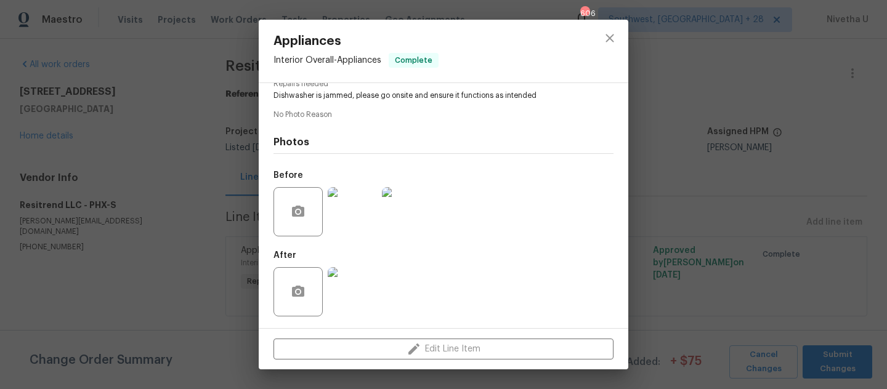
click at [356, 221] on img at bounding box center [352, 211] width 49 height 49
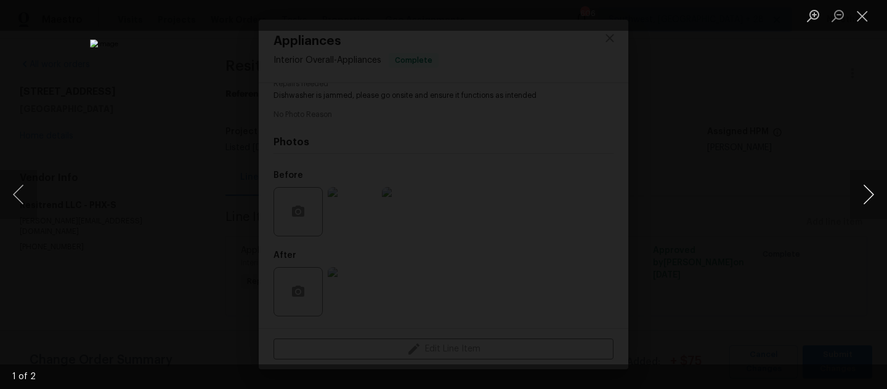
click at [865, 200] on button "Next image" at bounding box center [868, 194] width 37 height 49
click at [869, 22] on button "Close lightbox" at bounding box center [862, 16] width 25 height 22
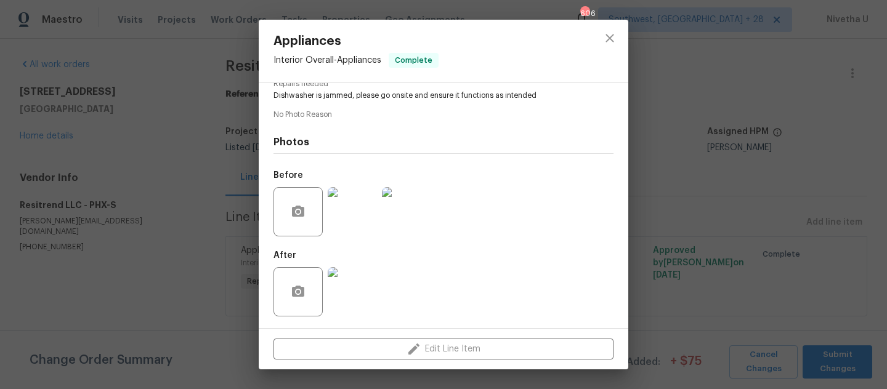
click at [349, 293] on img at bounding box center [352, 291] width 49 height 49
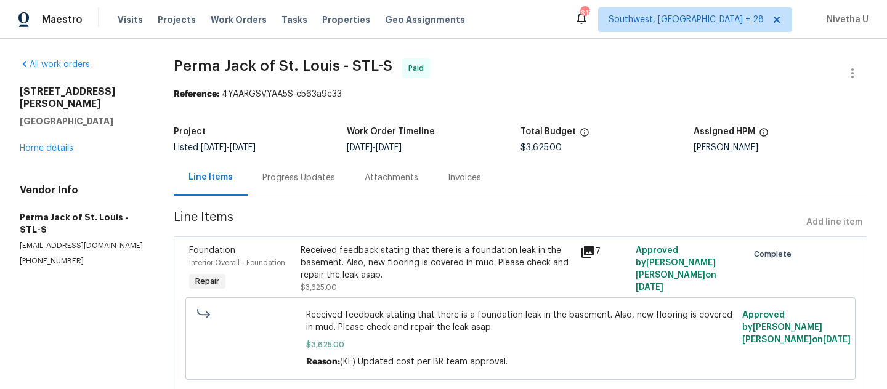
click at [320, 188] on div "Progress Updates" at bounding box center [299, 178] width 102 height 36
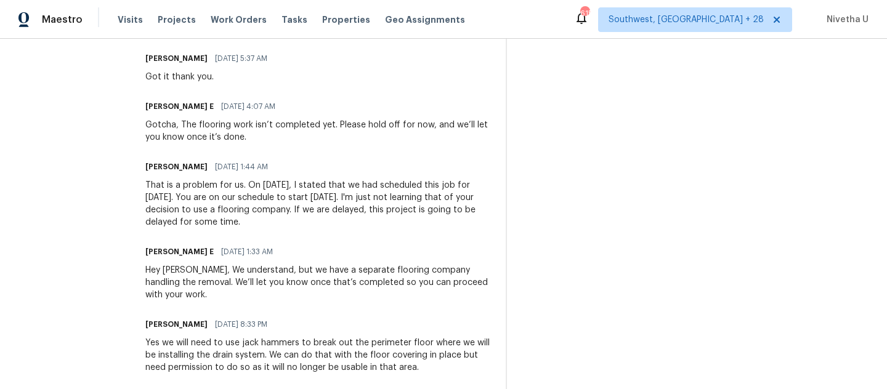
scroll to position [992, 0]
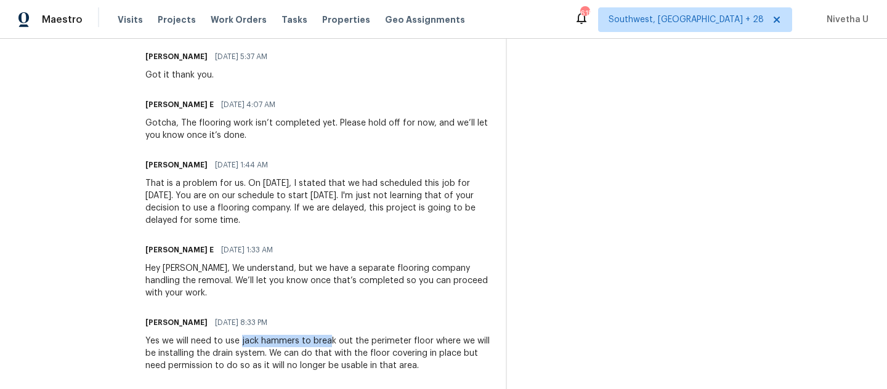
drag, startPoint x: 240, startPoint y: 343, endPoint x: 327, endPoint y: 336, distance: 87.7
click at [328, 336] on div "Yes we will need to use jack hammers to break out the perimeter floor where we …" at bounding box center [318, 353] width 346 height 37
drag, startPoint x: 146, startPoint y: 352, endPoint x: 264, endPoint y: 354, distance: 117.7
click at [264, 354] on div "Yes we will need to use jack hammers to break out the perimeter floor where we …" at bounding box center [318, 353] width 346 height 37
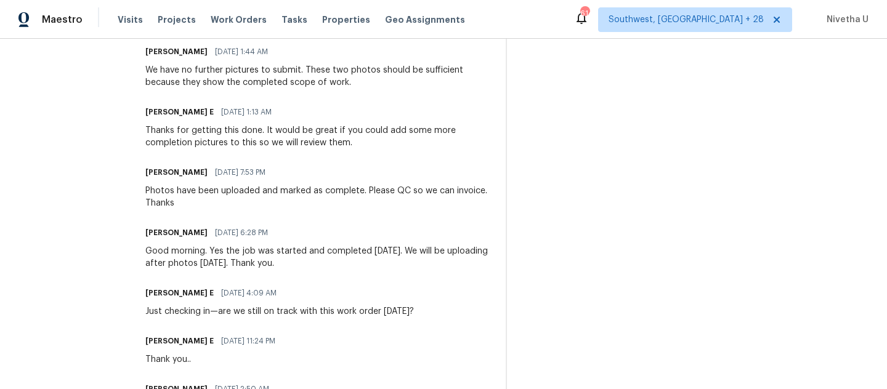
scroll to position [0, 0]
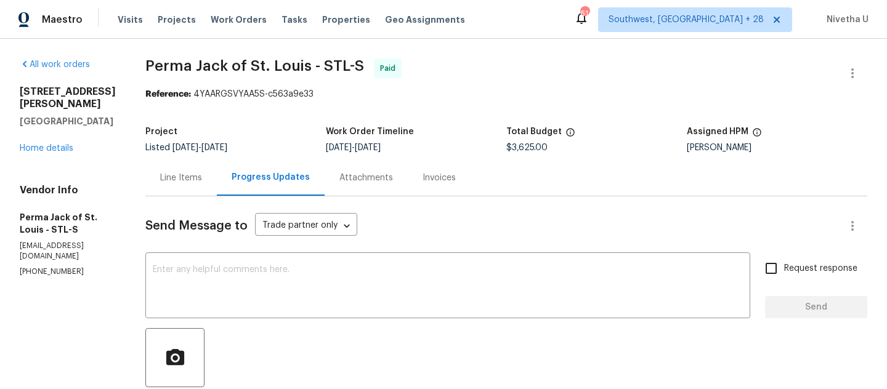
click at [164, 158] on div "Project Listed [DATE] - [DATE] Work Order Timeline [DATE] - [DATE] Total Budget…" at bounding box center [506, 139] width 722 height 39
click at [176, 172] on div "Line Items" at bounding box center [181, 178] width 42 height 12
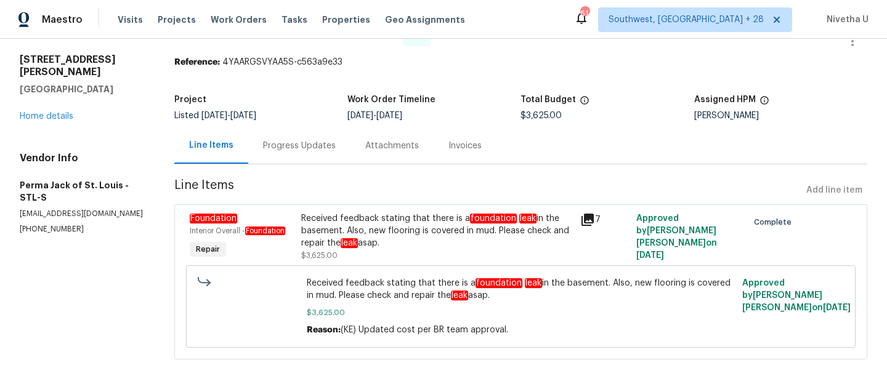
scroll to position [33, 0]
click at [290, 147] on div "Progress Updates" at bounding box center [299, 145] width 73 height 12
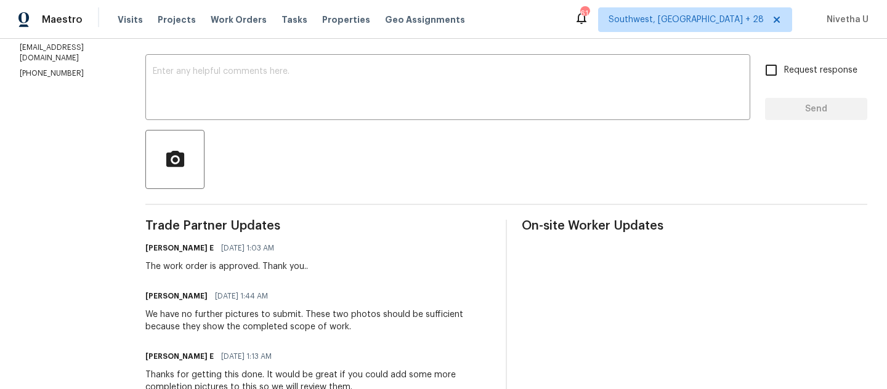
scroll to position [87, 0]
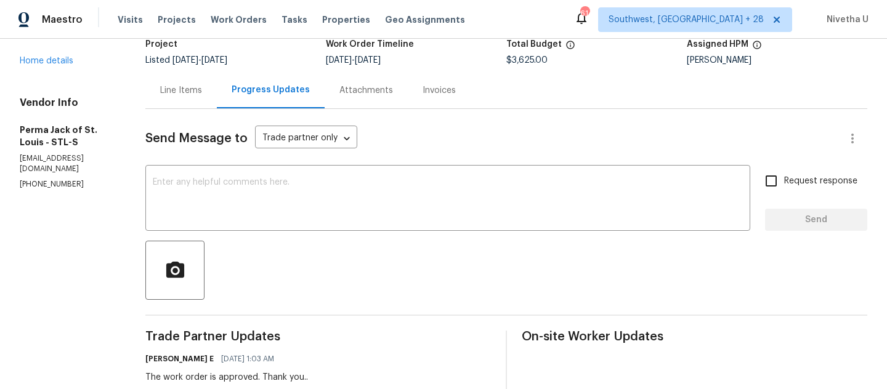
click at [185, 99] on div "Line Items" at bounding box center [180, 90] width 71 height 36
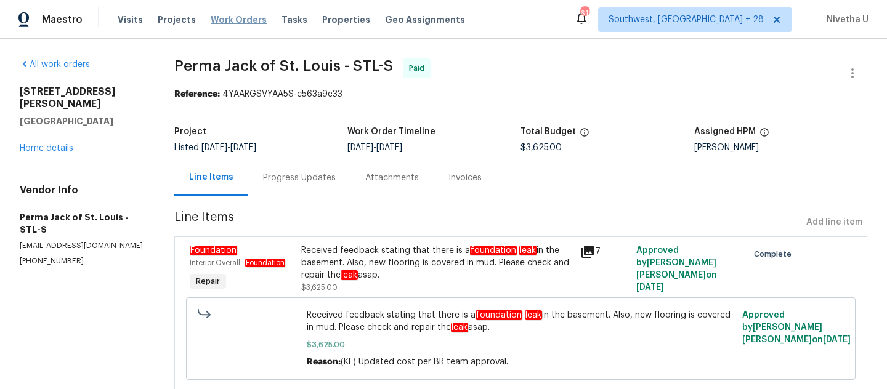
click at [228, 23] on span "Work Orders" at bounding box center [239, 20] width 56 height 12
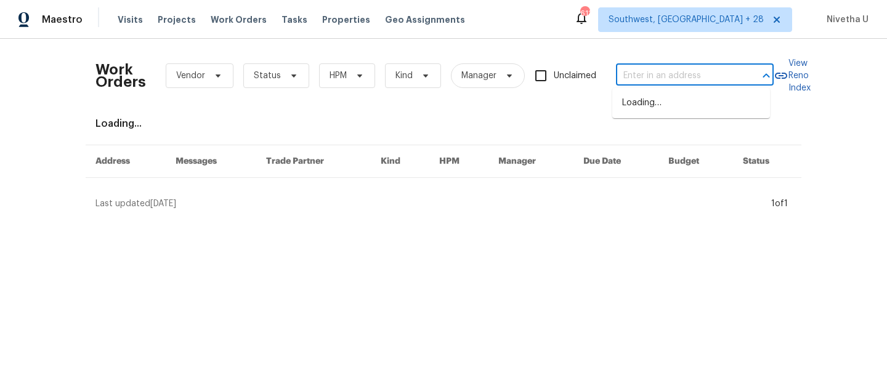
click at [712, 75] on input "text" at bounding box center [677, 76] width 123 height 19
paste input "[STREET_ADDRESS]"
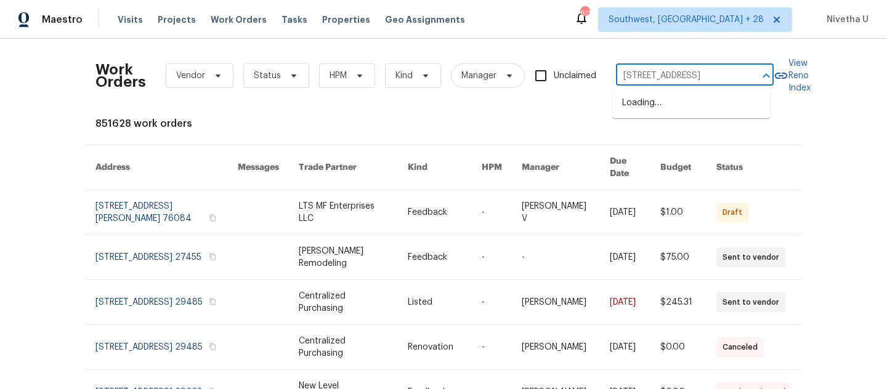
type input "[STREET_ADDRESS]"
click at [682, 118] on ul "[STREET_ADDRESS]" at bounding box center [691, 103] width 158 height 30
click at [676, 105] on li "12037 W Via Del Sol Ct, Sun City, AZ 85373" at bounding box center [691, 103] width 158 height 20
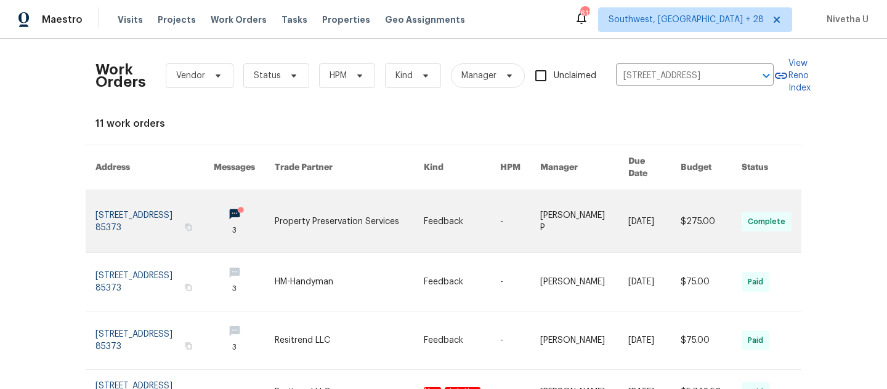
click at [118, 218] on link at bounding box center [154, 221] width 118 height 62
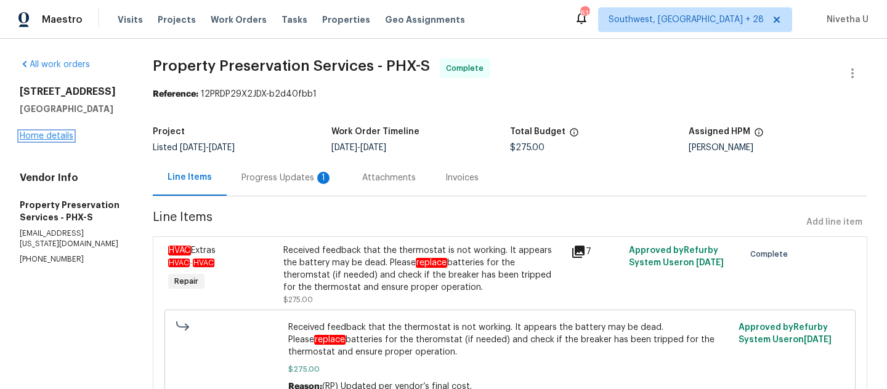
click at [39, 140] on link "Home details" at bounding box center [47, 136] width 54 height 9
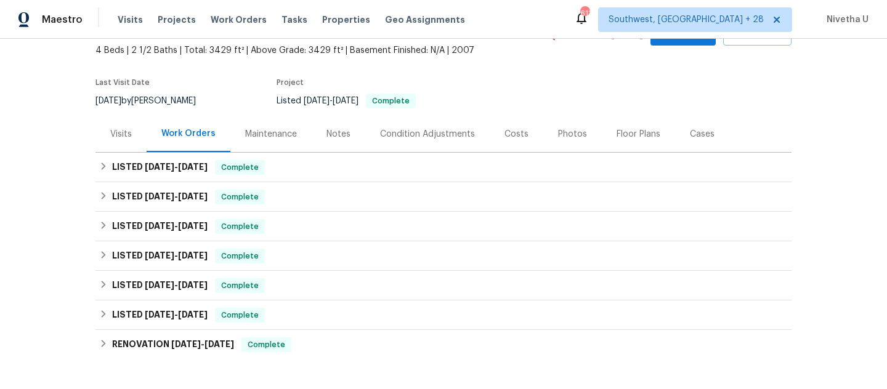
scroll to position [72, 0]
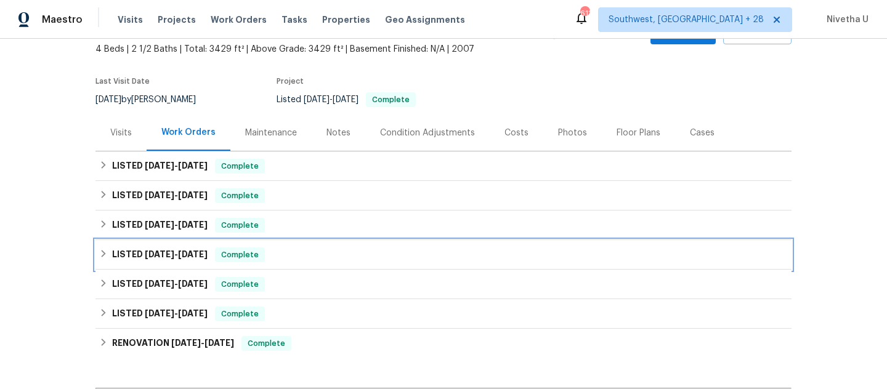
click at [288, 255] on div "LISTED 5/9/25 - 5/16/25 Complete" at bounding box center [443, 255] width 689 height 15
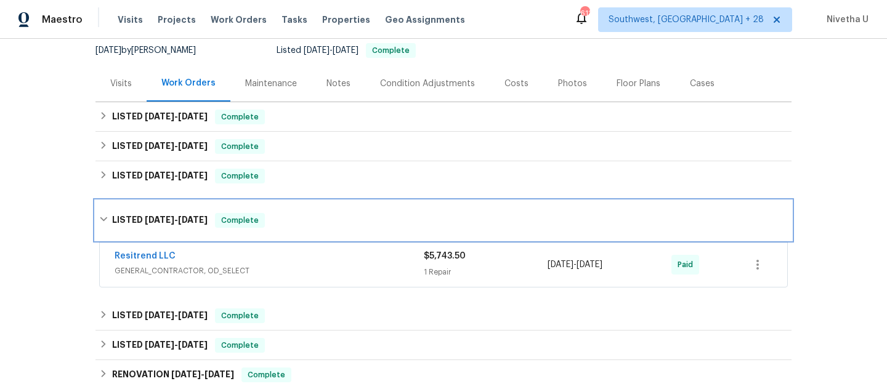
scroll to position [128, 0]
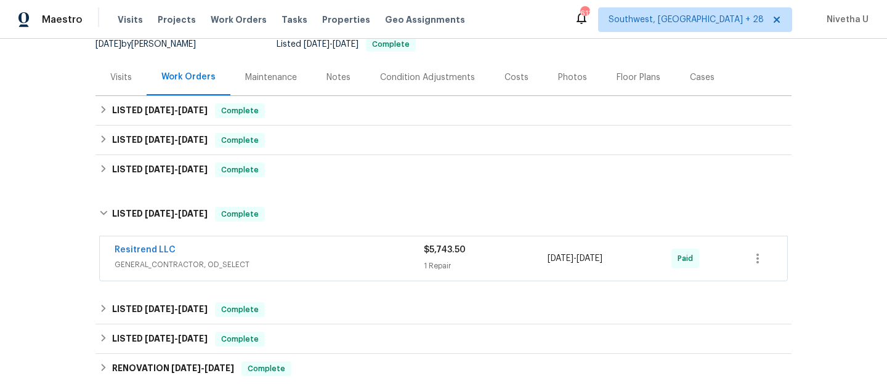
click at [288, 255] on div "Resitrend LLC" at bounding box center [269, 251] width 309 height 15
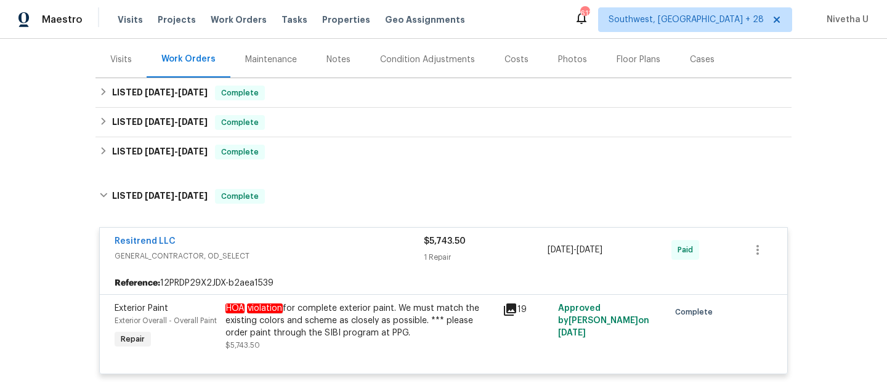
scroll to position [145, 0]
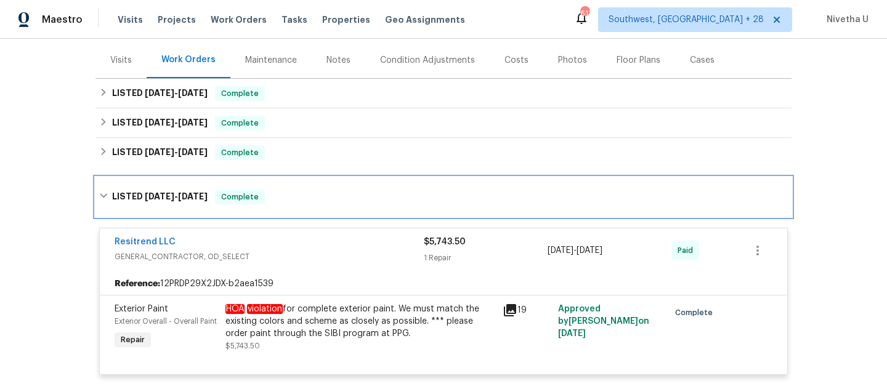
click at [278, 200] on div "LISTED 5/9/25 - 5/16/25 Complete" at bounding box center [443, 197] width 689 height 15
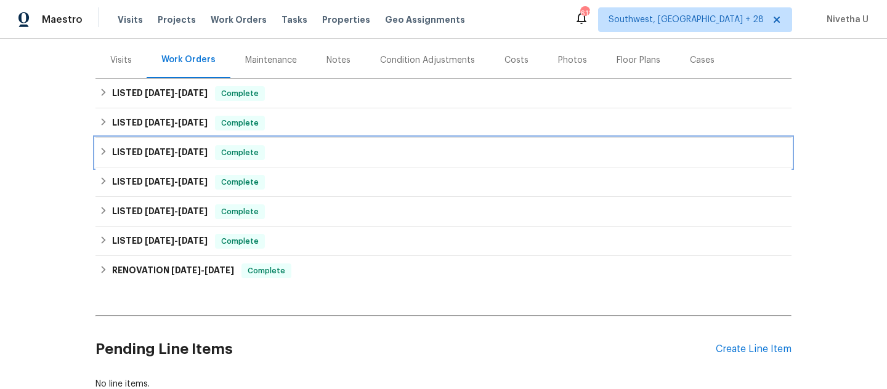
click at [280, 166] on div "LISTED 6/16/25 - 6/17/25 Complete" at bounding box center [443, 153] width 696 height 30
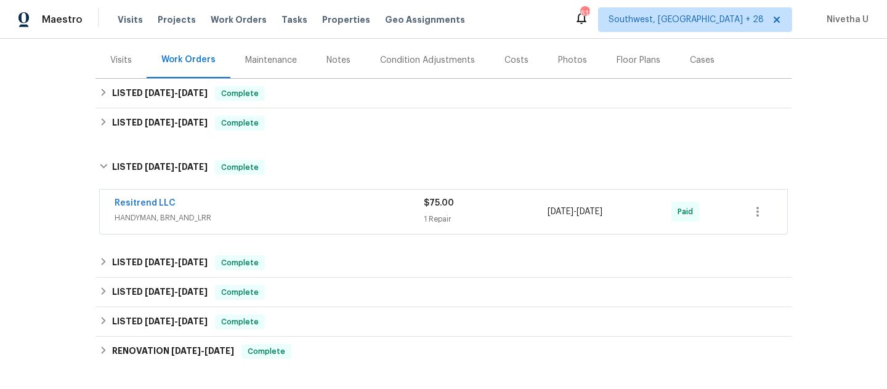
click at [315, 225] on div "Resitrend LLC HANDYMAN, BRN_AND_LRR" at bounding box center [269, 212] width 309 height 30
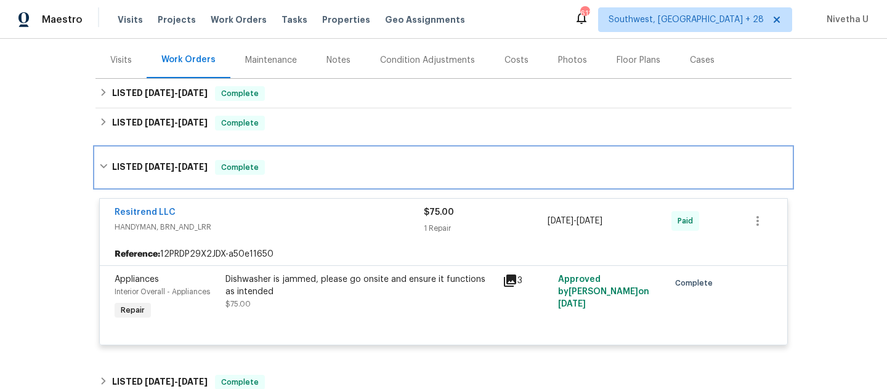
click at [275, 179] on div "LISTED 6/16/25 - 6/17/25 Complete" at bounding box center [443, 167] width 696 height 39
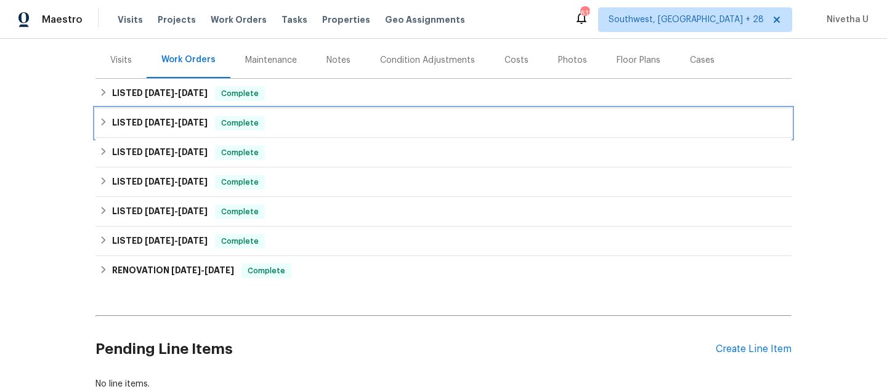
click at [277, 126] on div "LISTED 9/8/25 - 9/12/25 Complete" at bounding box center [443, 123] width 689 height 15
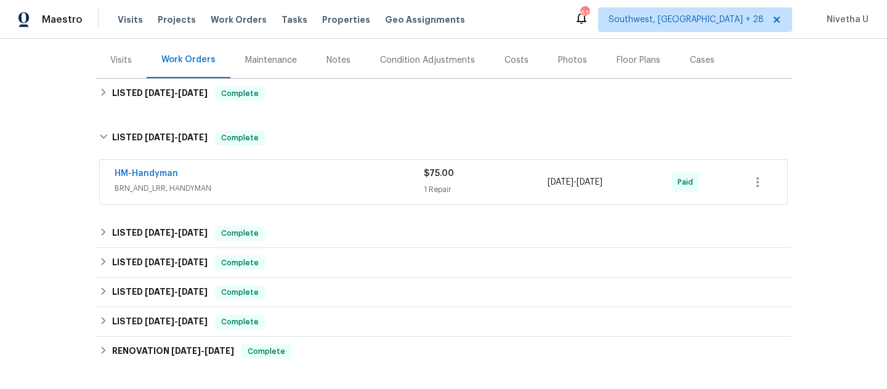
click at [286, 174] on div "HM-Handyman" at bounding box center [269, 175] width 309 height 15
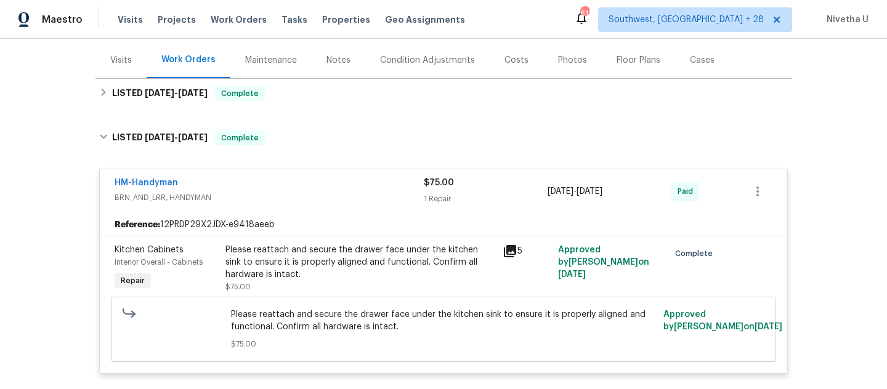
click at [298, 265] on div "Please reattach and secure the drawer face under the kitchen sink to ensure it …" at bounding box center [360, 262] width 270 height 37
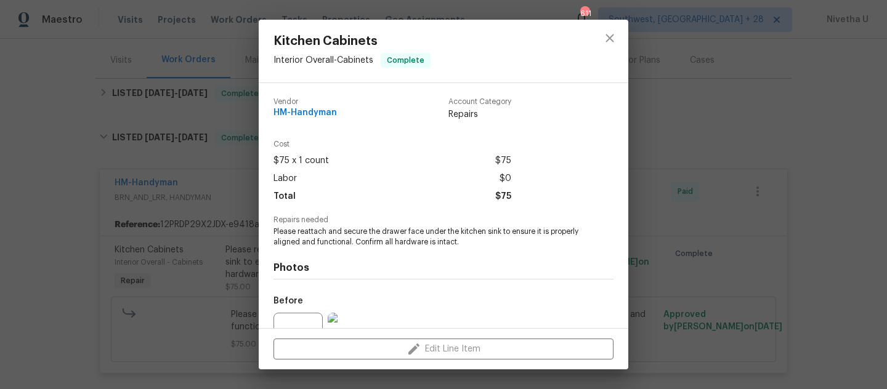
scroll to position [126, 0]
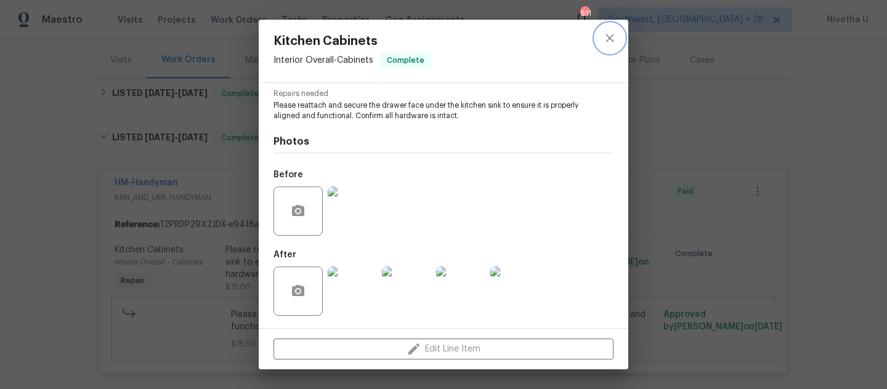
click at [615, 34] on icon "close" at bounding box center [609, 38] width 15 height 15
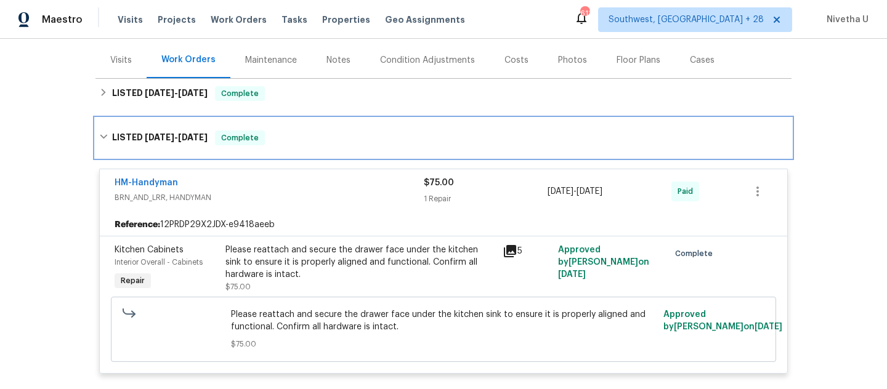
click at [287, 144] on div "LISTED 9/8/25 - 9/12/25 Complete" at bounding box center [443, 138] width 689 height 15
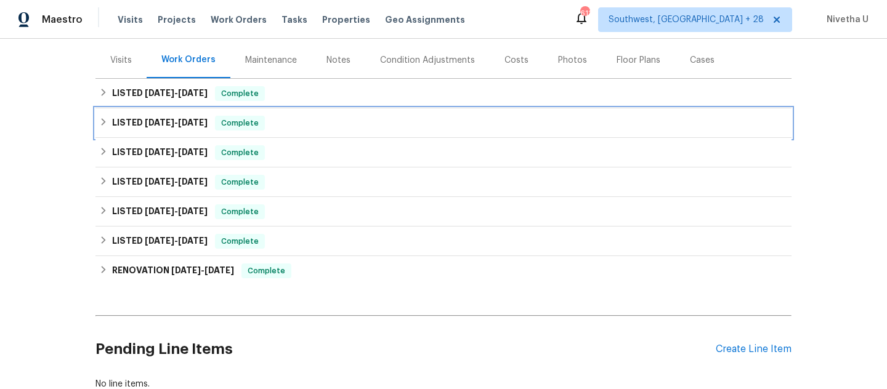
click at [289, 108] on div "LISTED 9/8/25 - 9/12/25 Complete" at bounding box center [443, 123] width 696 height 30
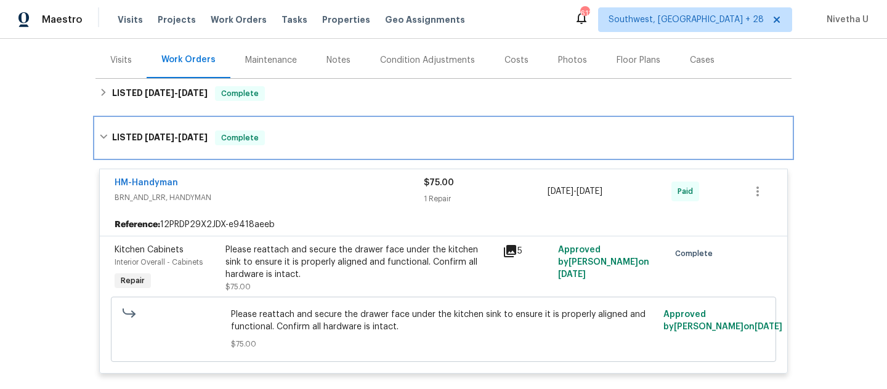
click at [285, 122] on div "LISTED 9/8/25 - 9/12/25 Complete" at bounding box center [443, 137] width 696 height 39
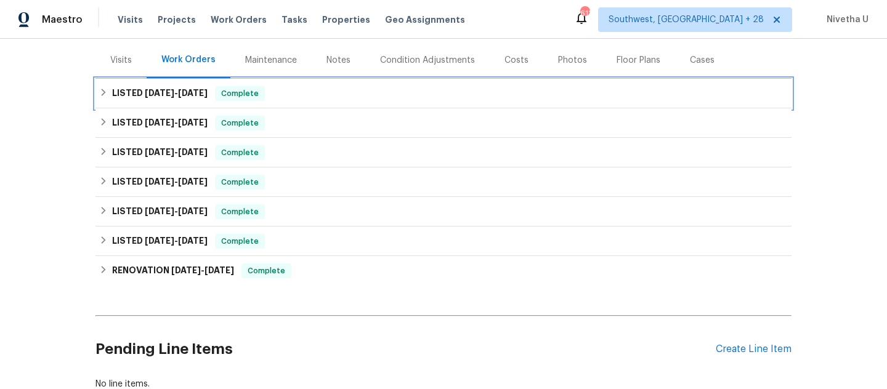
click at [283, 95] on div "LISTED 9/22/25 - 9/26/25 Complete" at bounding box center [443, 93] width 689 height 15
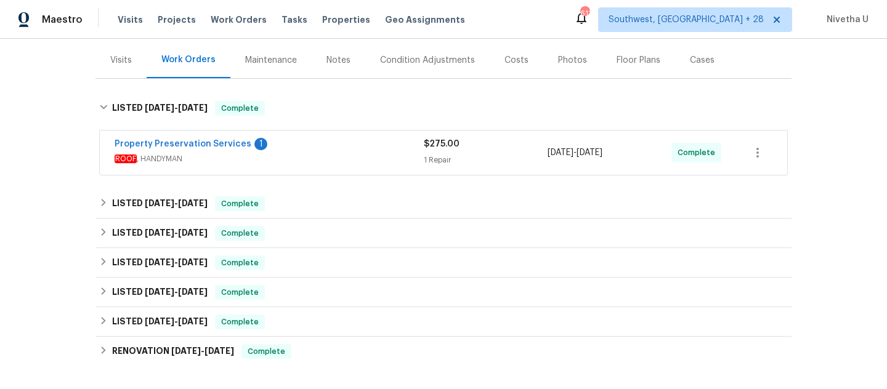
click at [320, 164] on span "ROOF , HANDYMAN" at bounding box center [269, 159] width 309 height 12
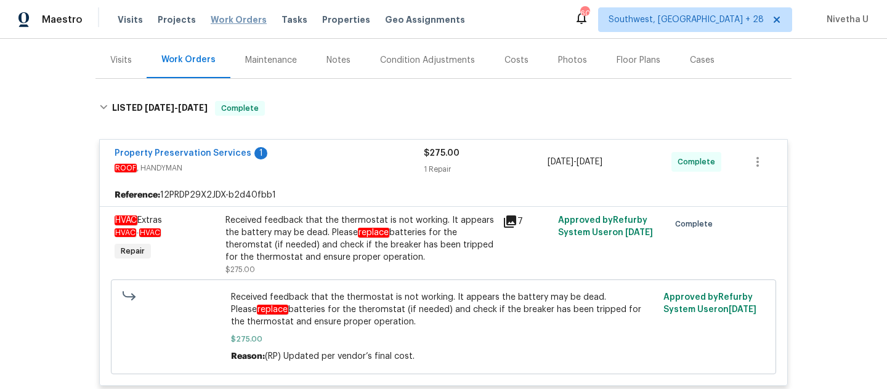
click at [239, 20] on span "Work Orders" at bounding box center [239, 20] width 56 height 12
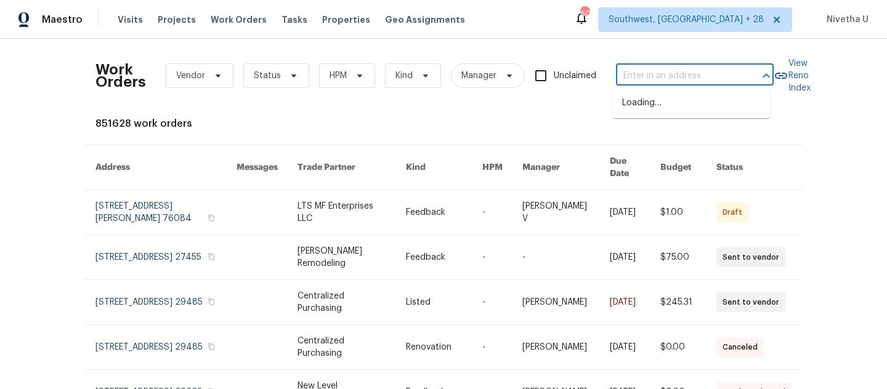
click at [684, 81] on input "text" at bounding box center [677, 76] width 123 height 19
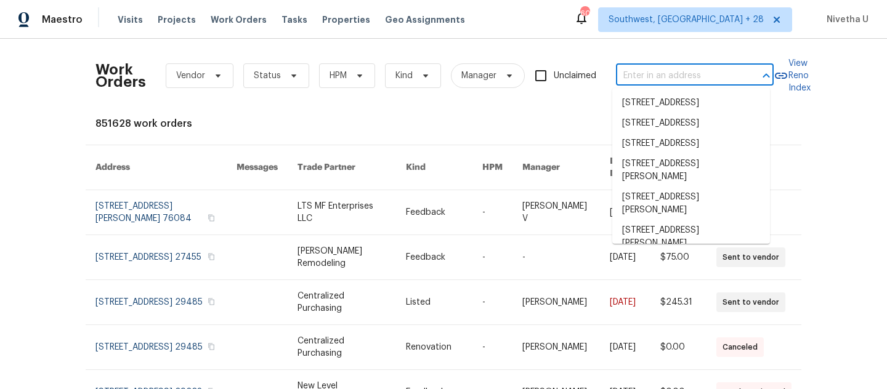
paste input "7546 Becker Rd Saint Louis, MO 63129"
type input "7546 Becker Rd Saint Louis, MO 63129"
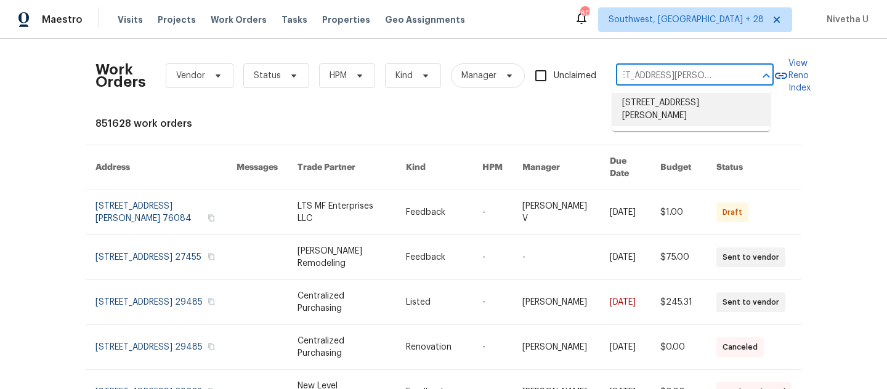
click at [689, 106] on li "7546 Becker Rd, Saint Louis, MO 63129" at bounding box center [691, 109] width 158 height 33
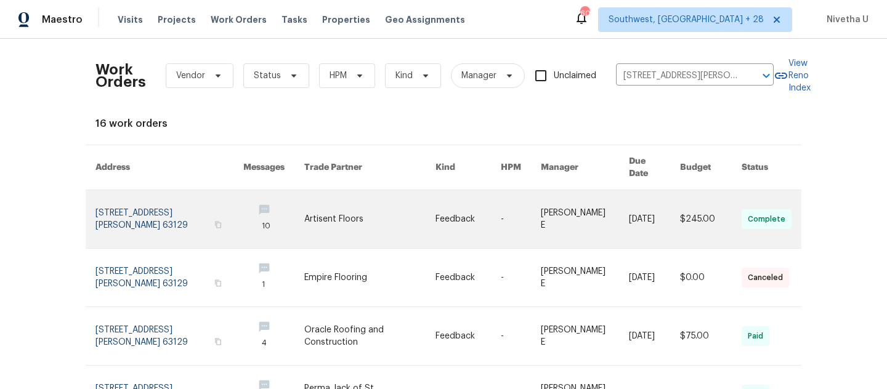
click at [139, 203] on link at bounding box center [169, 219] width 148 height 58
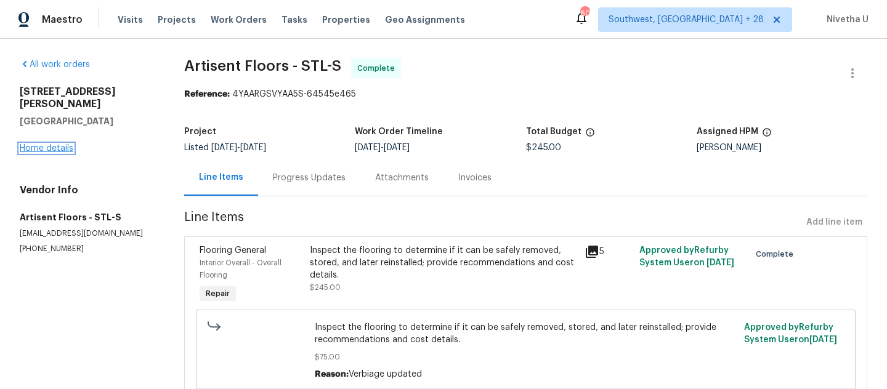
click at [43, 144] on link "Home details" at bounding box center [47, 148] width 54 height 9
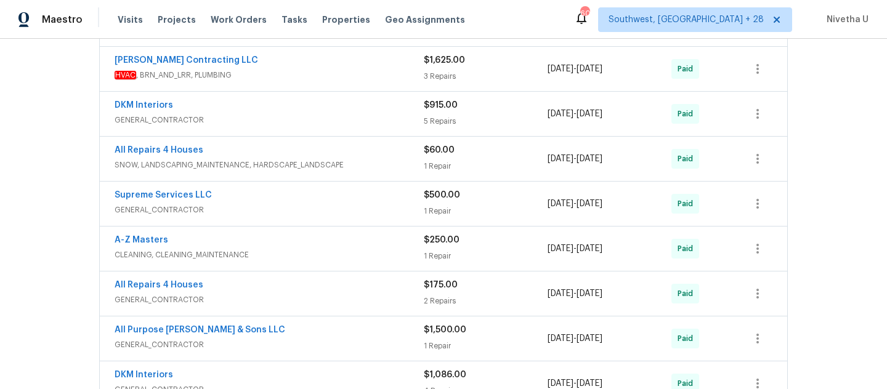
scroll to position [318, 0]
click at [341, 293] on div "All Repairs 4 Houses" at bounding box center [269, 287] width 309 height 15
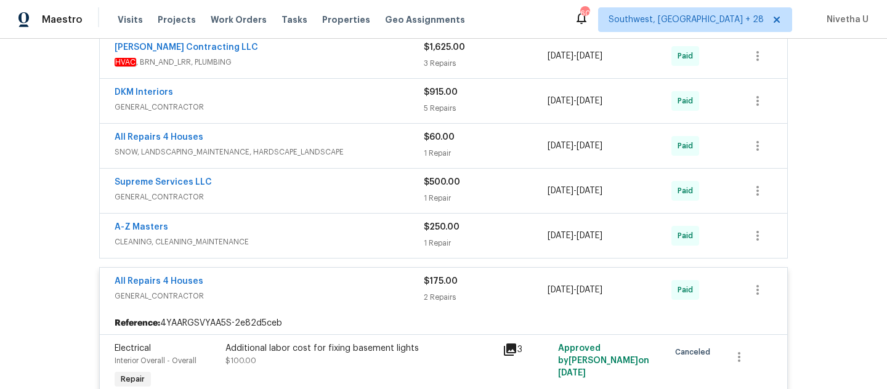
scroll to position [330, 0]
click at [339, 287] on div "All Repairs 4 Houses" at bounding box center [269, 284] width 309 height 15
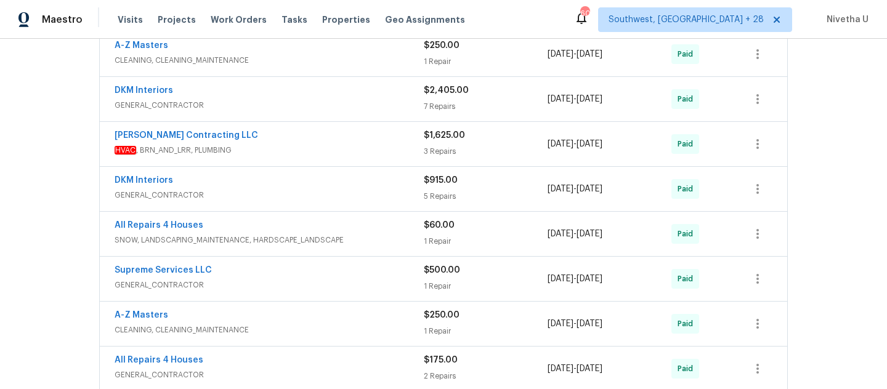
scroll to position [241, 0]
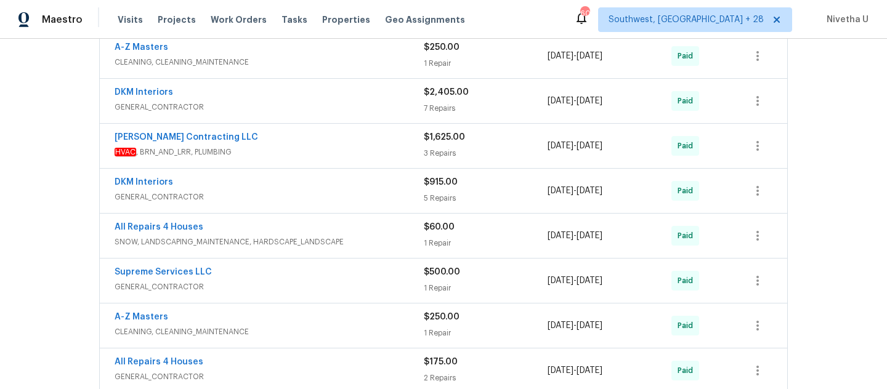
click at [339, 281] on span "GENERAL_CONTRACTOR" at bounding box center [269, 287] width 309 height 12
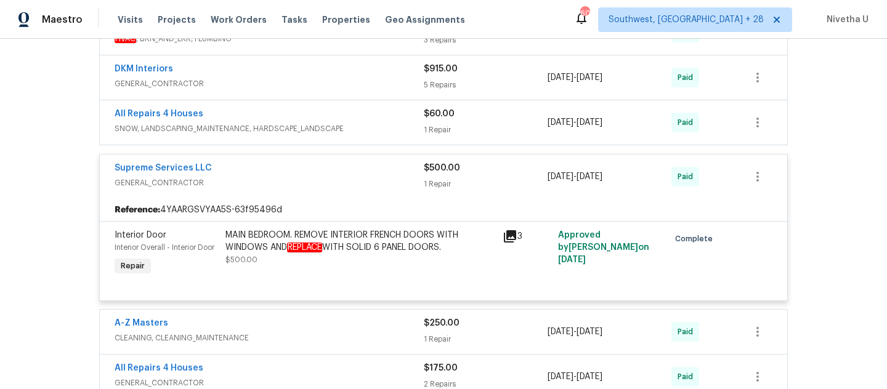
scroll to position [291, 0]
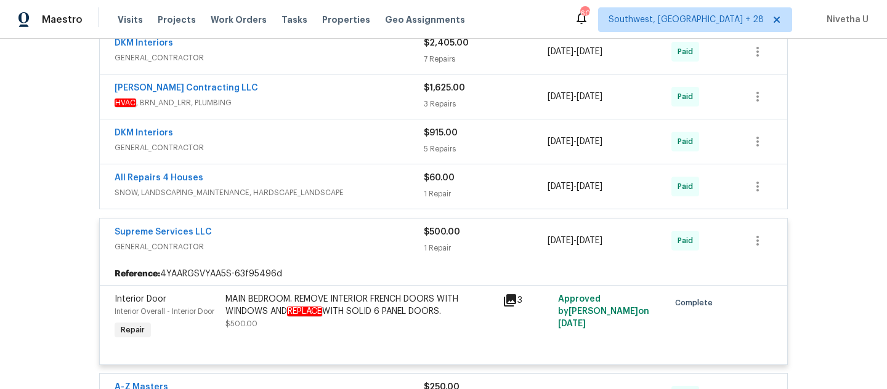
click at [339, 245] on span "GENERAL_CONTRACTOR" at bounding box center [269, 247] width 309 height 12
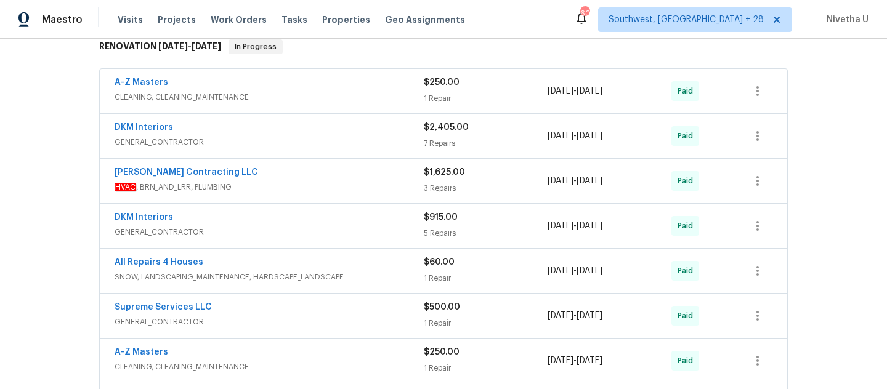
scroll to position [205, 0]
click at [338, 93] on span "CLEANING, CLEANING_MAINTENANCE" at bounding box center [269, 98] width 309 height 12
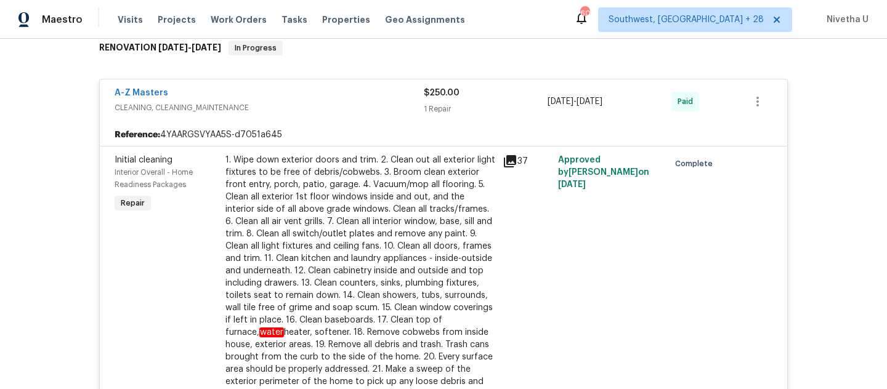
click at [340, 93] on div "A-Z Masters" at bounding box center [269, 94] width 309 height 15
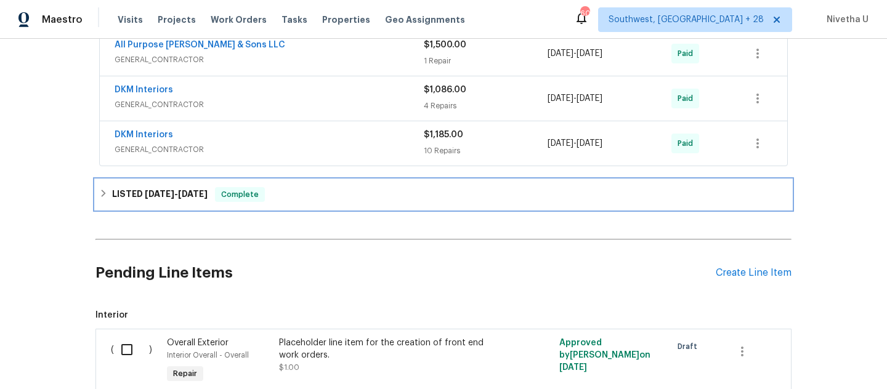
click at [340, 198] on div "LISTED 8/3/25 - 9/26/25 Complete" at bounding box center [443, 194] width 689 height 15
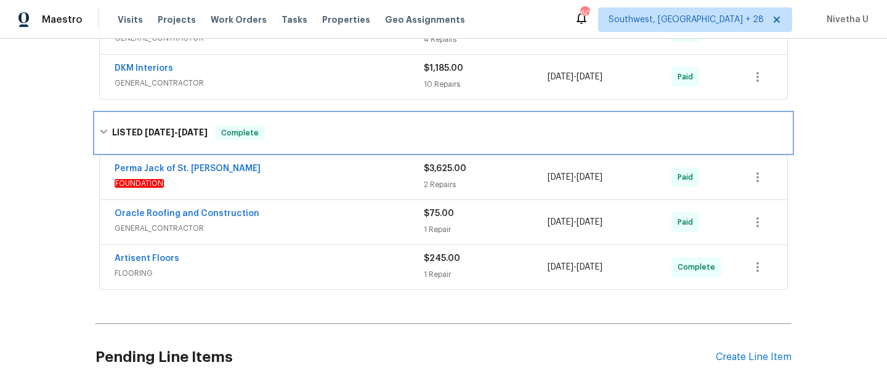
scroll to position [686, 0]
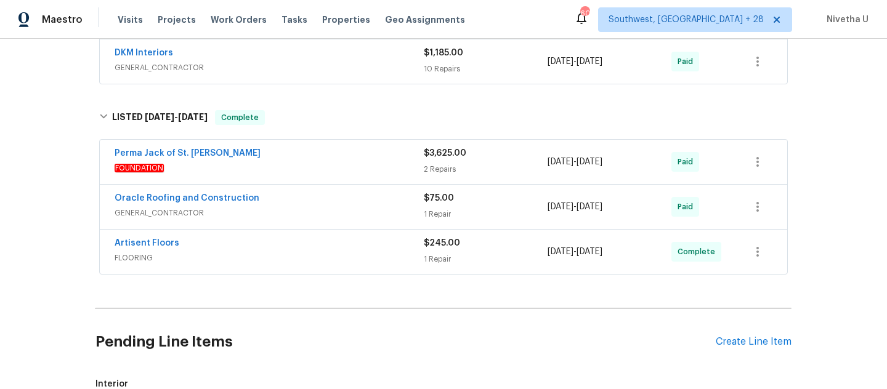
click at [332, 171] on span "FOUNDATION" at bounding box center [269, 168] width 309 height 12
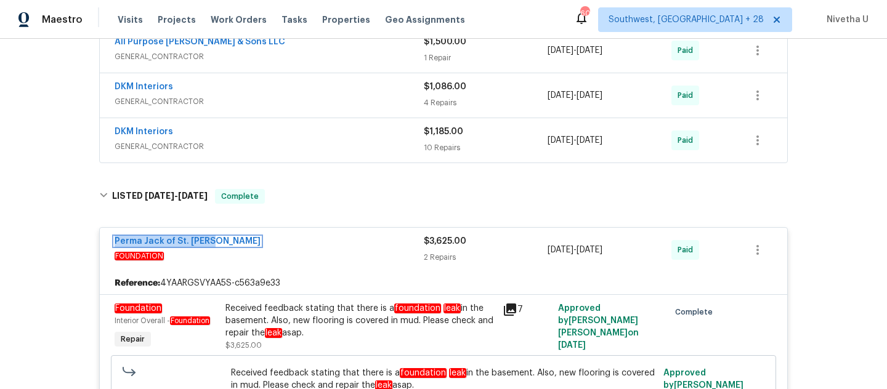
scroll to position [659, 0]
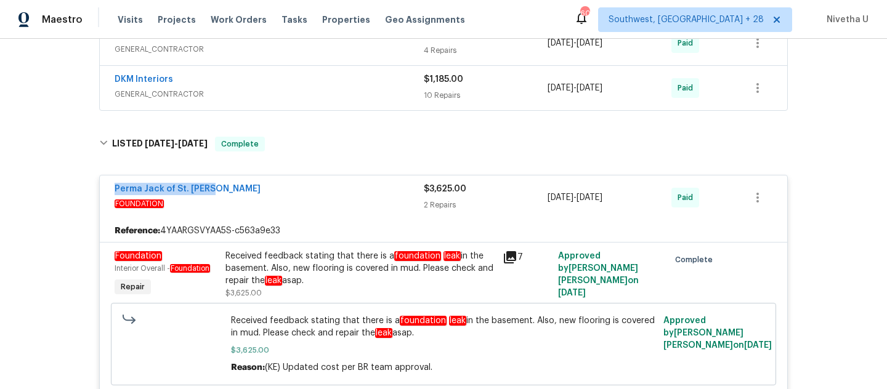
click at [203, 195] on div "Perma Jack of St. Louis" at bounding box center [269, 190] width 309 height 15
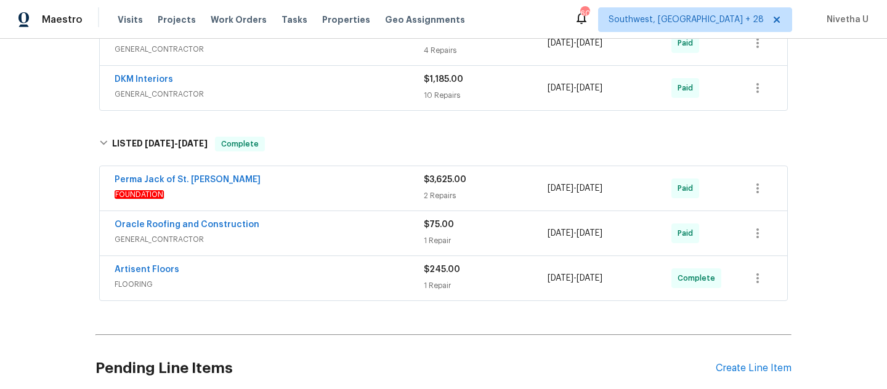
click at [203, 195] on span "FOUNDATION" at bounding box center [269, 194] width 309 height 12
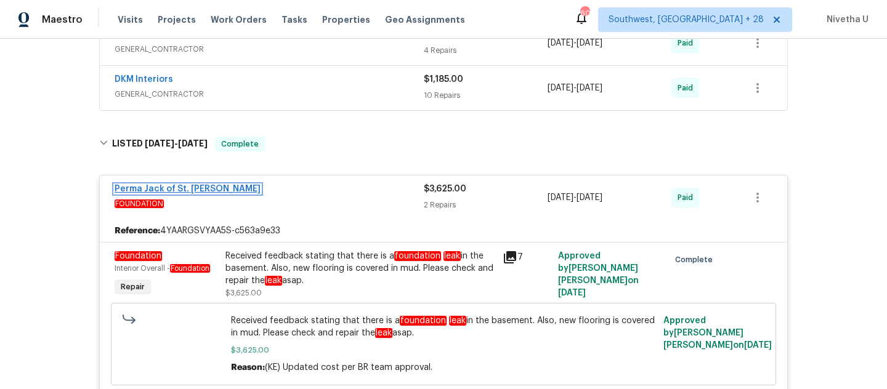
click at [180, 188] on link "Perma Jack of St. Louis" at bounding box center [188, 189] width 146 height 9
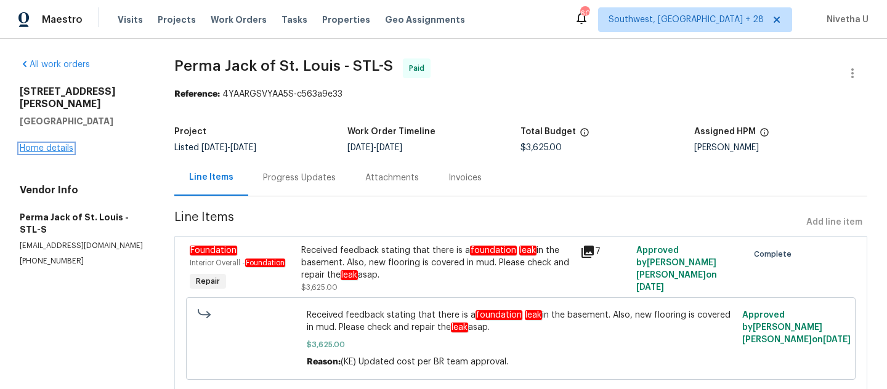
click at [46, 144] on link "Home details" at bounding box center [47, 148] width 54 height 9
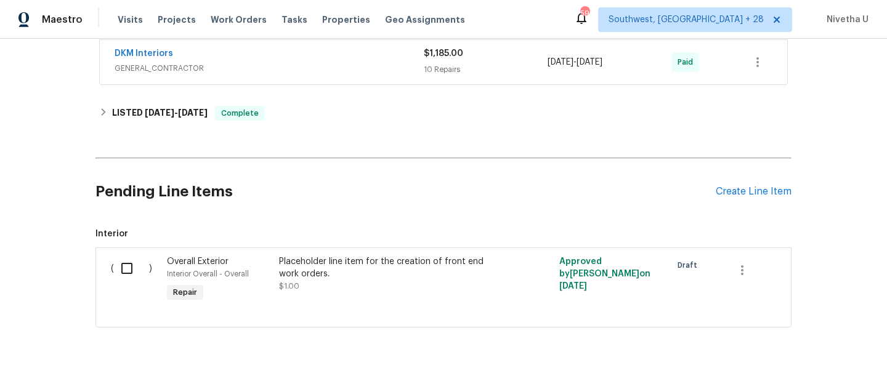
scroll to position [716, 0]
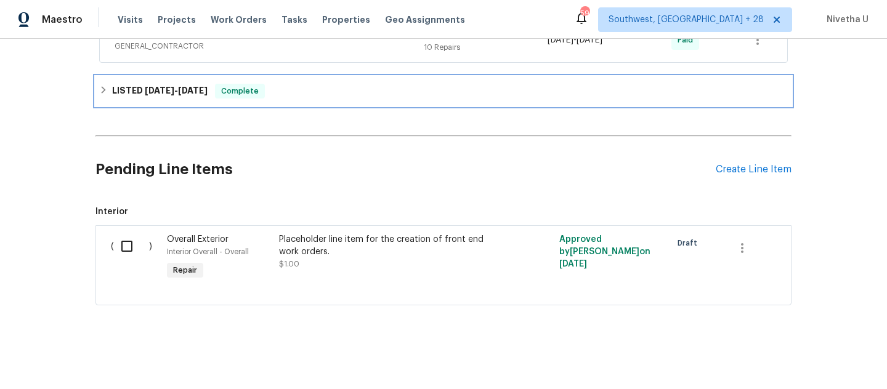
click at [309, 95] on div "LISTED 8/3/25 - 9/26/25 Complete" at bounding box center [443, 91] width 696 height 30
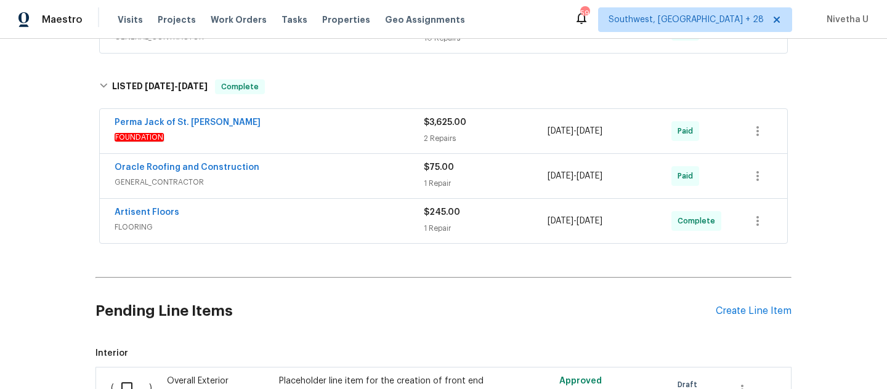
click at [312, 136] on span "FOUNDATION" at bounding box center [269, 137] width 309 height 12
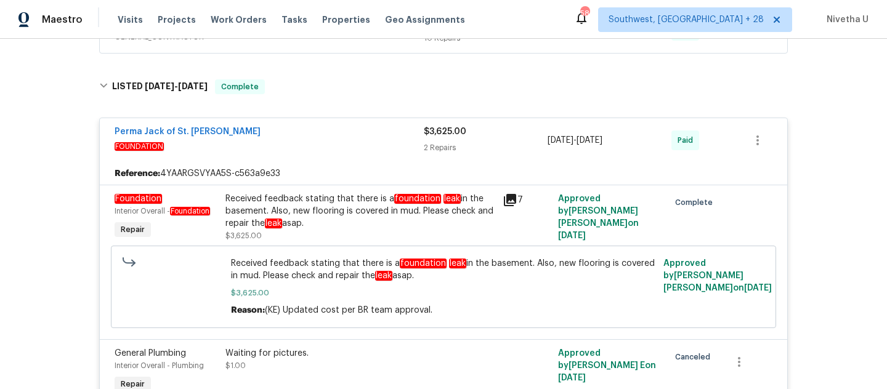
click at [357, 222] on div "Received feedback stating that there is a foundation leak in the basement. Also…" at bounding box center [360, 211] width 270 height 37
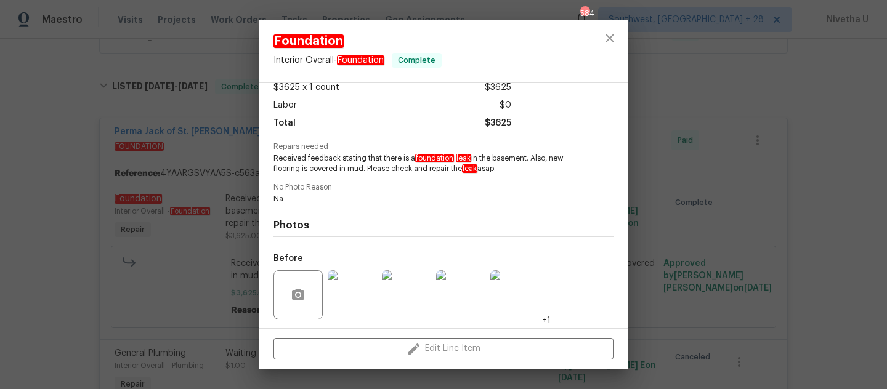
scroll to position [75, 0]
click at [345, 298] on img at bounding box center [352, 293] width 49 height 49
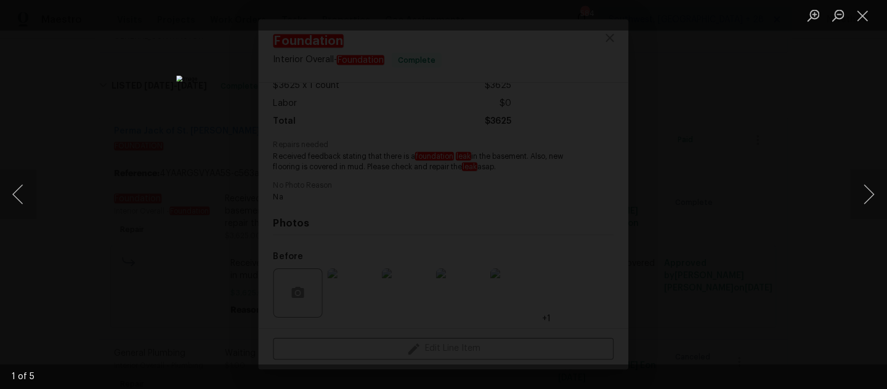
scroll to position [0, 0]
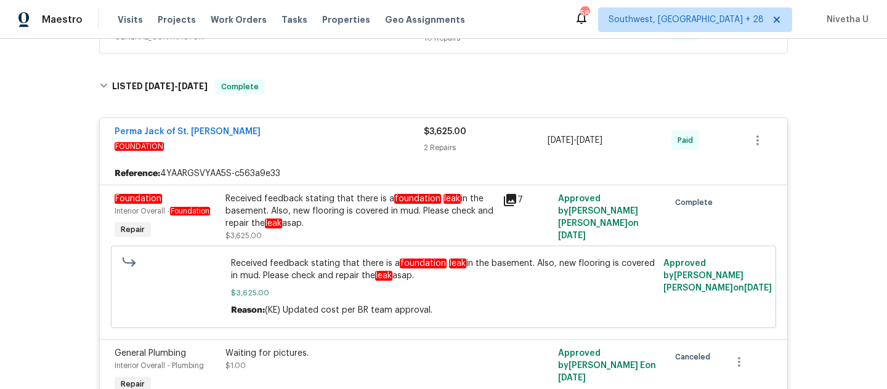
click at [481, 219] on div "Received feedback stating that there is a foundation leak in the basement. Also…" at bounding box center [360, 211] width 270 height 37
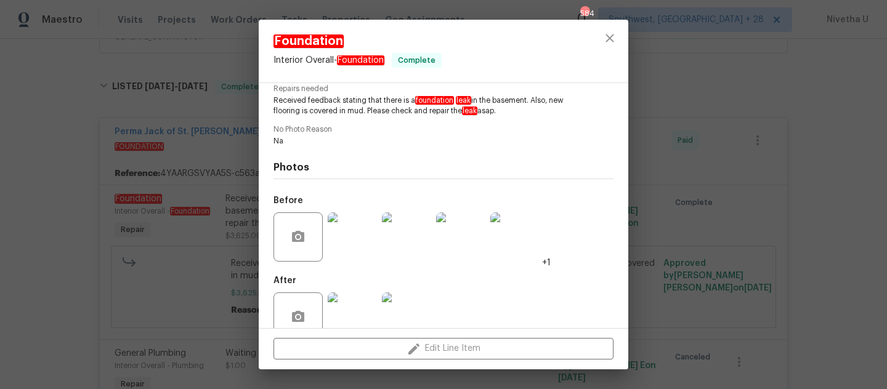
scroll to position [157, 0]
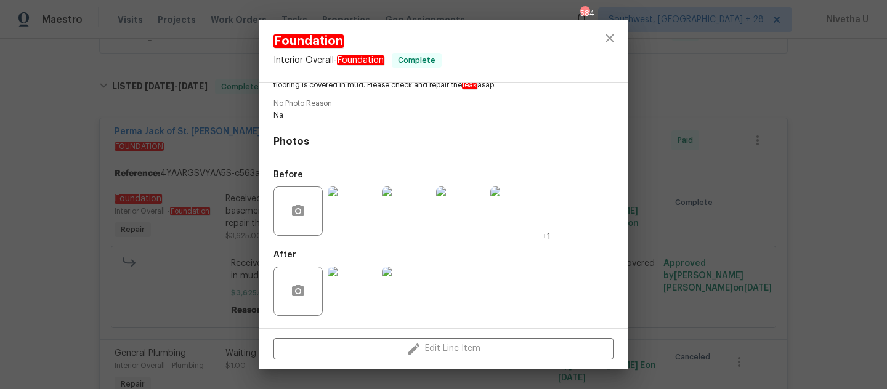
click at [383, 225] on img at bounding box center [406, 211] width 49 height 49
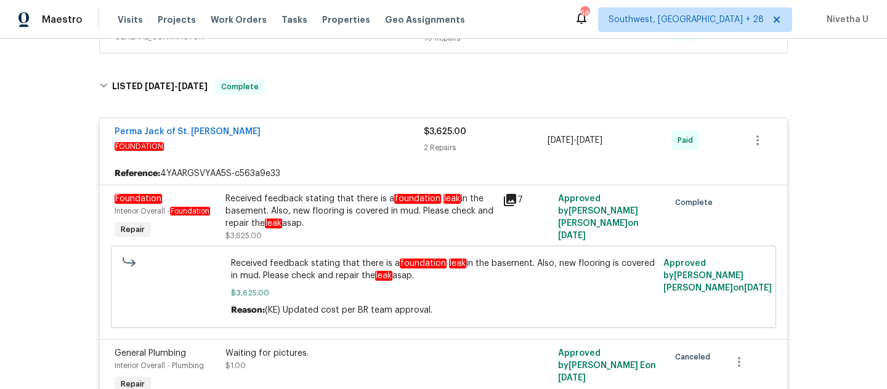
click at [368, 138] on div "Perma Jack of St. Louis" at bounding box center [269, 133] width 309 height 15
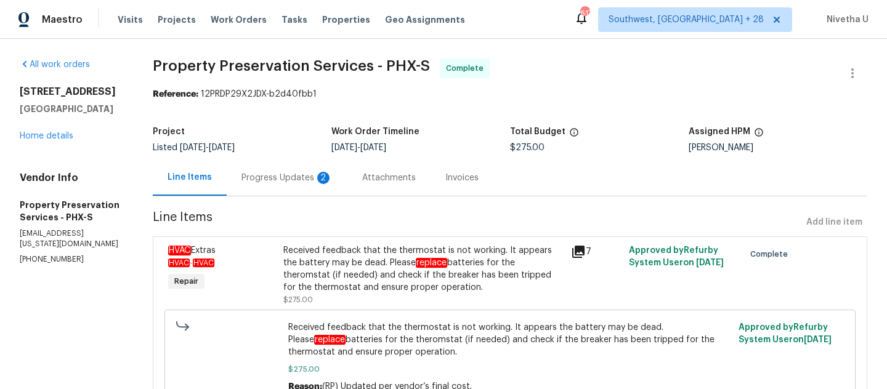
click at [296, 180] on div "Progress Updates 2" at bounding box center [286, 178] width 91 height 12
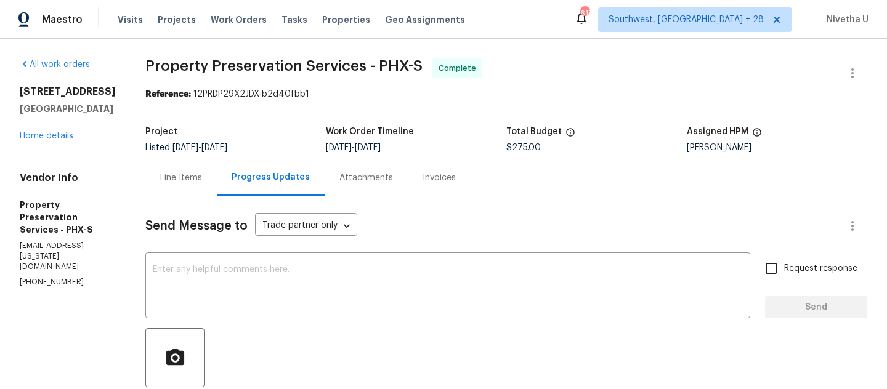
click at [172, 178] on div "Line Items" at bounding box center [181, 178] width 42 height 12
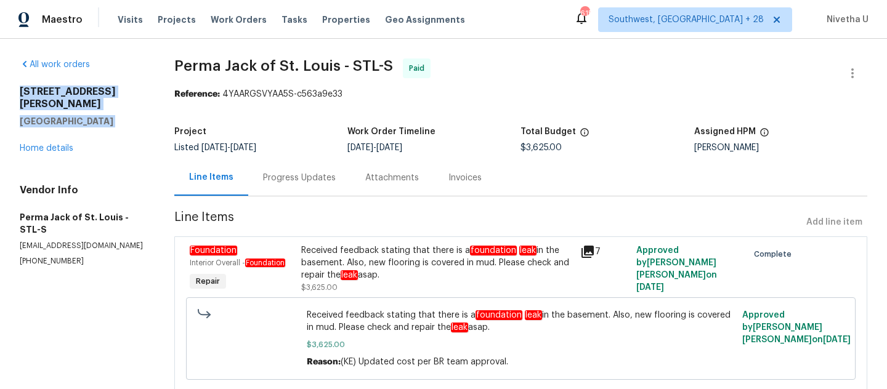
drag, startPoint x: 128, startPoint y: 116, endPoint x: 6, endPoint y: 94, distance: 124.7
click at [5, 94] on div "All work orders [STREET_ADDRESS][PERSON_NAME] Home details Vendor Info Perma Ja…" at bounding box center [443, 232] width 887 height 387
copy div "[STREET_ADDRESS][PERSON_NAME]"
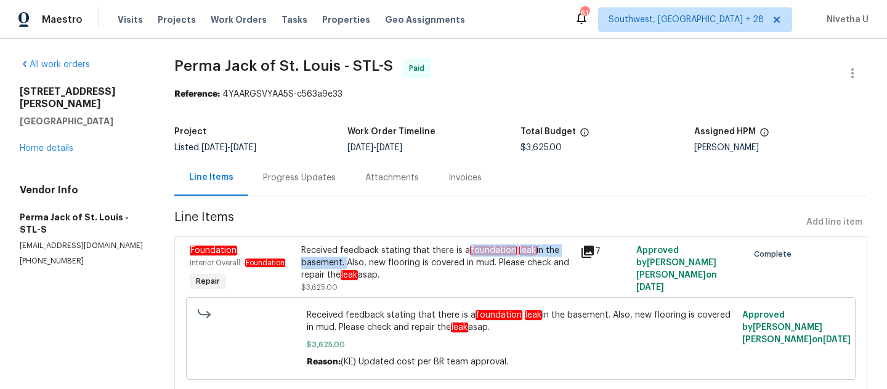
drag, startPoint x: 466, startPoint y: 253, endPoint x: 344, endPoint y: 259, distance: 122.7
click at [344, 259] on div "Received feedback stating that there is a foundation leak in the basement. Also…" at bounding box center [437, 263] width 272 height 37
copy div "foundation leak in the basement."
click at [86, 95] on h2 "[STREET_ADDRESS][PERSON_NAME]" at bounding box center [82, 98] width 125 height 25
